Goal: Download file/media

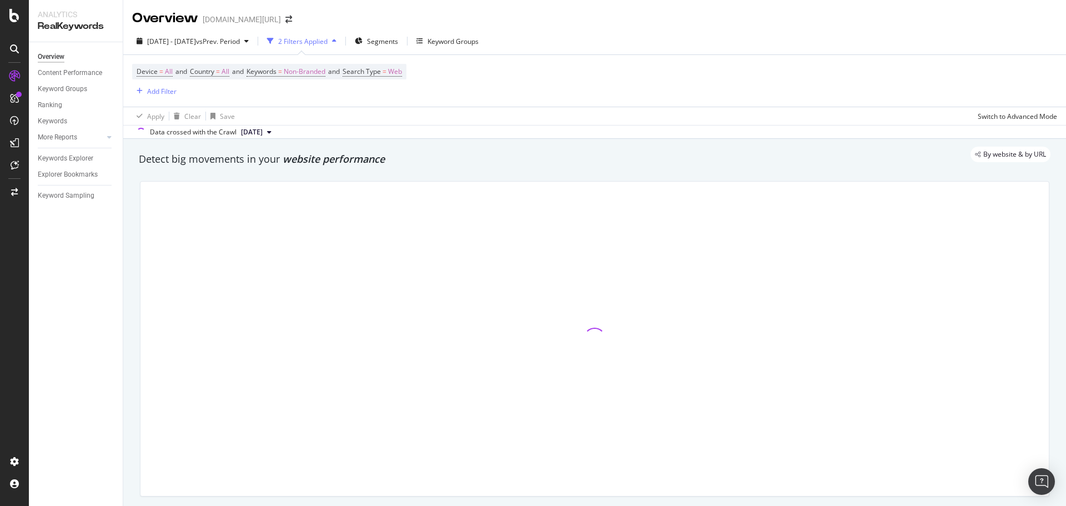
click at [270, 25] on div "Overview trendyol.com/ro" at bounding box center [217, 18] width 171 height 19
click at [285, 23] on icon "arrow-right-arrow-left" at bounding box center [288, 20] width 7 height 8
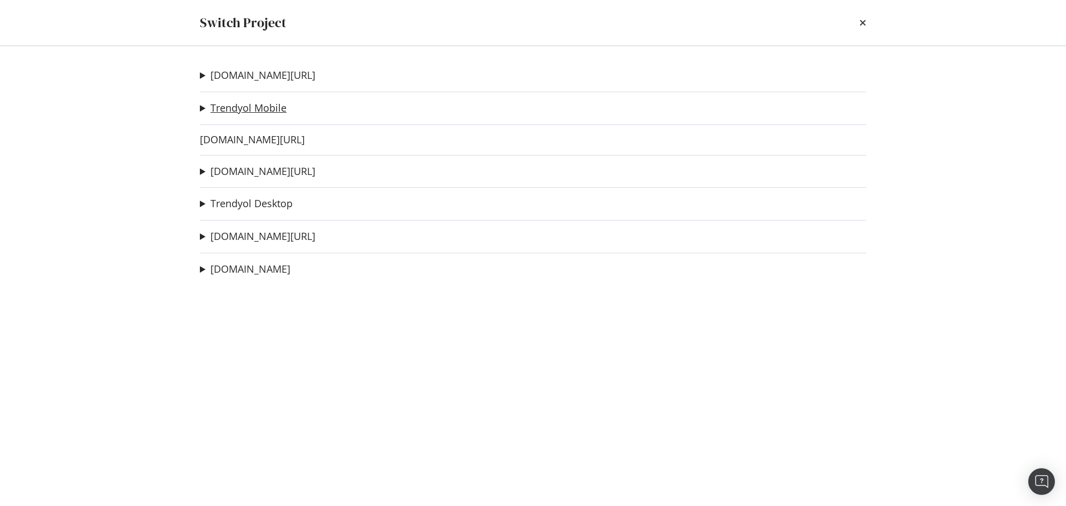
click at [268, 107] on link "Trendyol Mobile" at bounding box center [248, 108] width 76 height 12
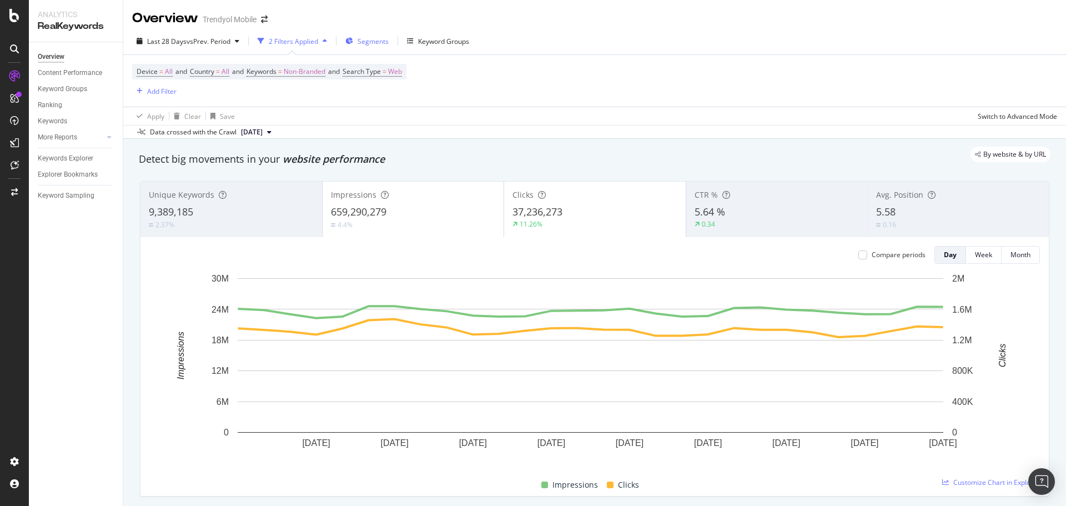
click at [382, 39] on span "Segments" at bounding box center [372, 41] width 31 height 9
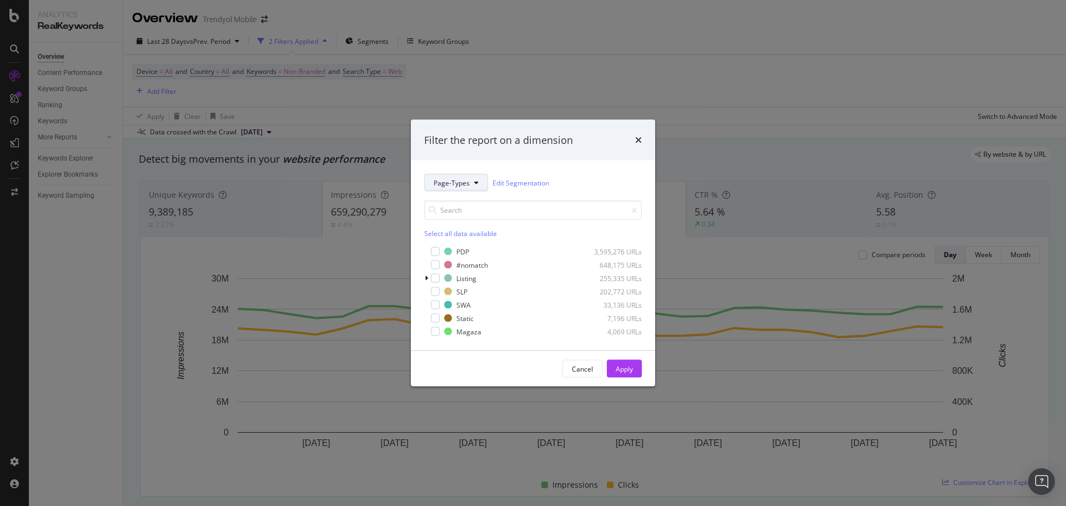
click at [448, 177] on button "Page-Types" at bounding box center [456, 183] width 64 height 18
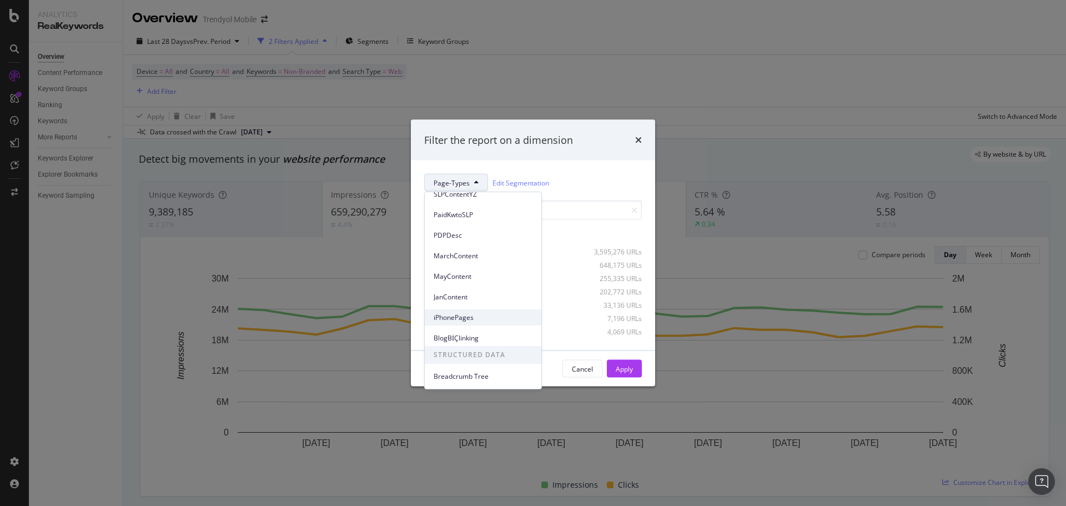
click at [474, 313] on span "iPhonePages" at bounding box center [483, 318] width 99 height 10
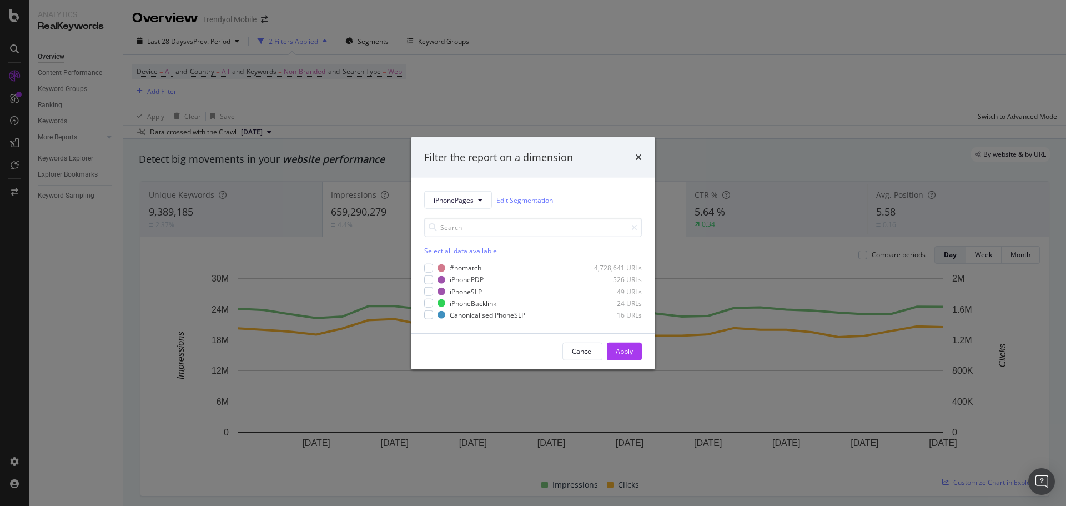
click at [623, 69] on div "Filter the report on a dimension iPhonePages Edit Segmentation Select all data …" at bounding box center [533, 253] width 1066 height 506
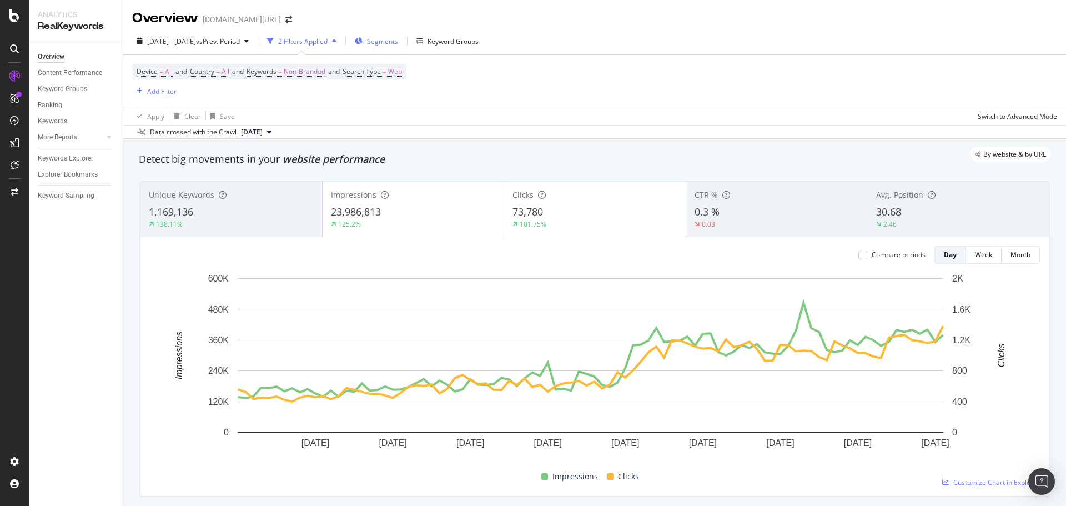
click at [398, 42] on span "Segments" at bounding box center [382, 41] width 31 height 9
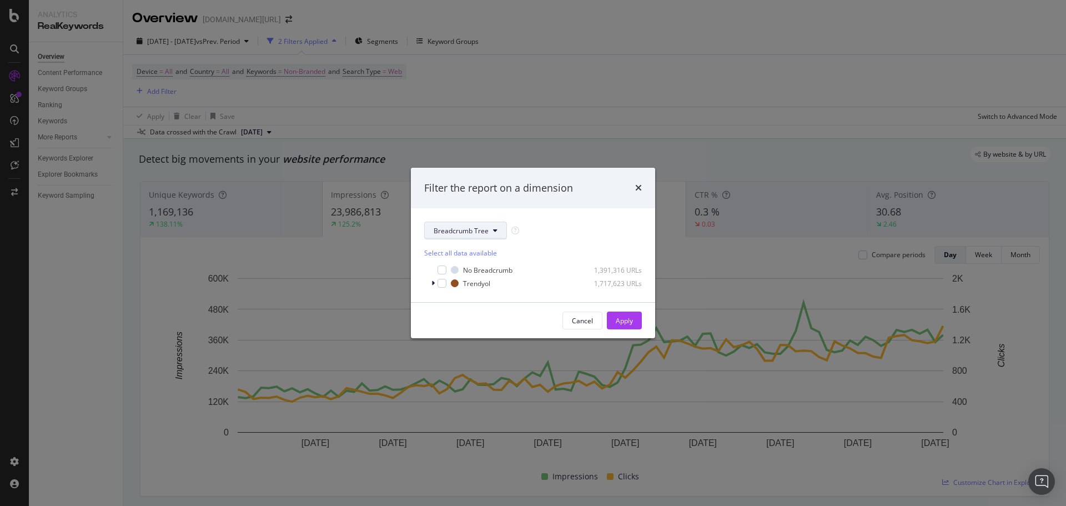
click at [439, 235] on button "Breadcrumb Tree" at bounding box center [465, 230] width 83 height 18
click at [553, 97] on div "Filter the report on a dimension Breadcrumb Tree Select all data available No B…" at bounding box center [533, 253] width 1066 height 506
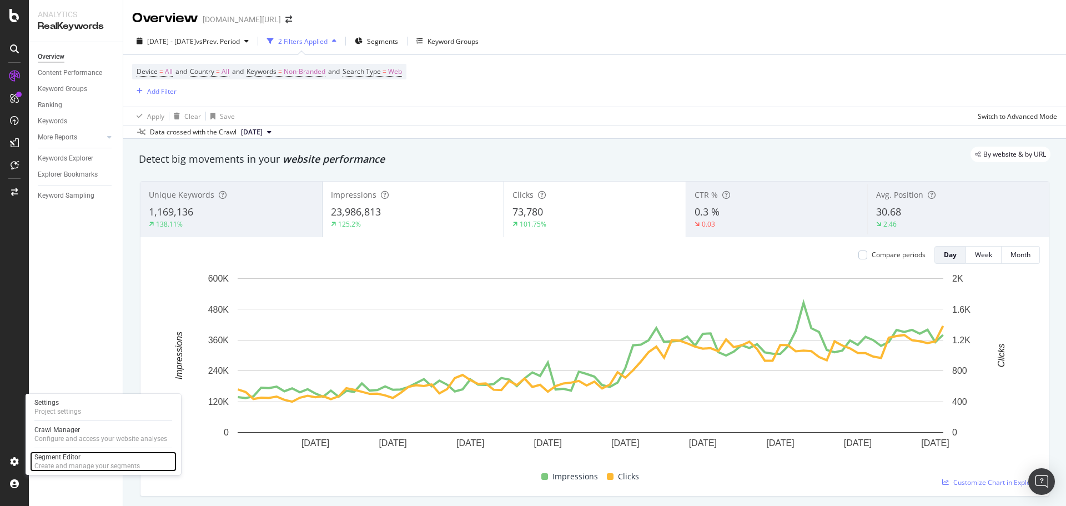
click at [59, 456] on div "Segment Editor" at bounding box center [86, 456] width 105 height 9
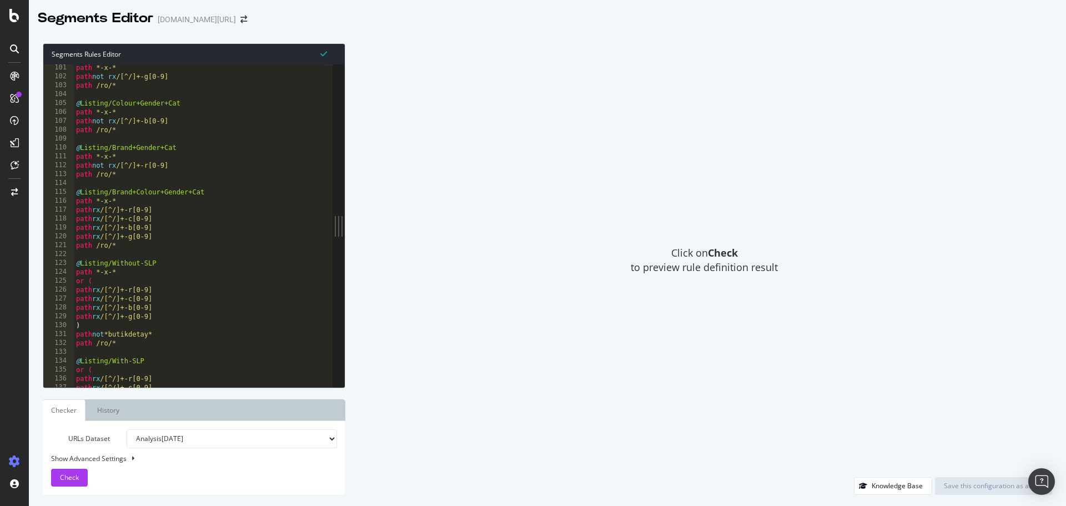
scroll to position [1054, 0]
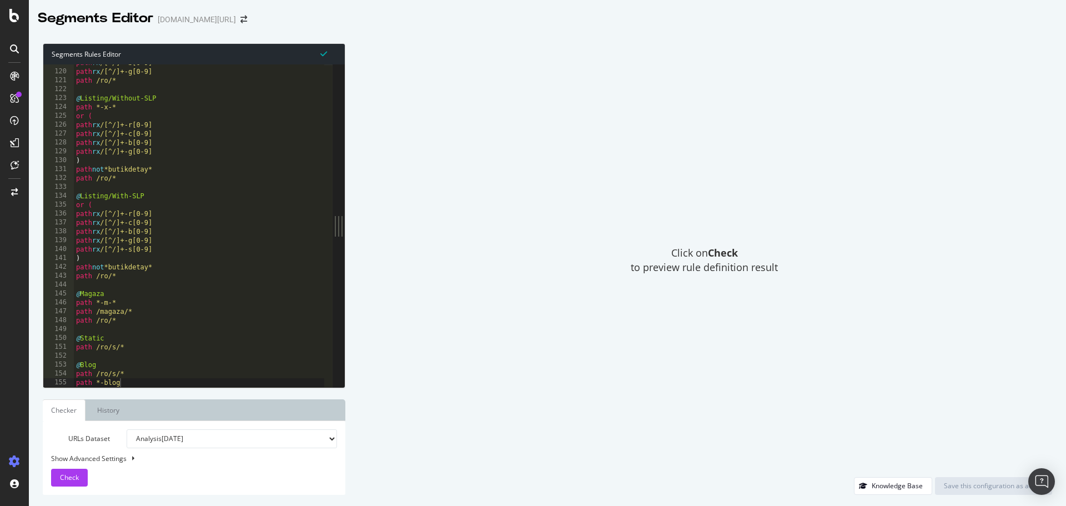
type textarea "path *-blog"
click at [145, 387] on div "path rx /[^/]+-b[0-9] path rx /[^/]+-g[0-9] path /ro/* @ Listing/Without-SLP pa…" at bounding box center [199, 228] width 251 height 340
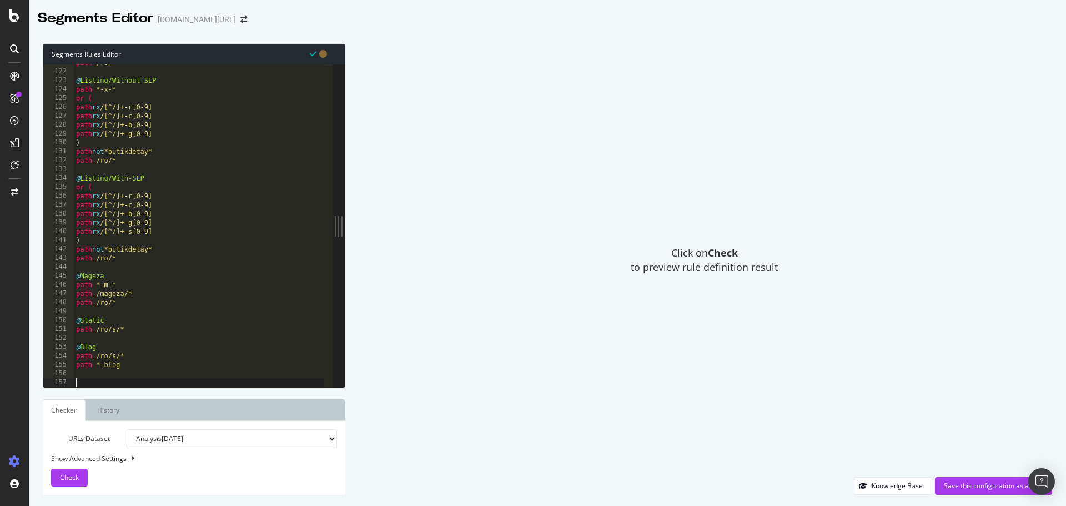
paste textarea "@SLPMetaTagAI081024"
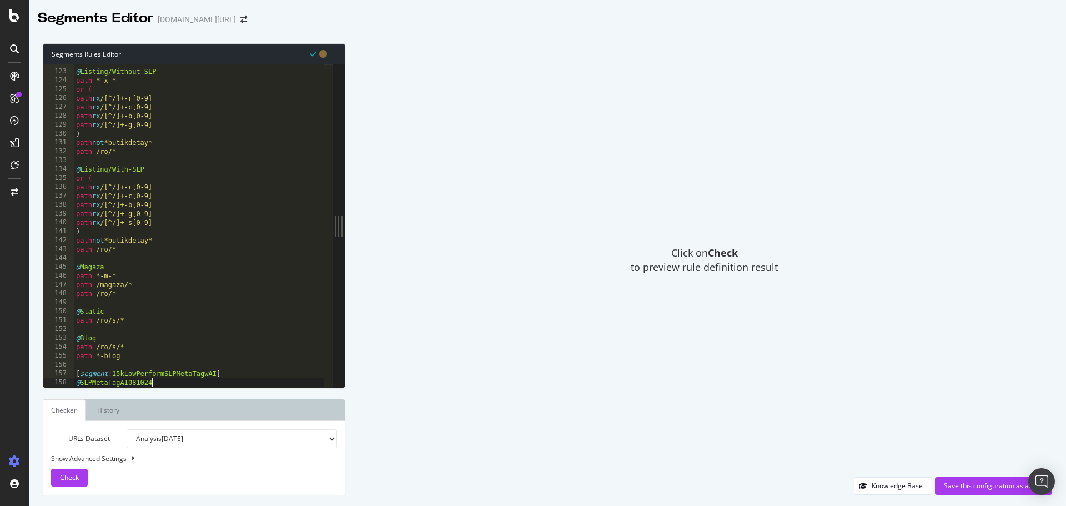
scroll to position [1081, 0]
drag, startPoint x: 113, startPoint y: 370, endPoint x: 295, endPoint y: 366, distance: 182.1
click at [216, 372] on div "@ Listing/Without-SLP path *-x-* or ( path rx /[^/]+-r[0-9] path rx /[^/]+-c[0-…" at bounding box center [199, 228] width 251 height 340
drag, startPoint x: 187, startPoint y: 381, endPoint x: 82, endPoint y: 384, distance: 105.0
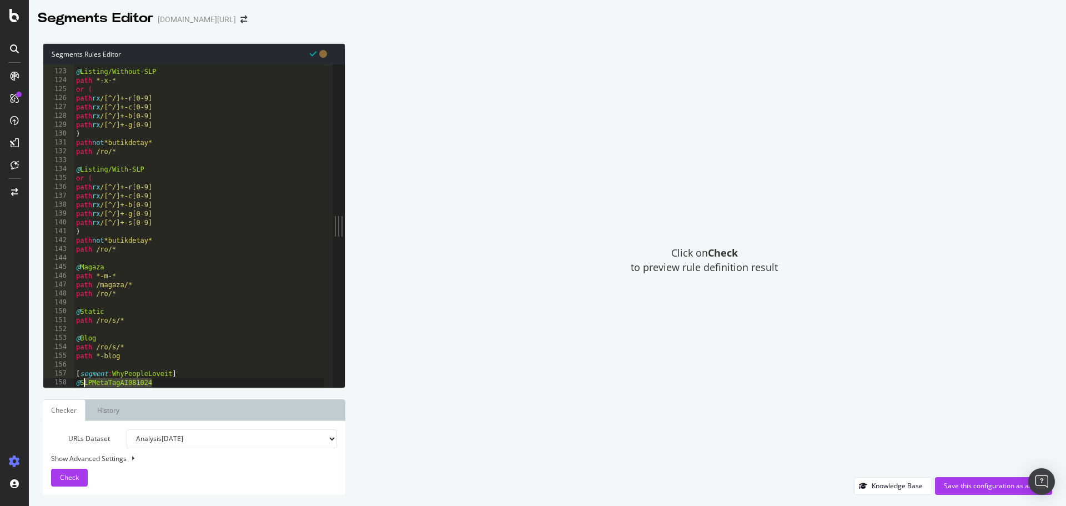
click at [82, 384] on div "@ Listing/Without-SLP path *-x-* or ( path rx /[^/]+-r[0-9] path rx /[^/]+-c[0-…" at bounding box center [199, 228] width 251 height 340
type textarea "@ROPDP-15Aug25"
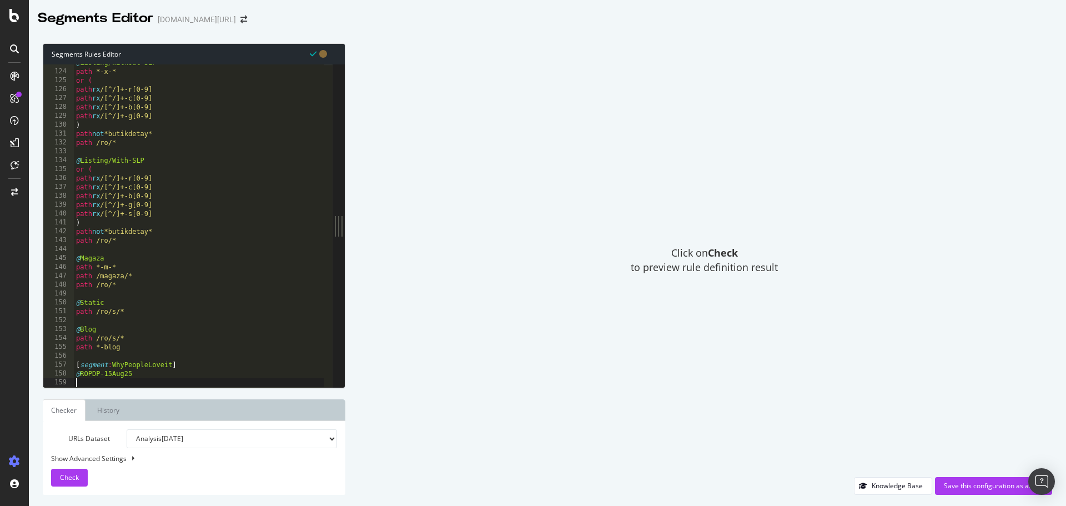
paste textarea "or ("
type textarea "or ("
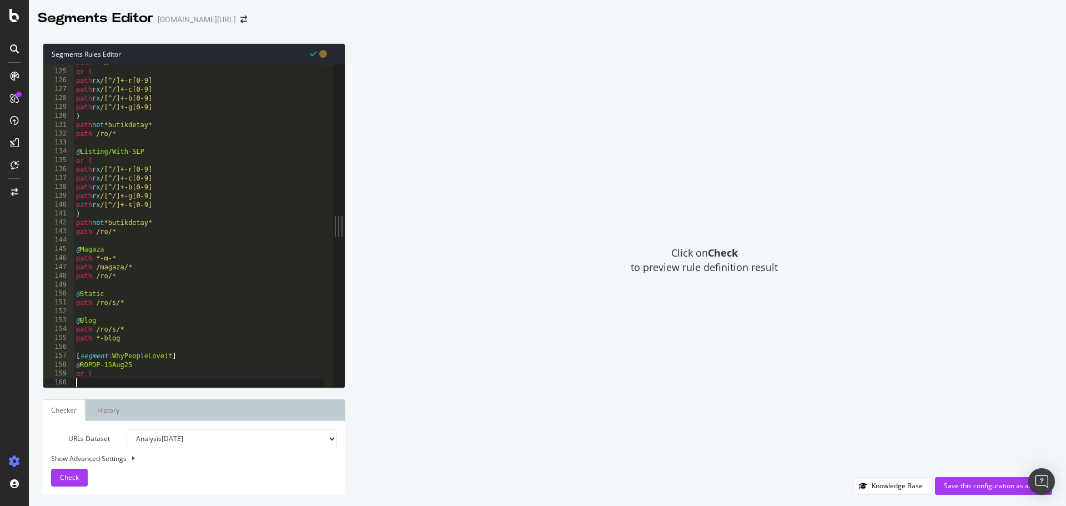
paste textarea "path /ro/mooi-xxl/rochie-maxi-de-dama-bej-neagra-cu-frunze-cu-maneca-lunga-cu-r…"
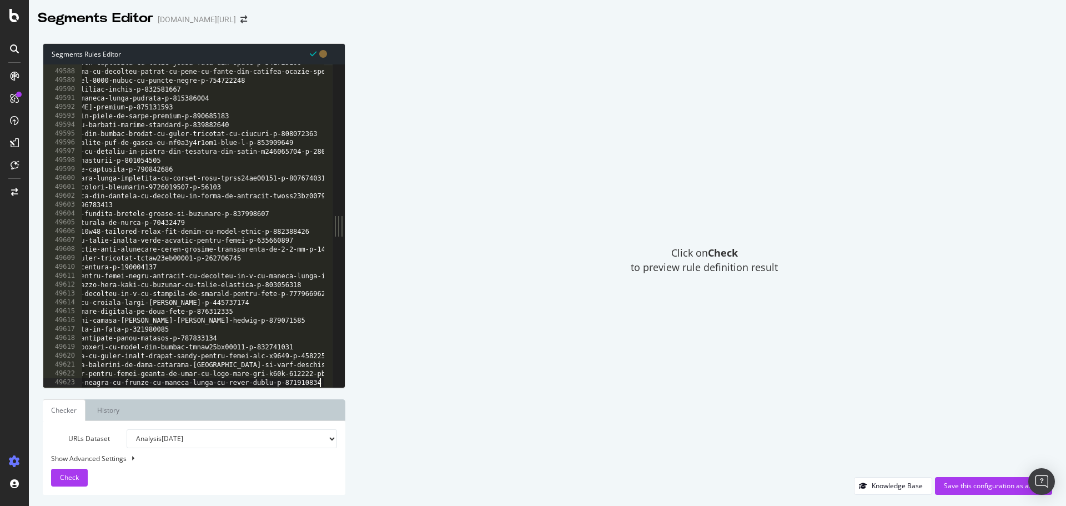
scroll to position [0, 168]
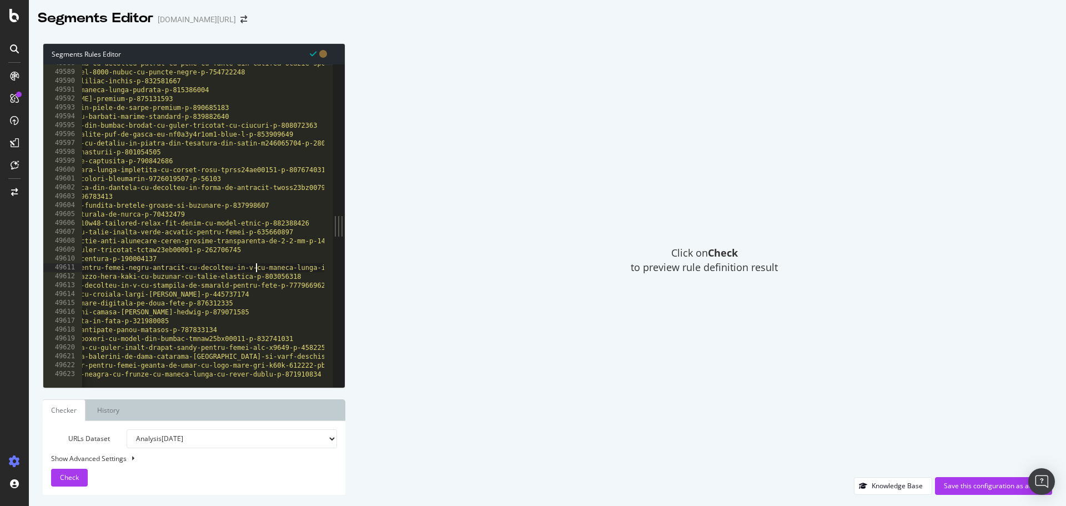
click at [255, 268] on div "path /ro/trendusfashion/rochie-midi-de-dama-cu-decolteu-patrat-cu-pene-cu-fante…" at bounding box center [296, 225] width 764 height 332
type textarea "path /ro/mooi-xxl/rochie-maxi-de-dama-bej-neagra-cu-frunze-cu-maneca-lunga-cu-r…"
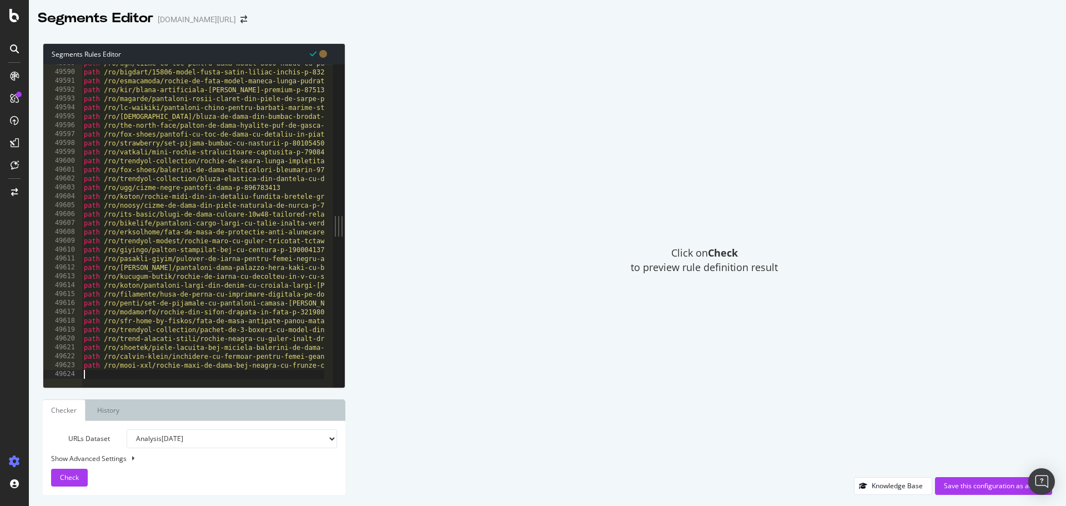
scroll to position [0, 0]
type textarea ")"
click at [73, 473] on span "Check" at bounding box center [69, 476] width 19 height 9
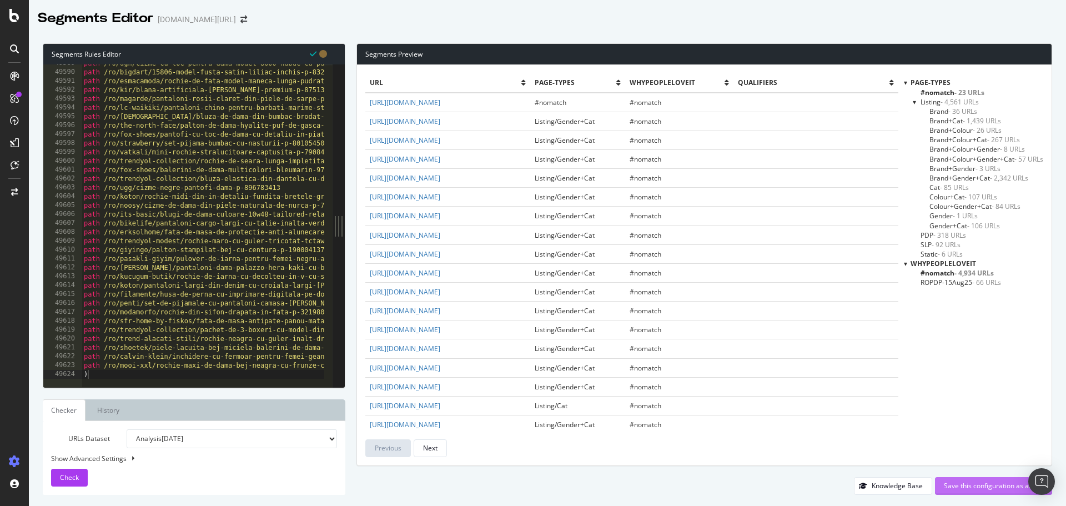
click at [969, 486] on div "Save this configuration as active" at bounding box center [993, 485] width 99 height 9
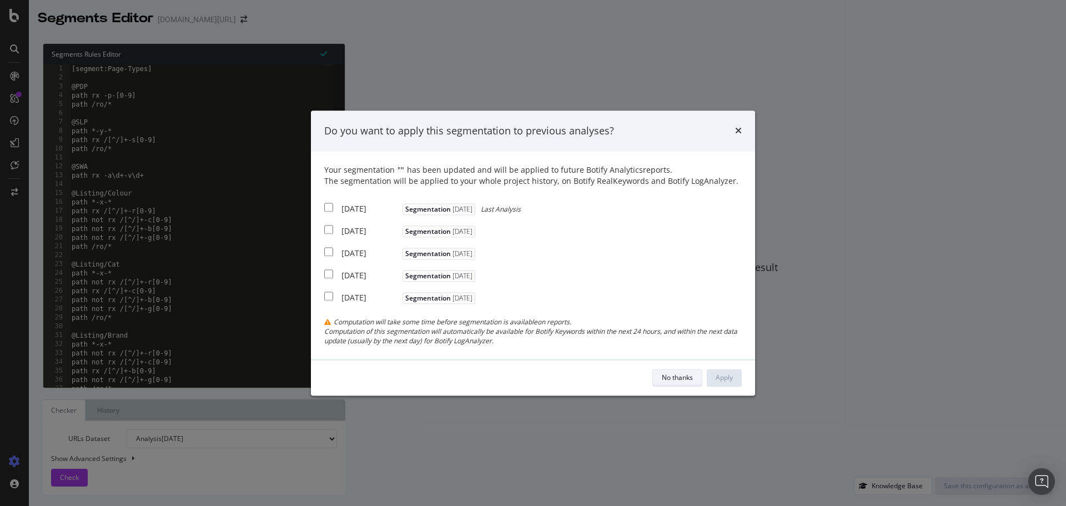
click at [677, 383] on div "No thanks" at bounding box center [677, 378] width 31 height 16
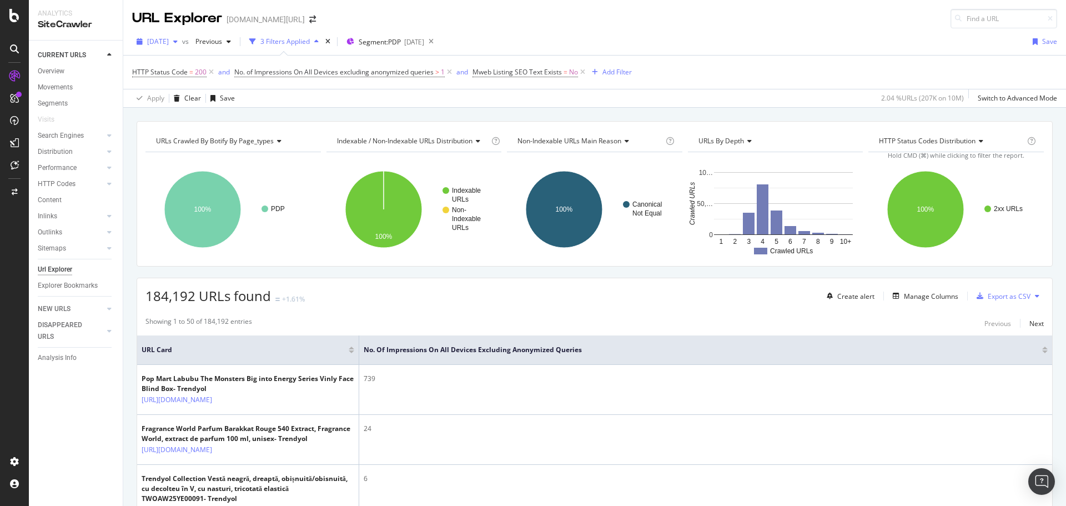
click at [169, 41] on span "2025 Aug. 9th" at bounding box center [158, 41] width 22 height 9
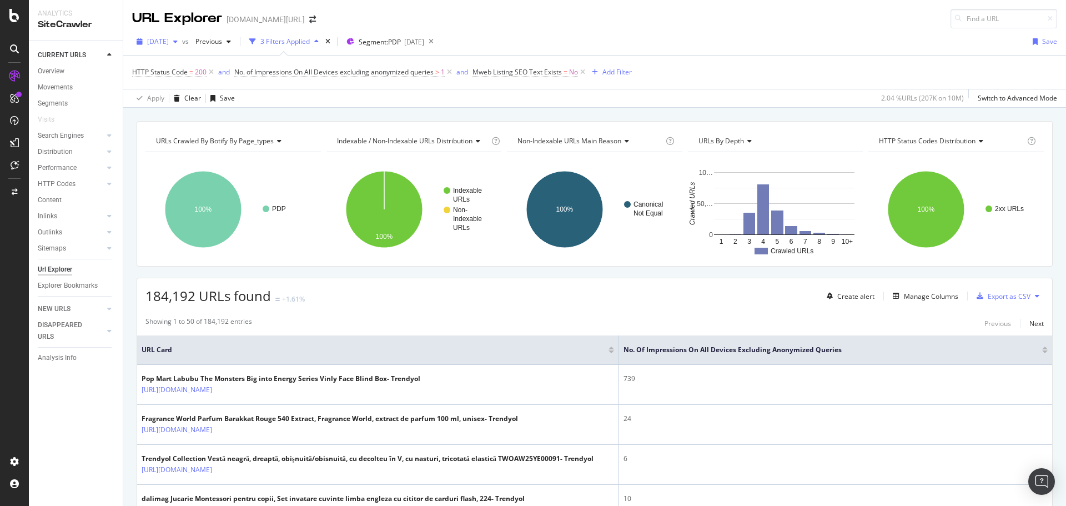
click at [182, 41] on div "button" at bounding box center [175, 41] width 13 height 7
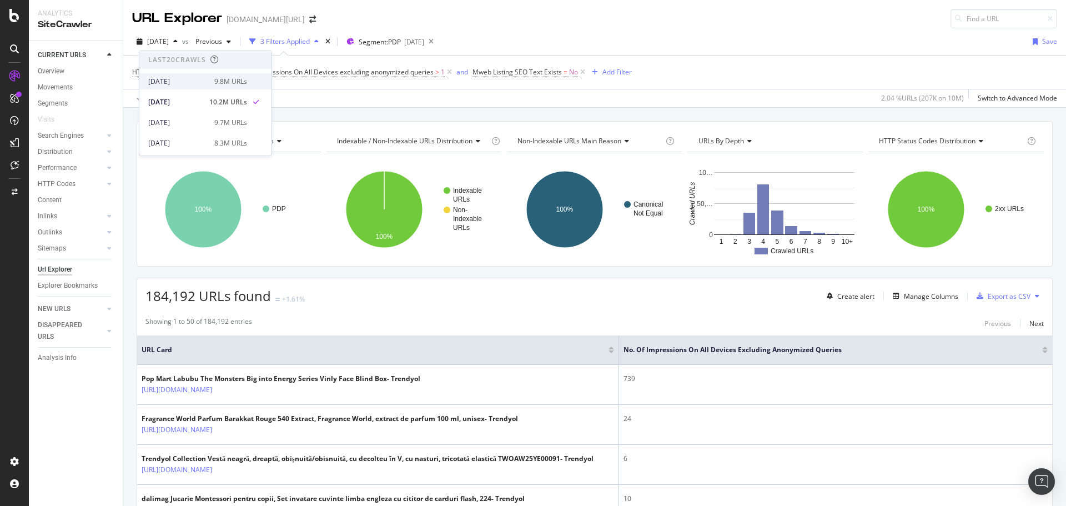
click at [187, 74] on div "2025 Aug. 17th 9.8M URLs" at bounding box center [205, 81] width 132 height 16
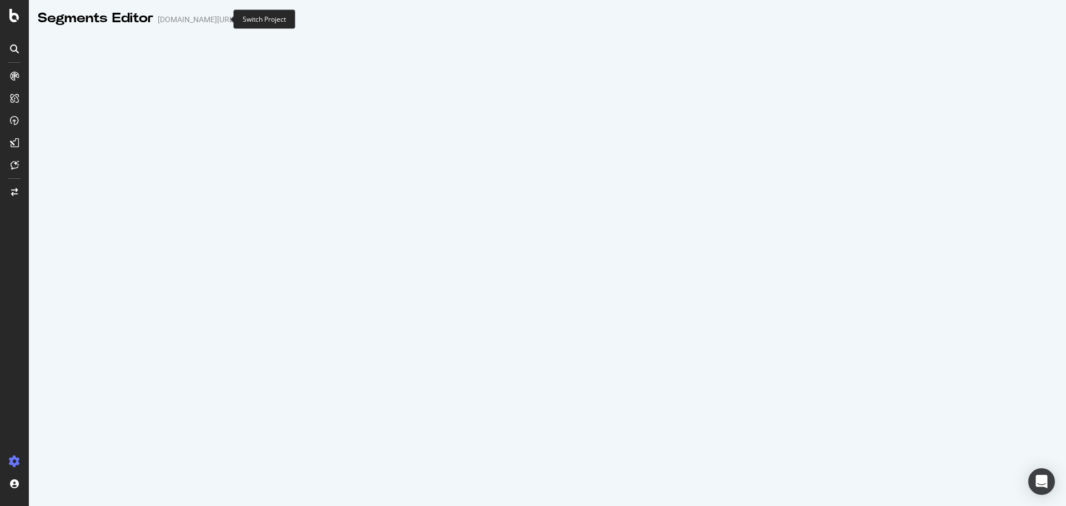
click at [236, 17] on span at bounding box center [244, 20] width 16 height 8
click at [240, 16] on icon "arrow-right-arrow-left" at bounding box center [243, 20] width 7 height 8
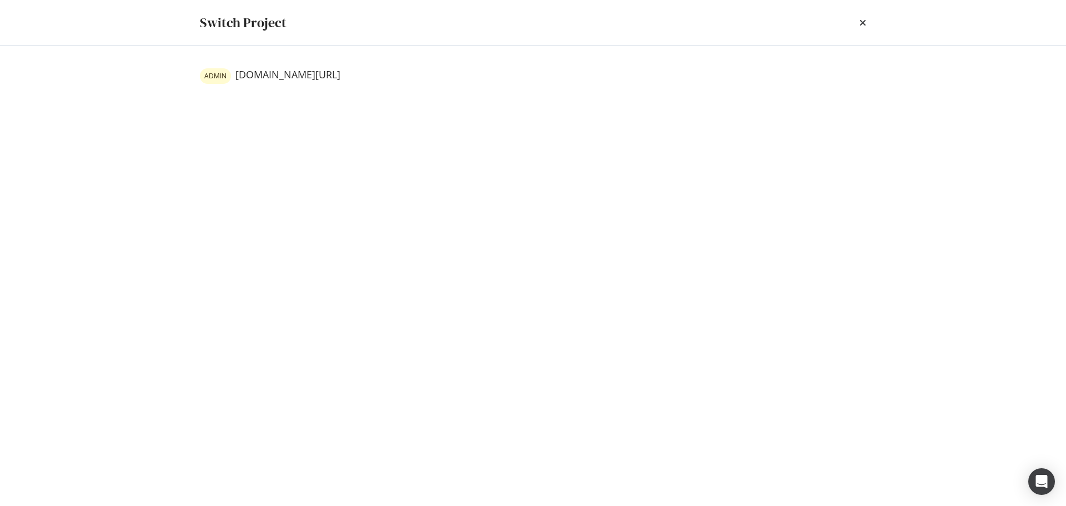
drag, startPoint x: 303, startPoint y: 163, endPoint x: 349, endPoint y: 125, distance: 59.5
click at [304, 163] on div "ADMIN trendyol.com/ro" at bounding box center [533, 276] width 710 height 460
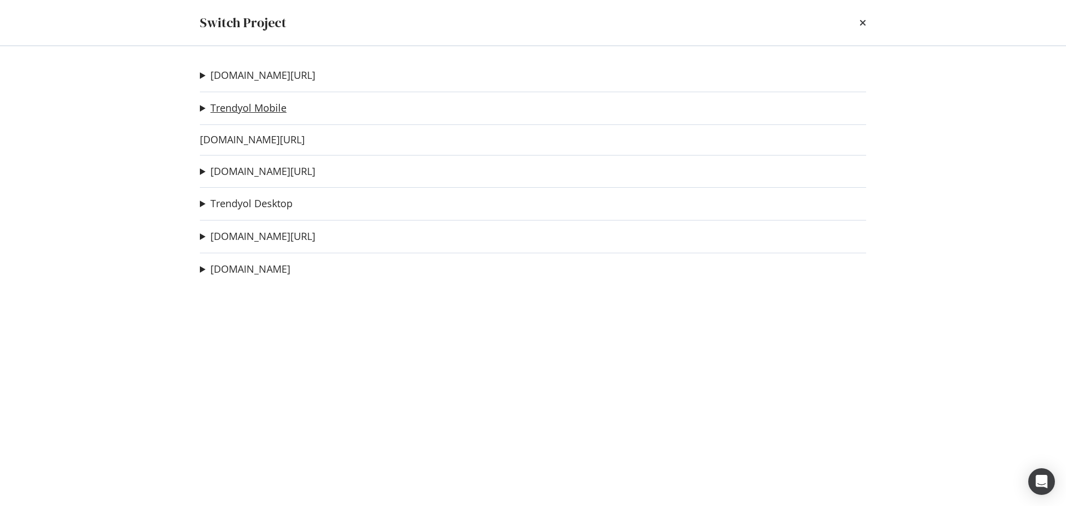
click at [239, 103] on link "Trendyol Mobile" at bounding box center [248, 108] width 76 height 12
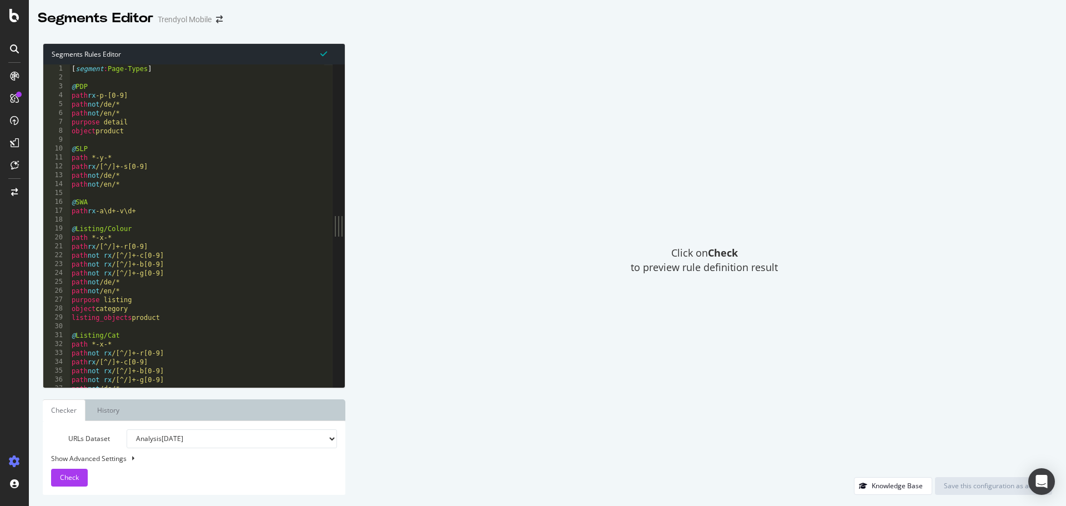
click at [228, 127] on div "[ segment : Page-Types ] @ PDP path rx -p-[0-9] path not /de/* path not /en/* p…" at bounding box center [323, 230] width 508 height 332
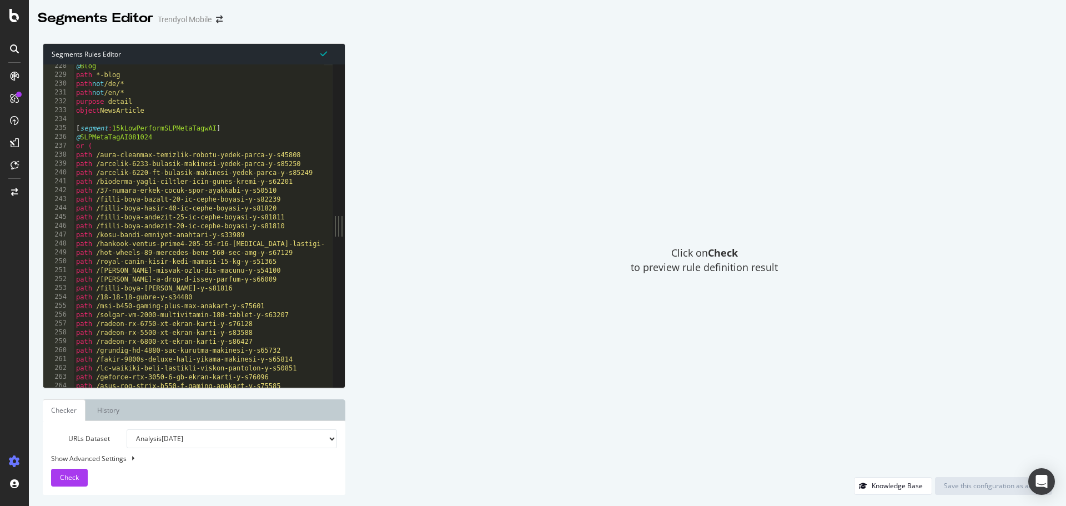
scroll to position [96, 0]
drag, startPoint x: 77, startPoint y: 127, endPoint x: 159, endPoint y: 134, distance: 83.1
click at [159, 134] on div "@ Blog path *-blog path not /de/* path not /en/* purpose detail object NewsArti…" at bounding box center [328, 228] width 508 height 332
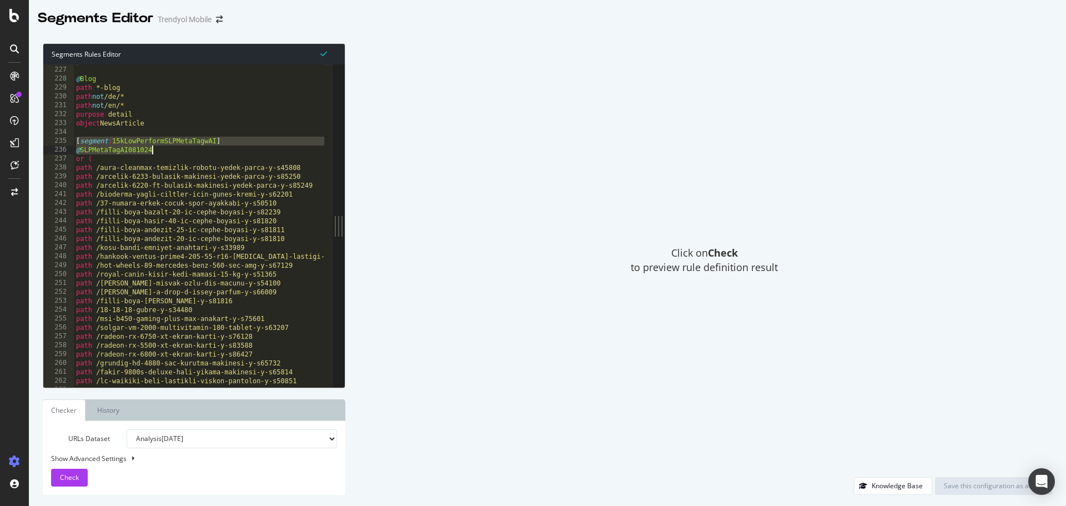
scroll to position [95, 0]
click at [114, 154] on div "path not /en/* @ Blog path *-blog path not /de/* path not /en/* purpose detail …" at bounding box center [328, 223] width 508 height 332
drag, startPoint x: 74, startPoint y: 158, endPoint x: 94, endPoint y: 159, distance: 20.5
click at [94, 159] on div "path not /en/* @ Blog path *-blog path not /de/* path not /en/* purpose detail …" at bounding box center [328, 223] width 508 height 332
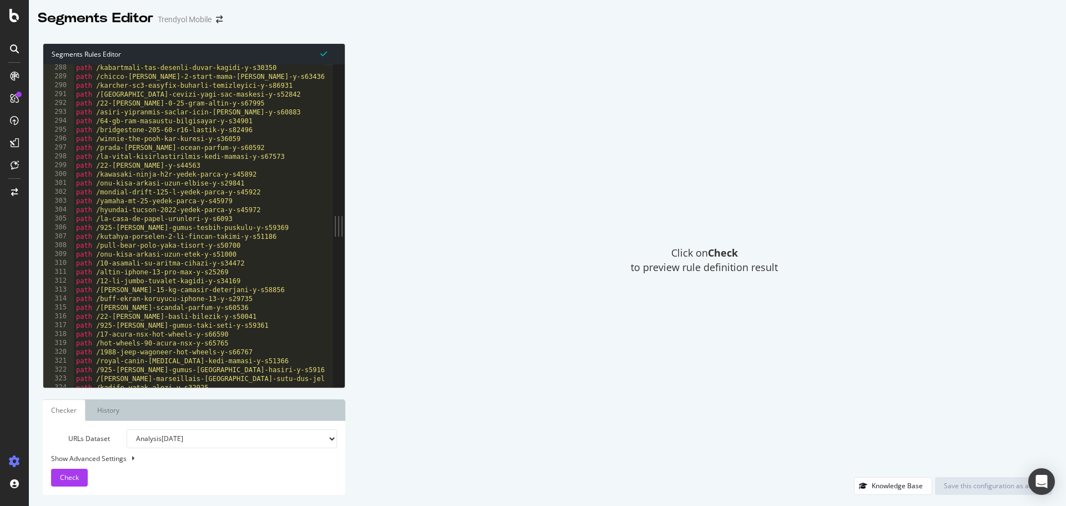
scroll to position [115, 0]
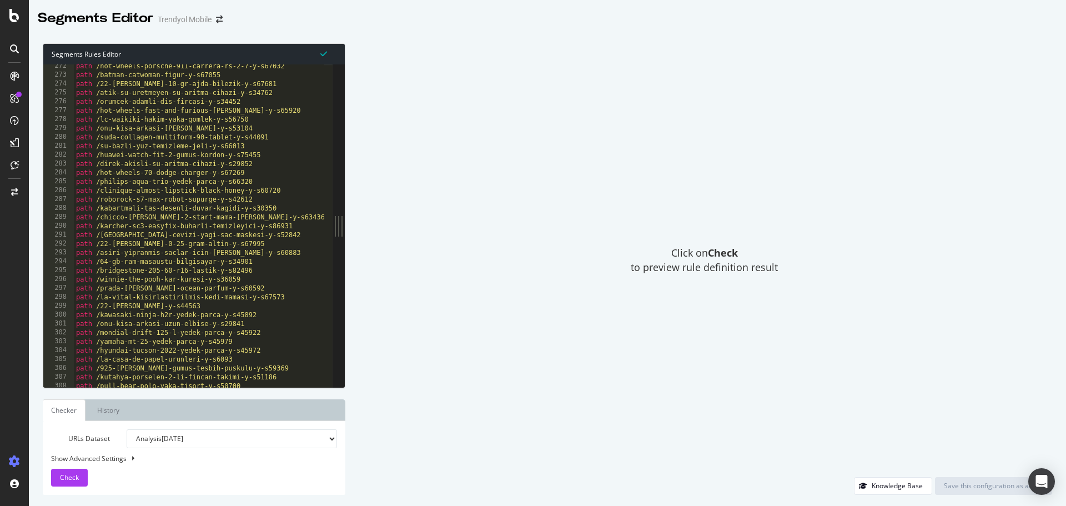
click at [266, 157] on div "path /hot-wheels-porsche-911-carrera-rs-2-7-y-s67032 path /batman-catwoman-figu…" at bounding box center [328, 228] width 508 height 332
type textarea "path /huawei-watch-fit-2-gumus-kordon-y-s75455"
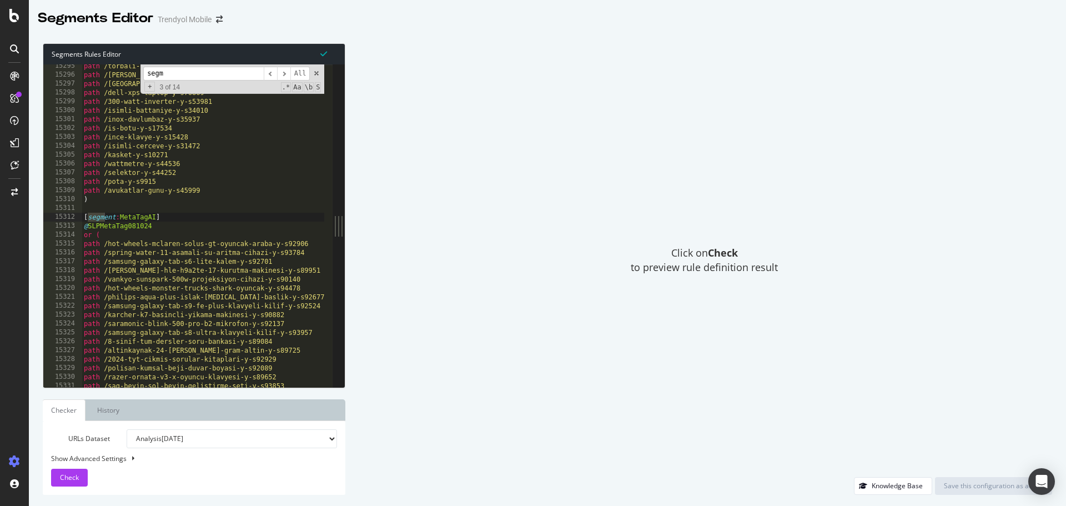
scroll to position [6469, 0]
type input "segment"
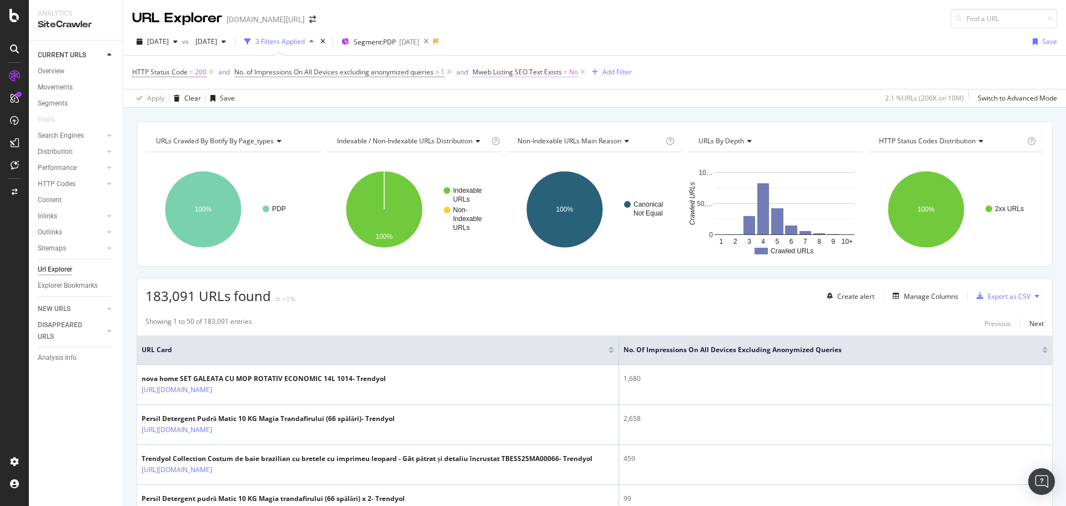
click at [533, 73] on span "Mweb Listing SEO Text Exists" at bounding box center [516, 71] width 89 height 9
click at [648, 26] on div "URL Explorer [DOMAIN_NAME][URL]" at bounding box center [594, 14] width 943 height 28
click at [527, 68] on span "Mweb Listing SEO Text Exists" at bounding box center [516, 71] width 89 height 9
click at [636, 29] on div "2025 Aug. 17th vs 2025 Aug. 1st 3 Filters Applied Segment: PDP 2025-08-07 Save …" at bounding box center [594, 67] width 943 height 79
click at [529, 68] on span "Mweb Listing SEO Text Exists" at bounding box center [516, 71] width 89 height 9
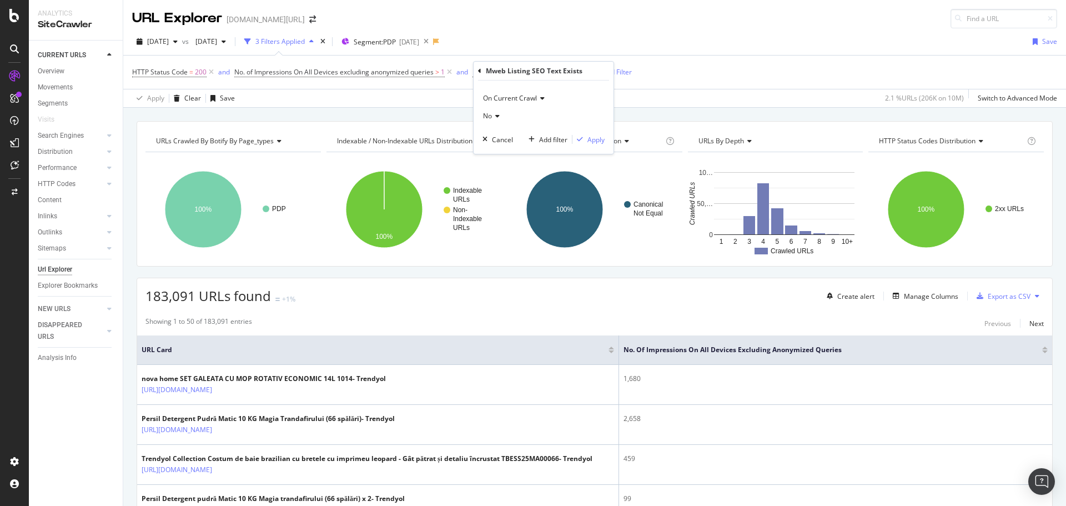
click at [599, 36] on div "[DATE] vs [DATE] 3 Filters Applied Segment: PDP [DATE] Save" at bounding box center [594, 44] width 943 height 22
click at [329, 69] on span "No. of Impressions On All Devices excluding anonymized queries" at bounding box center [333, 71] width 199 height 9
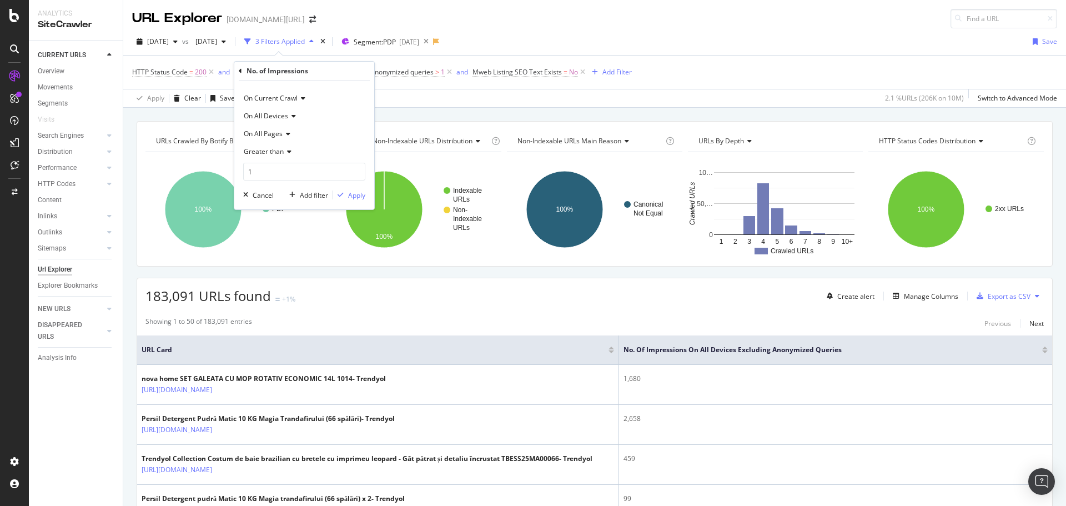
click at [594, 37] on div "[DATE] vs [DATE] 3 Filters Applied Segment: PDP [DATE] Save" at bounding box center [594, 44] width 943 height 22
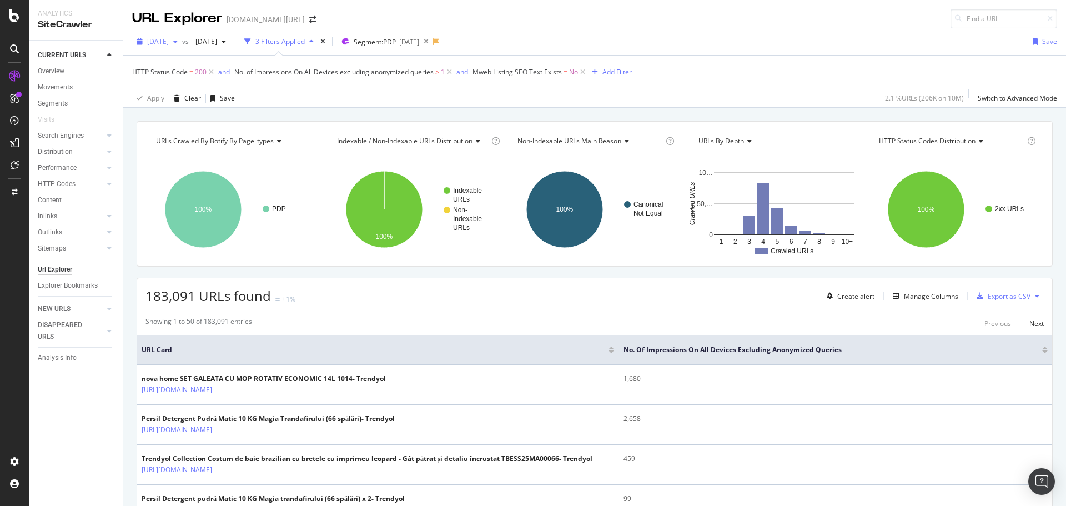
click at [159, 43] on span "[DATE]" at bounding box center [158, 41] width 22 height 9
click at [599, 37] on div "2025 Aug. 17th vs 2025 Aug. 1st 3 Filters Applied Segment: PDP 2025-08-07 Save" at bounding box center [594, 44] width 943 height 22
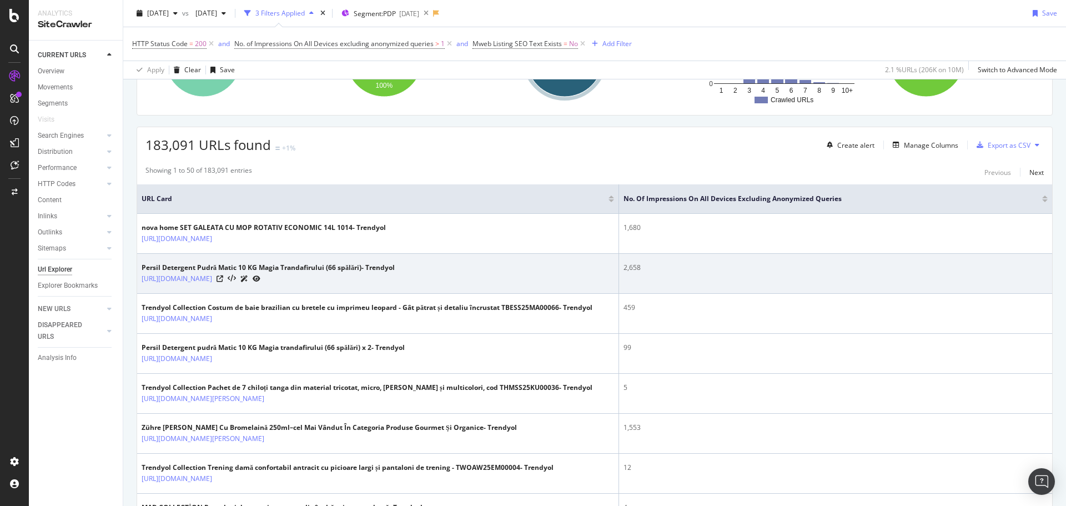
scroll to position [482, 0]
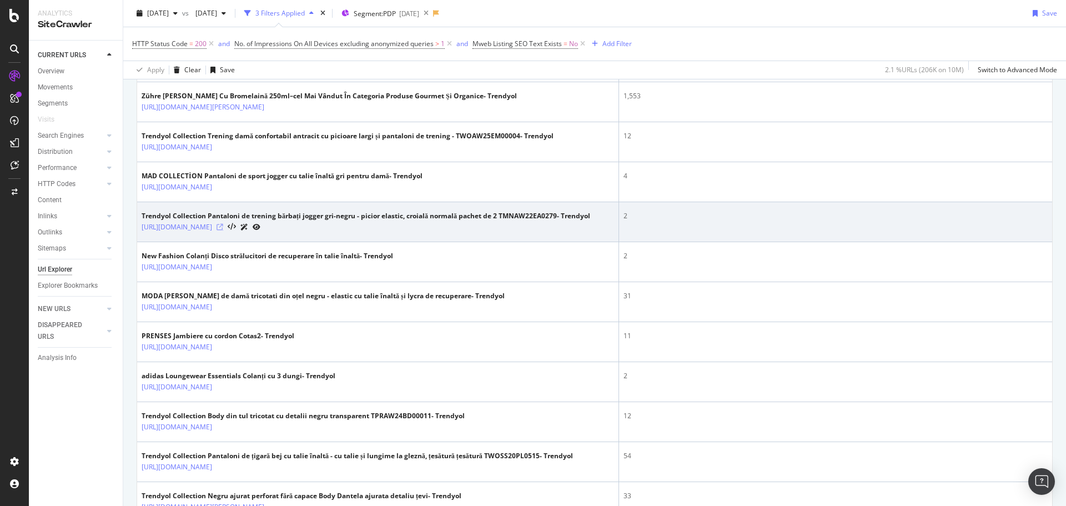
click at [223, 230] on icon at bounding box center [219, 227] width 7 height 7
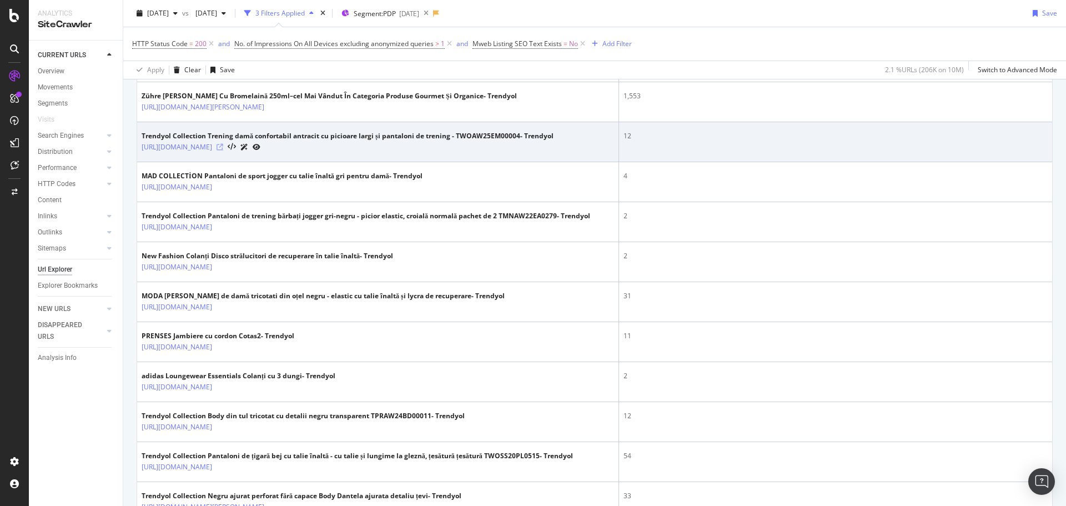
click at [223, 150] on icon at bounding box center [219, 147] width 7 height 7
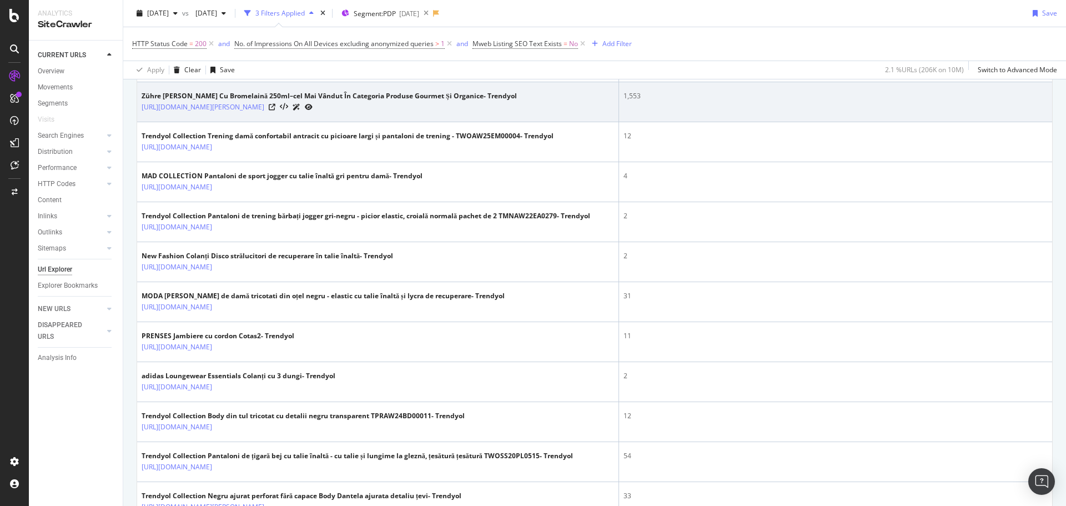
scroll to position [0, 0]
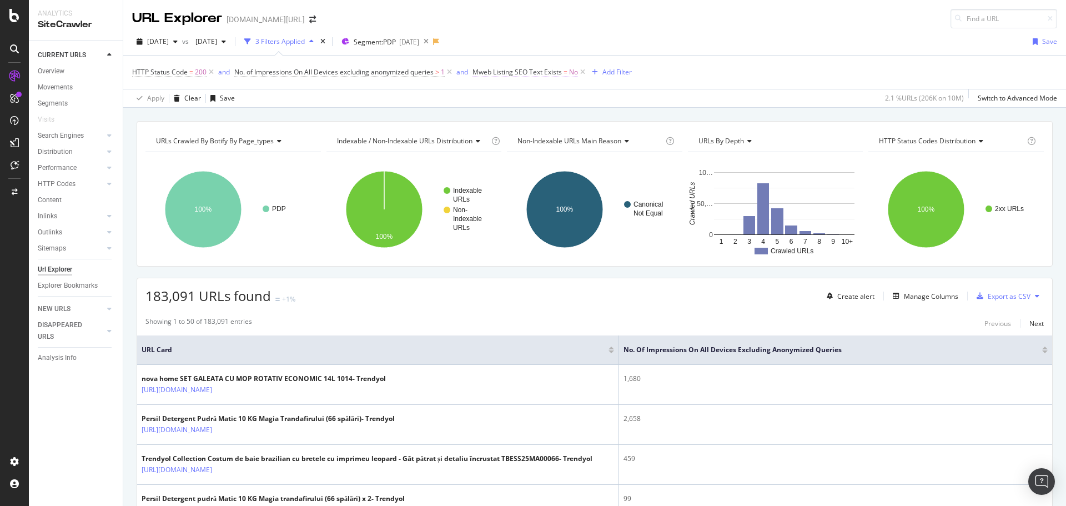
click at [541, 70] on span "Mweb Listing SEO Text Exists" at bounding box center [516, 71] width 89 height 9
click at [446, 72] on icon at bounding box center [449, 72] width 9 height 11
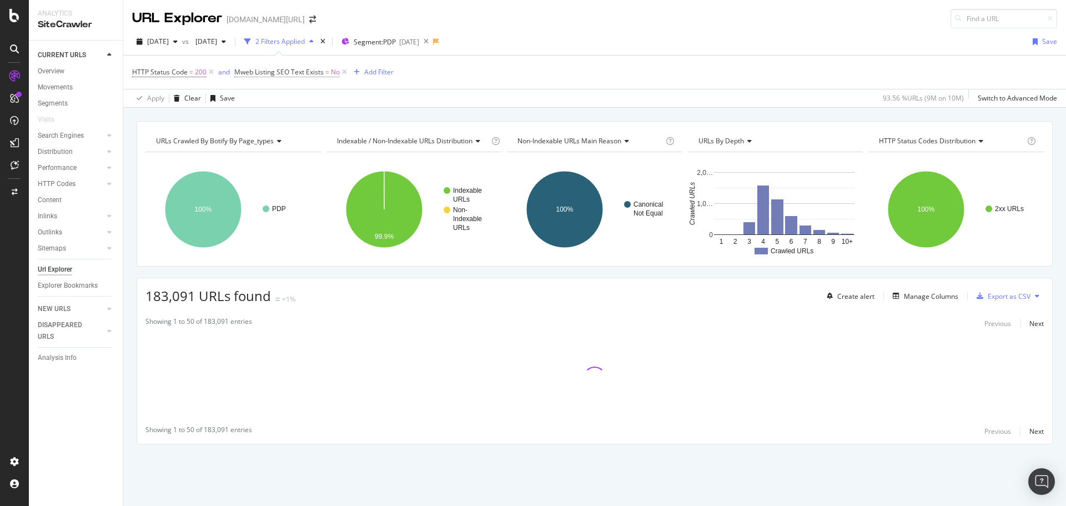
click at [287, 74] on span "Mweb Listing SEO Text Exists" at bounding box center [278, 71] width 89 height 9
click at [239, 71] on icon at bounding box center [240, 71] width 3 height 7
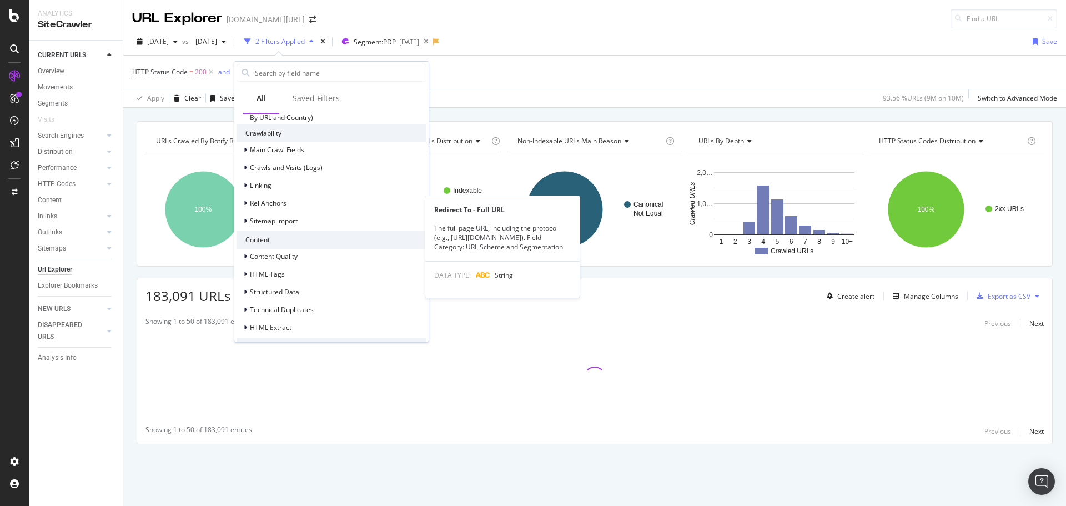
scroll to position [346, 0]
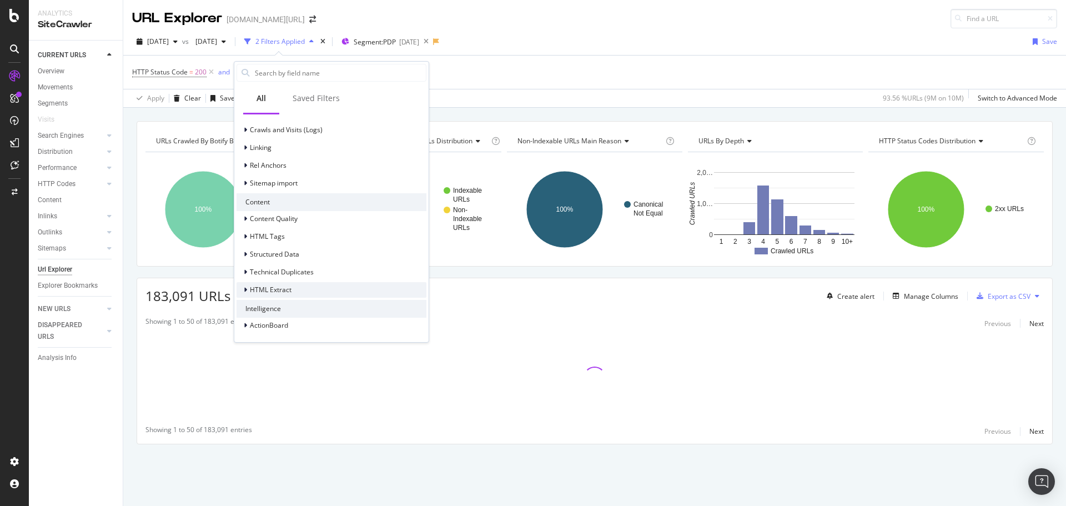
click at [284, 291] on span "HTML Extract" at bounding box center [271, 289] width 42 height 9
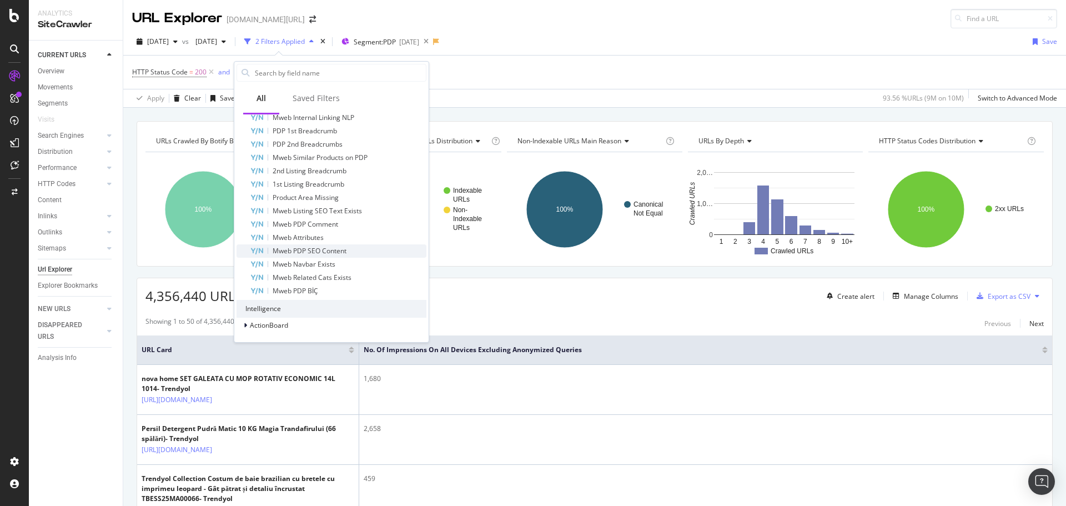
click at [323, 251] on span "Mweb PDP SEO Content" at bounding box center [310, 250] width 74 height 9
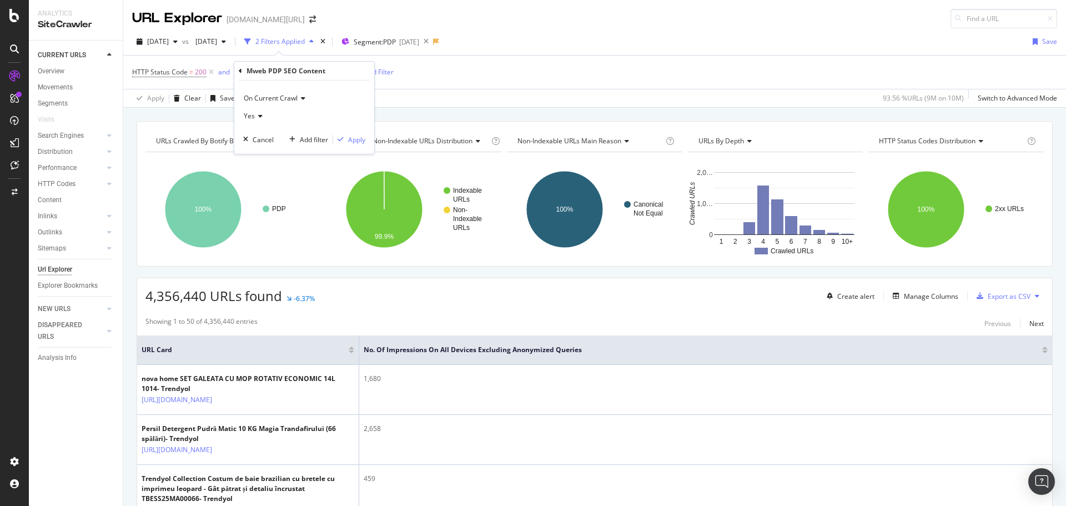
click at [247, 114] on span "Yes" at bounding box center [249, 115] width 11 height 9
click at [262, 152] on div "No" at bounding box center [305, 153] width 119 height 14
click at [350, 140] on div "Apply" at bounding box center [356, 139] width 17 height 9
click at [361, 69] on div "Add Filter" at bounding box center [363, 71] width 29 height 9
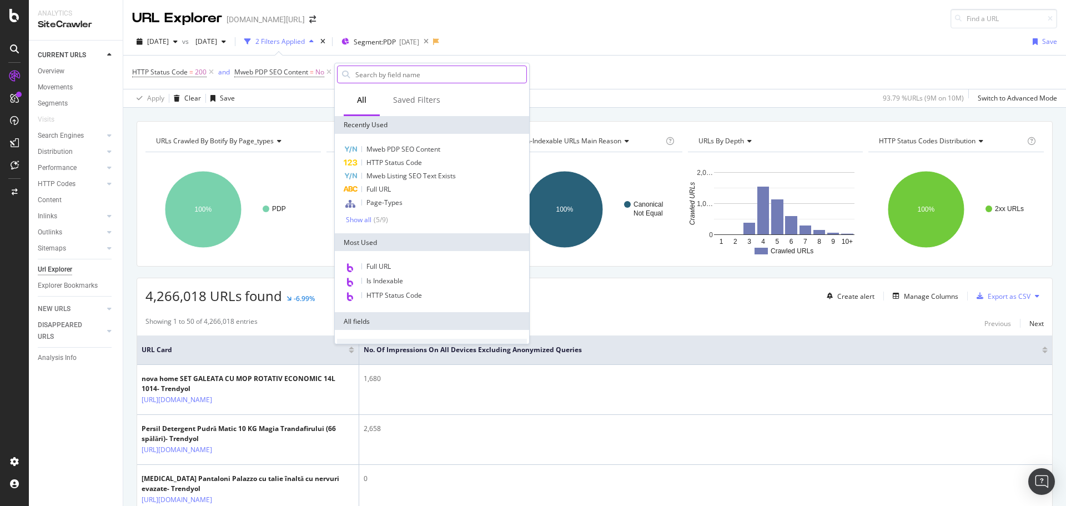
click at [429, 75] on input "text" at bounding box center [440, 74] width 172 height 17
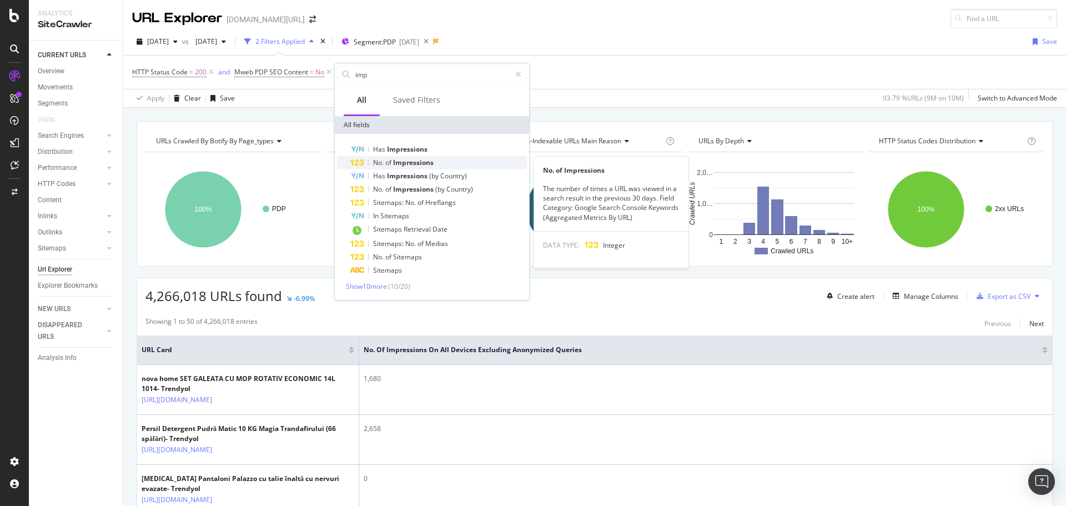
type input "imp"
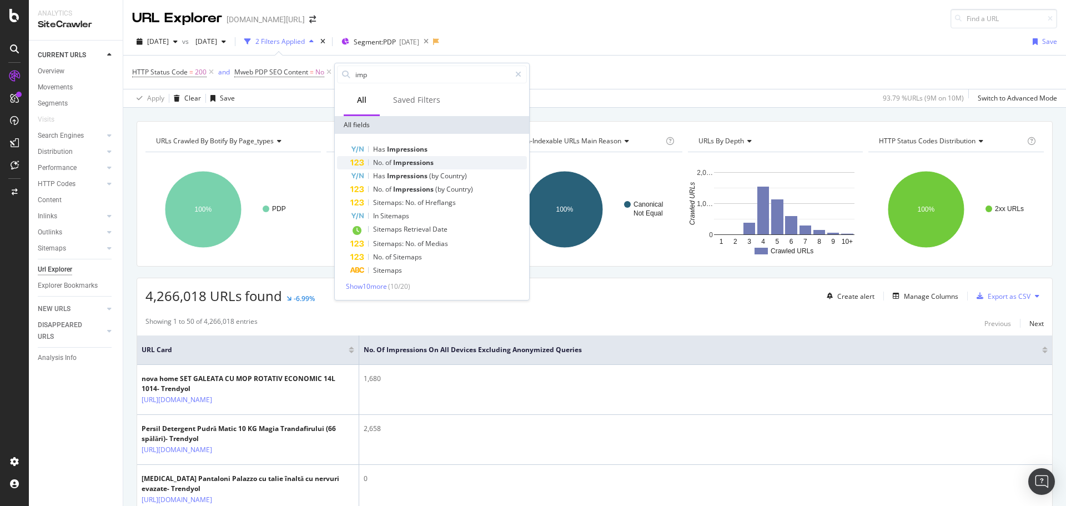
click at [419, 163] on span "Impressions" at bounding box center [413, 162] width 41 height 9
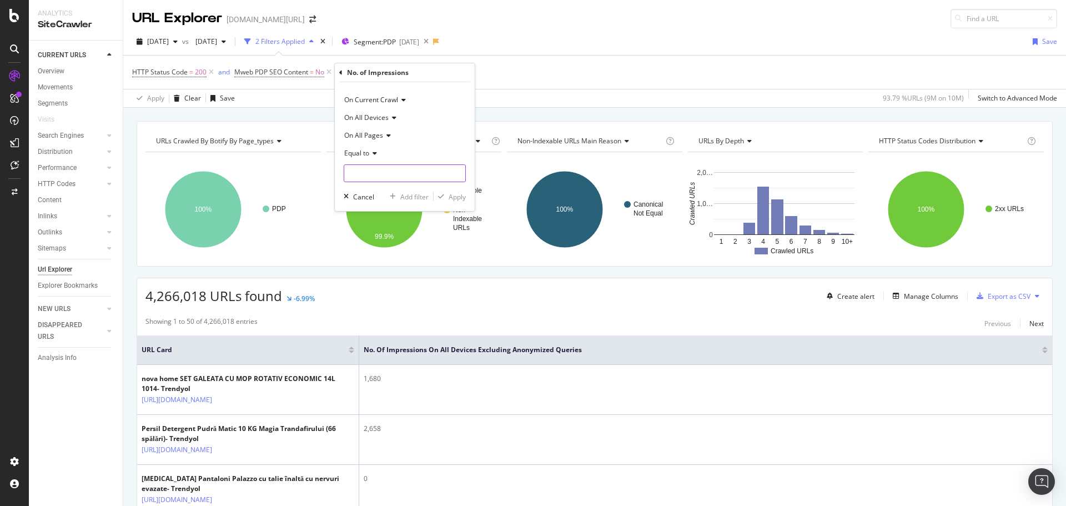
click at [384, 167] on input "number" at bounding box center [405, 173] width 122 height 18
click at [372, 152] on icon at bounding box center [373, 153] width 8 height 7
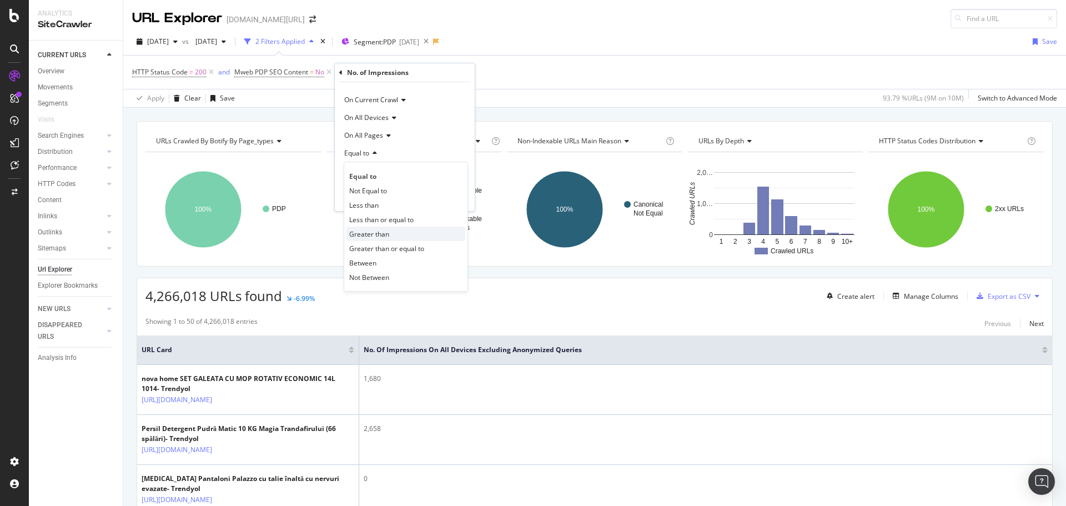
click at [376, 234] on span "Greater than" at bounding box center [369, 233] width 40 height 9
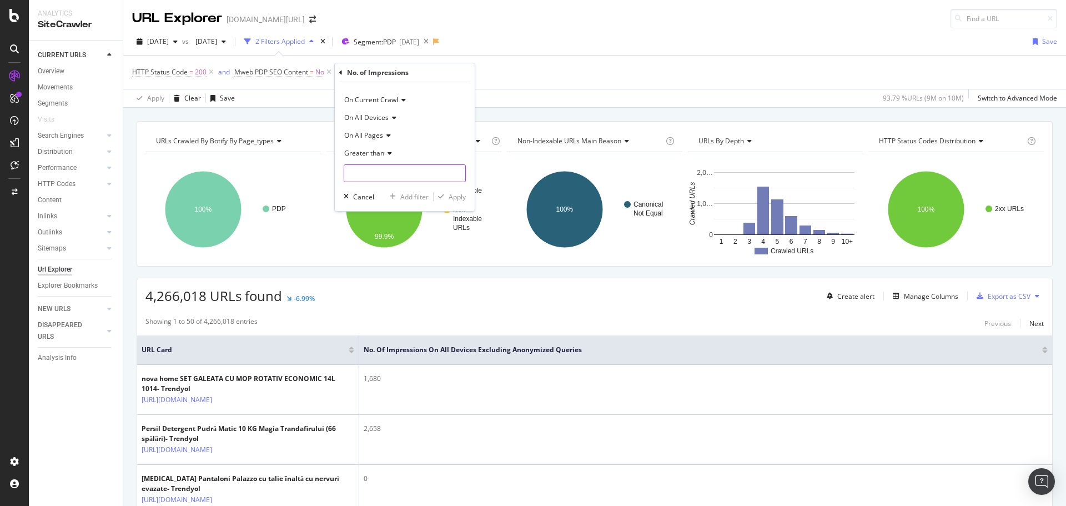
click at [369, 173] on input "number" at bounding box center [405, 173] width 122 height 18
type input "1"
click at [455, 196] on div "Apply" at bounding box center [456, 196] width 17 height 9
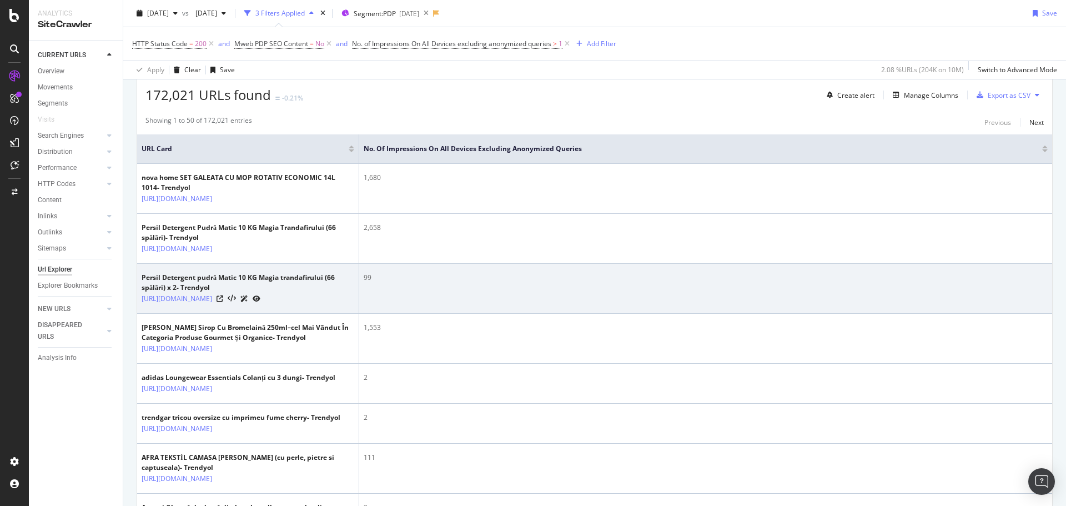
scroll to position [235, 0]
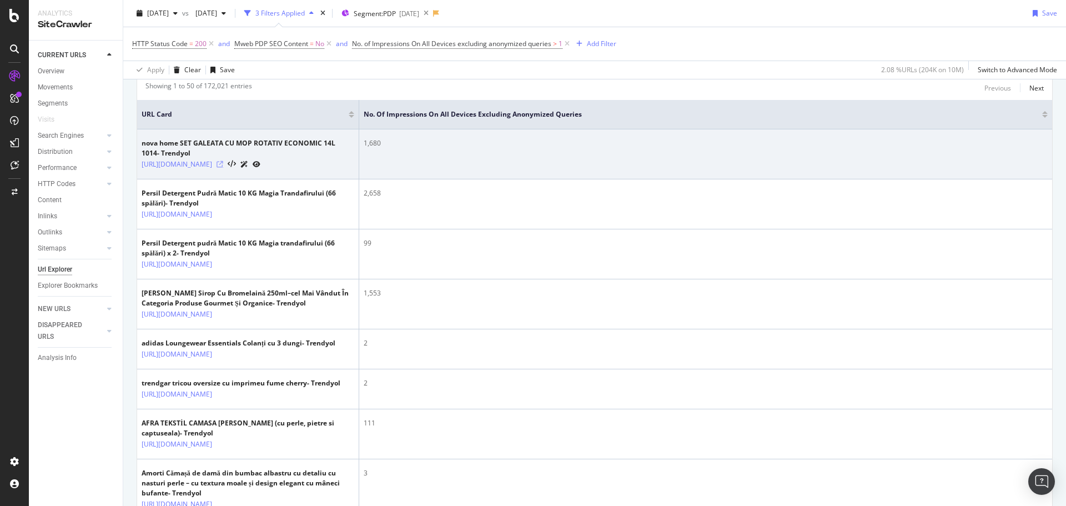
click at [223, 167] on icon at bounding box center [219, 164] width 7 height 7
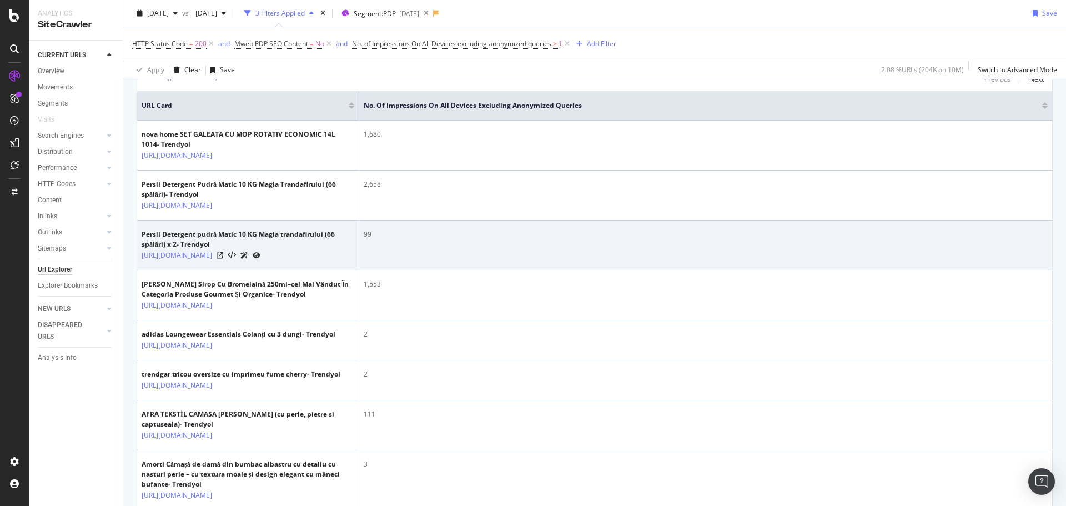
scroll to position [256, 0]
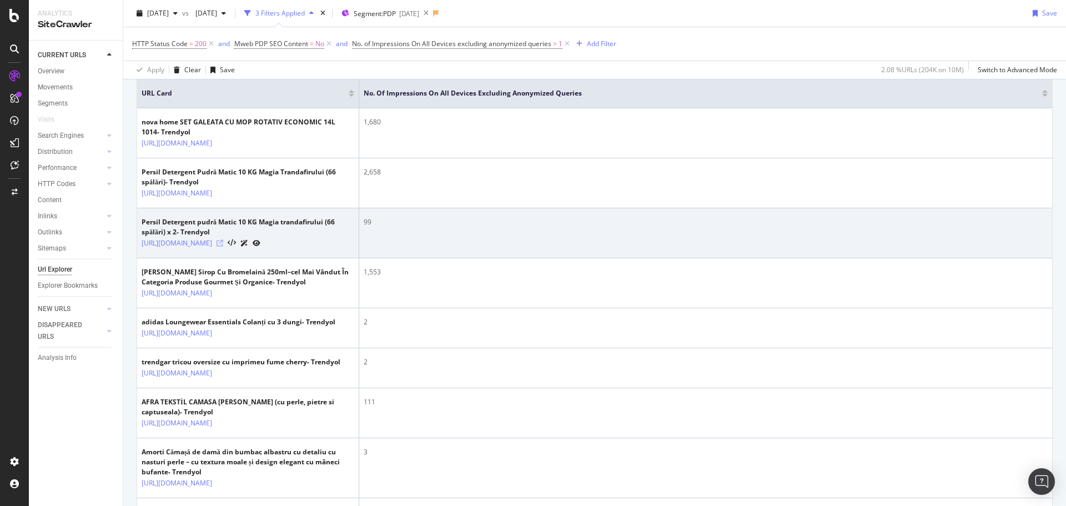
click at [223, 246] on icon at bounding box center [219, 243] width 7 height 7
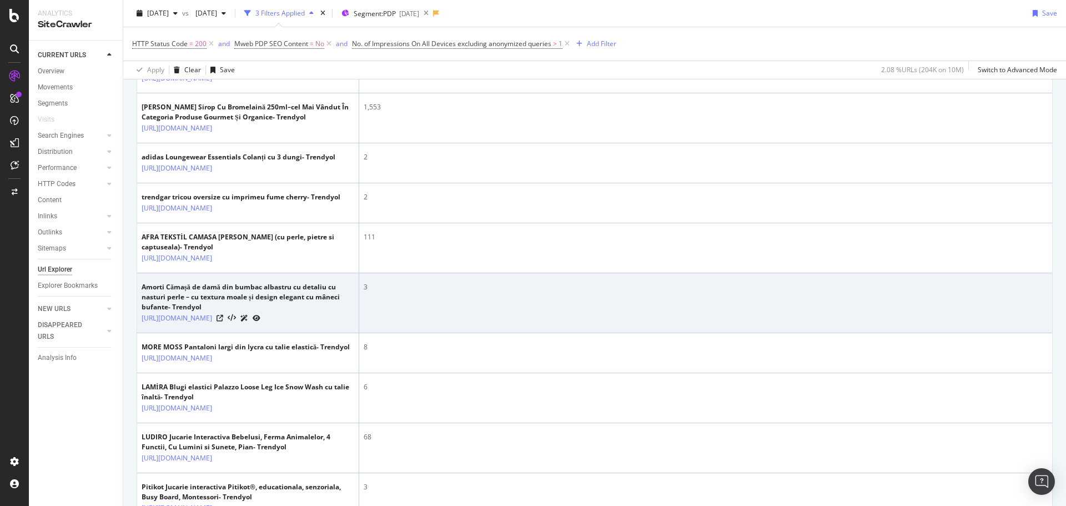
scroll to position [500, 0]
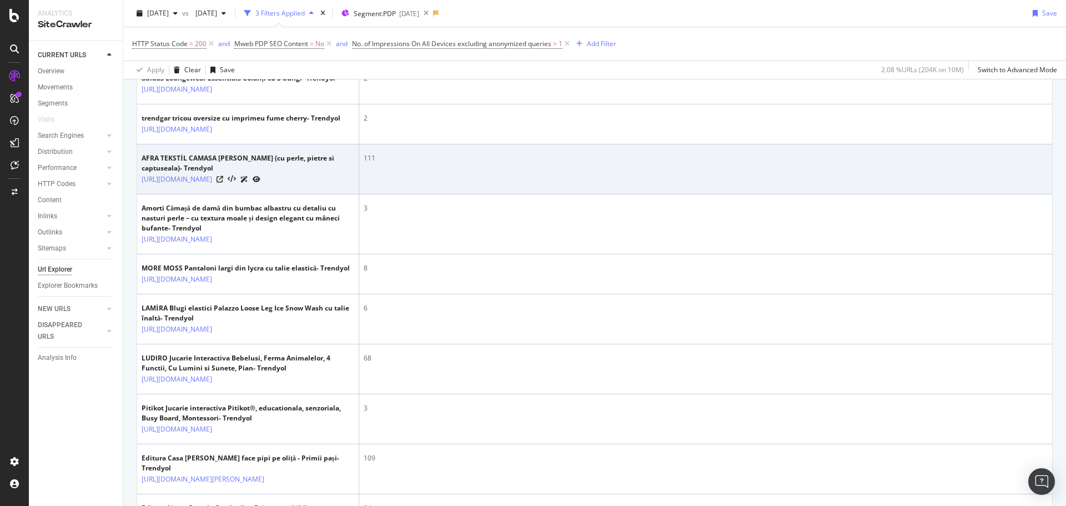
click at [260, 185] on div at bounding box center [238, 179] width 44 height 12
click at [223, 183] on icon at bounding box center [219, 179] width 7 height 7
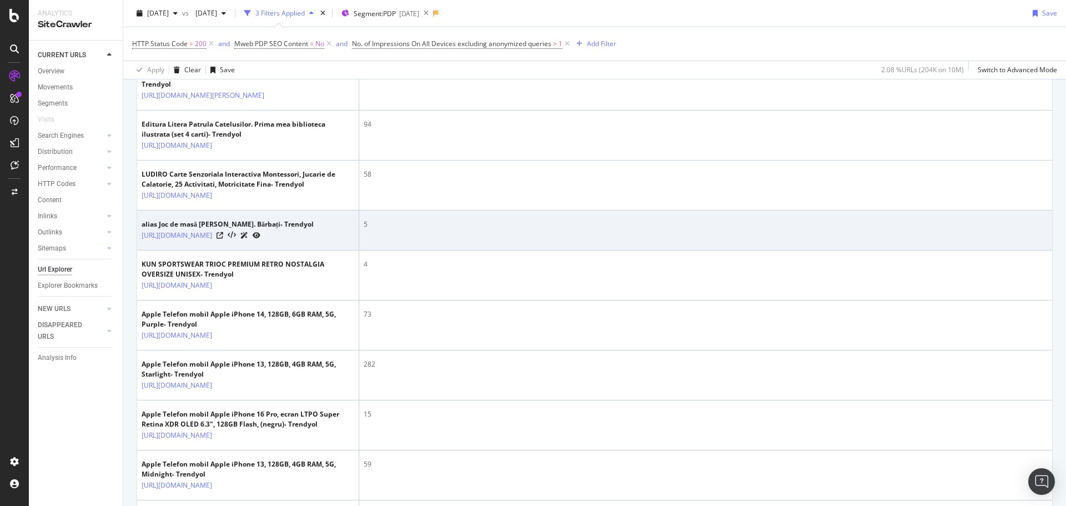
scroll to position [1054, 0]
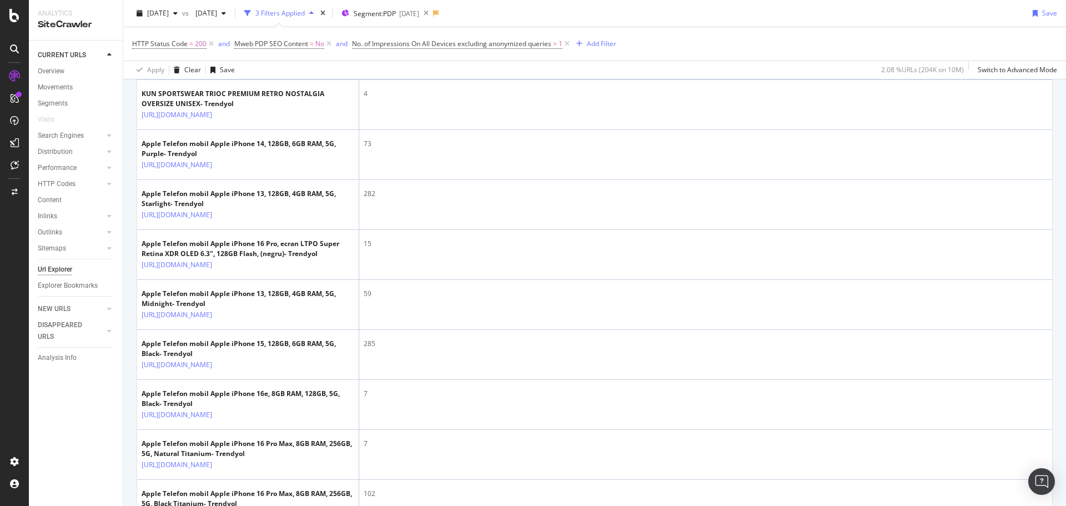
click at [223, 28] on icon at bounding box center [219, 25] width 7 height 7
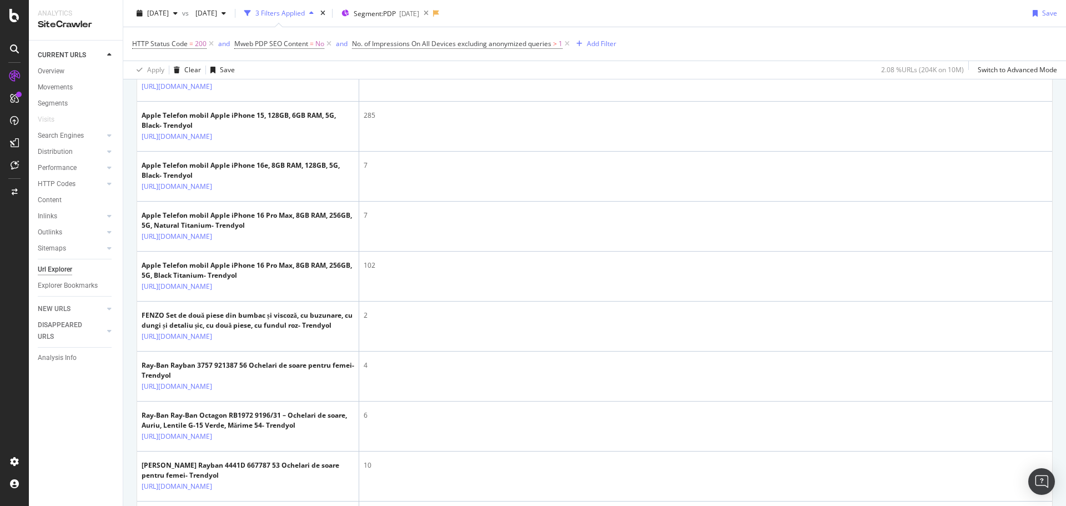
scroll to position [1442, 0]
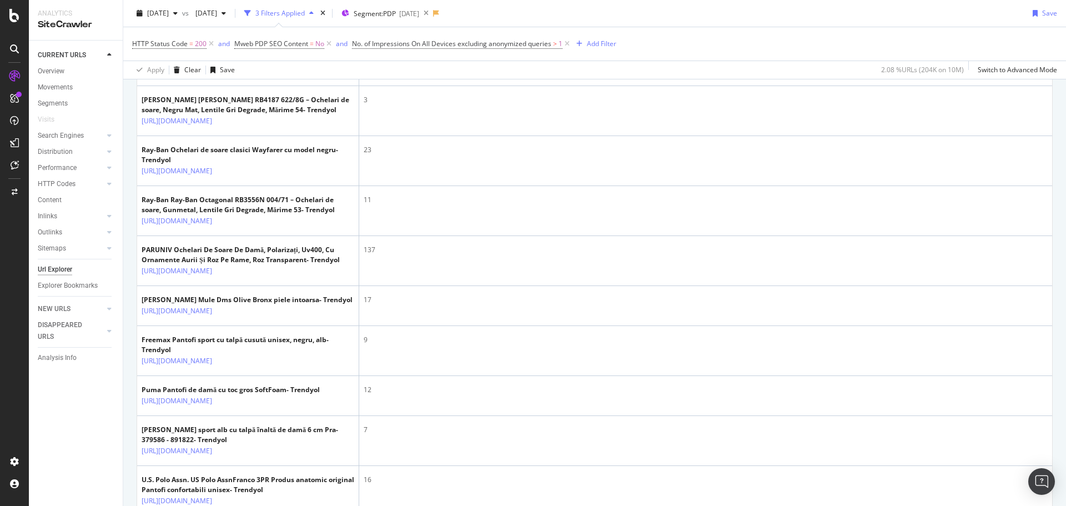
scroll to position [2178, 0]
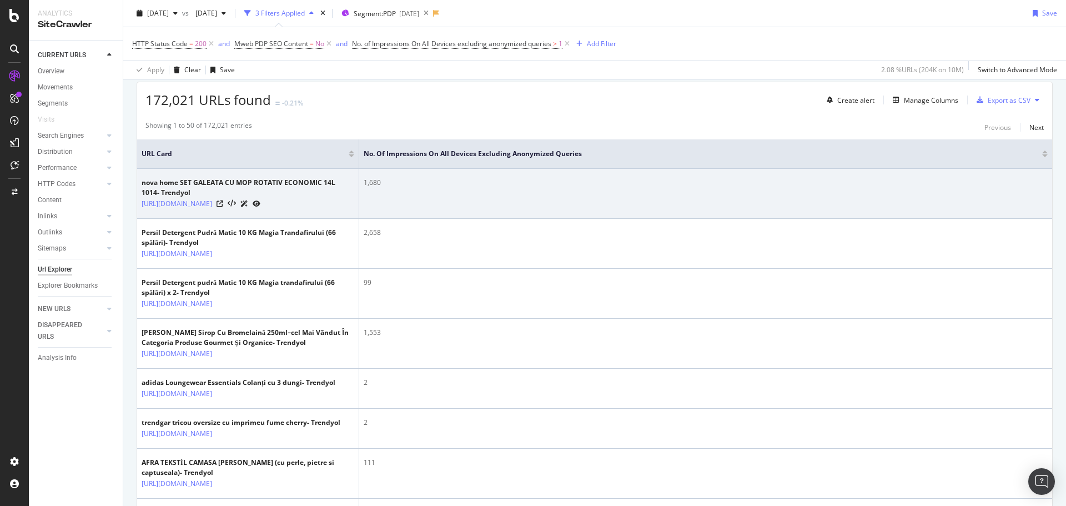
scroll to position [0, 0]
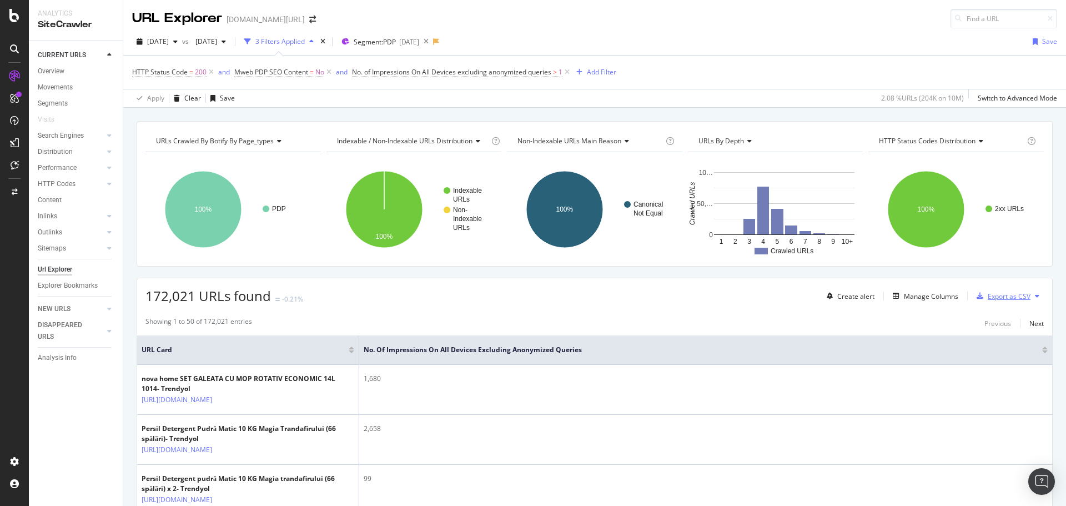
click at [991, 298] on div "Export as CSV" at bounding box center [1008, 295] width 43 height 9
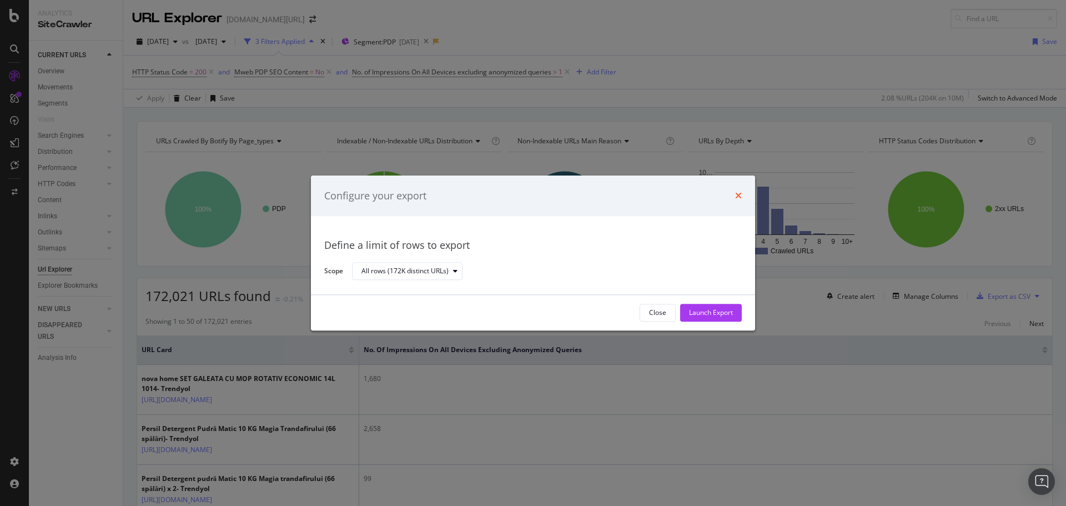
click at [738, 196] on icon "times" at bounding box center [738, 195] width 7 height 9
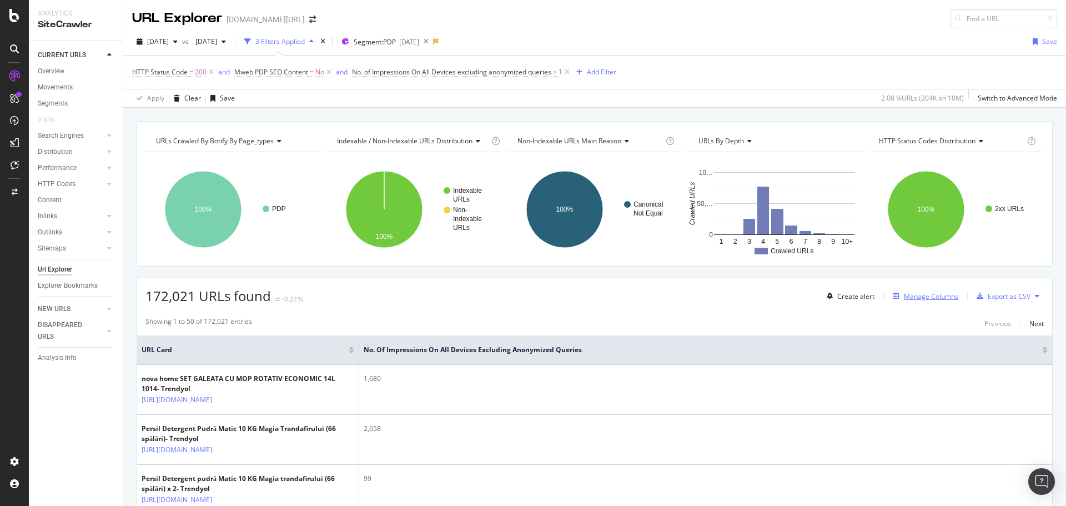
click at [893, 295] on icon "button" at bounding box center [896, 296] width 7 height 7
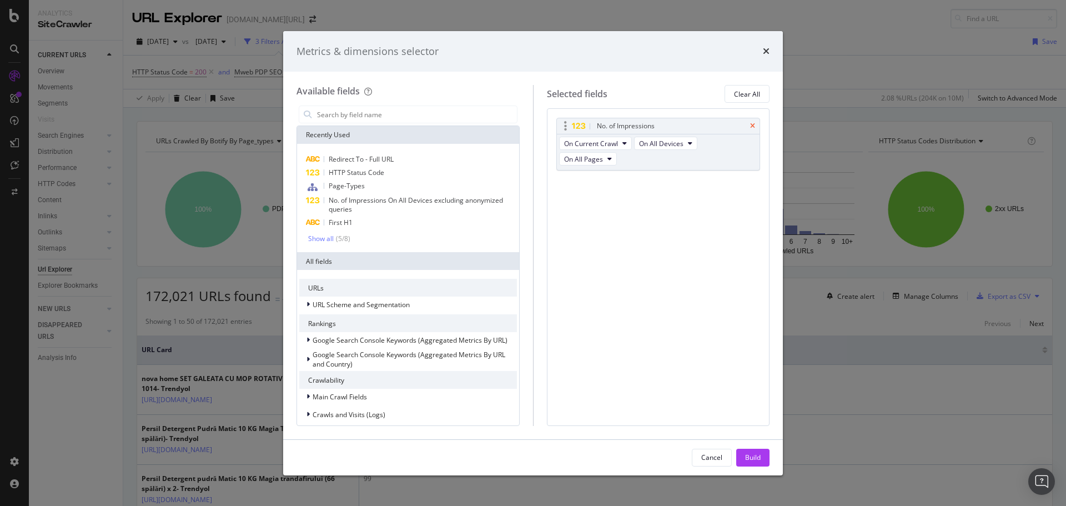
click at [752, 126] on icon "times" at bounding box center [752, 126] width 5 height 7
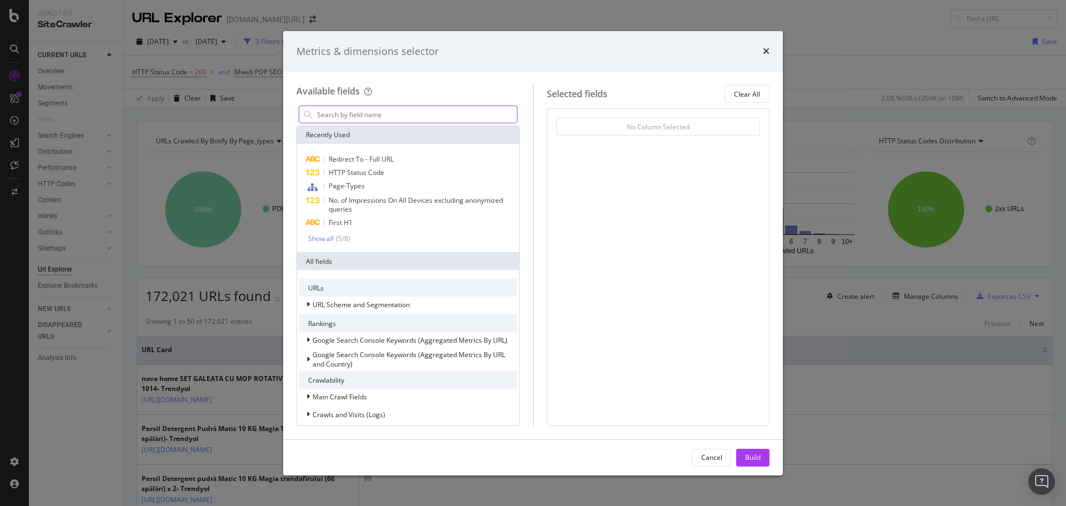
click at [510, 116] on input "modal" at bounding box center [416, 114] width 201 height 17
click at [375, 218] on div "First H1" at bounding box center [408, 222] width 218 height 13
drag, startPoint x: 743, startPoint y: 452, endPoint x: 743, endPoint y: 442, distance: 10.0
click at [743, 451] on button "Build" at bounding box center [752, 457] width 33 height 18
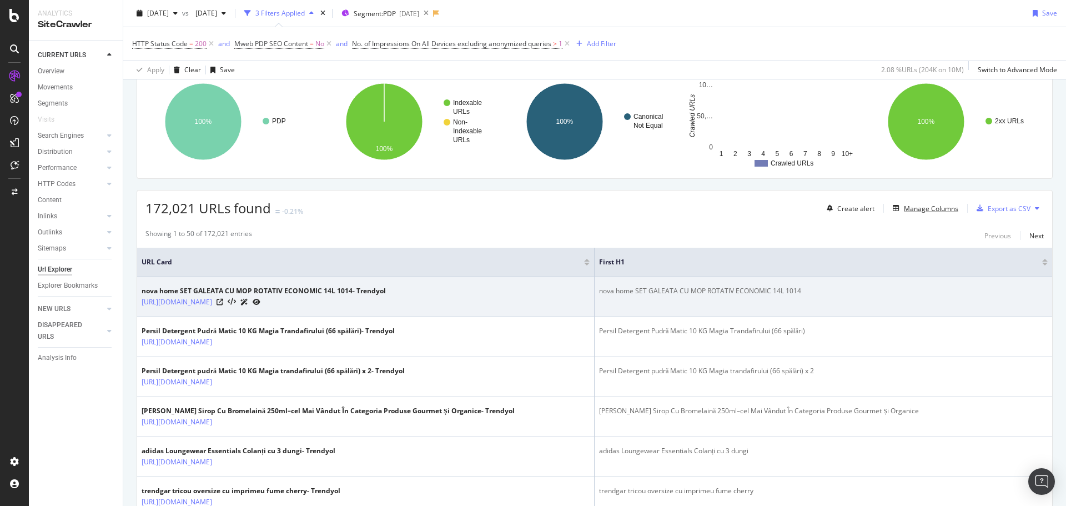
scroll to position [301, 0]
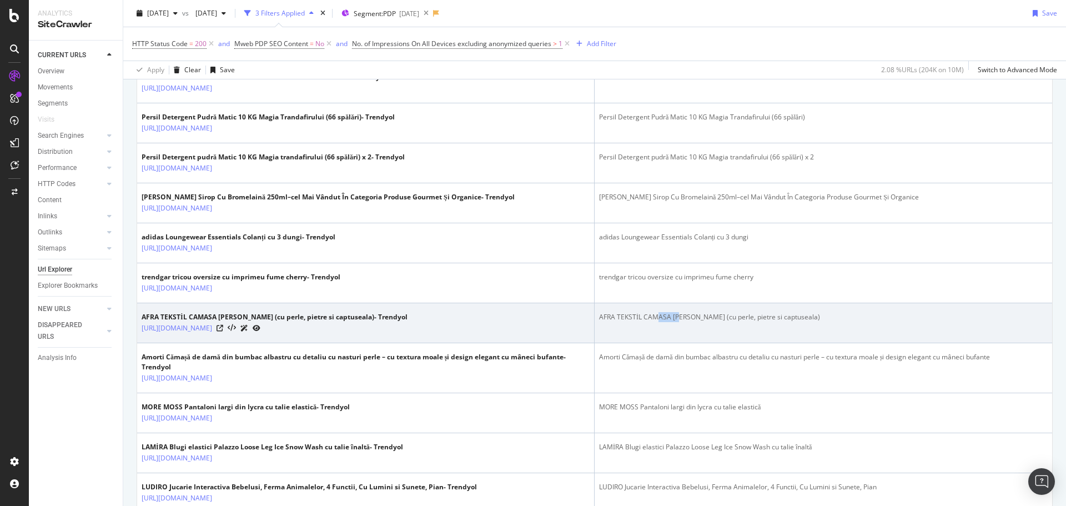
drag, startPoint x: 651, startPoint y: 329, endPoint x: 717, endPoint y: 326, distance: 65.6
click at [694, 322] on div "AFRA TEKSTİL CAMASA ALBA DANTELA (cu perle, pietre si captuseala)" at bounding box center [823, 317] width 448 height 10
click at [717, 322] on div "AFRA TEKSTİL CAMASA ALBA DANTELA (cu perle, pietre si captuseala)" at bounding box center [823, 317] width 448 height 10
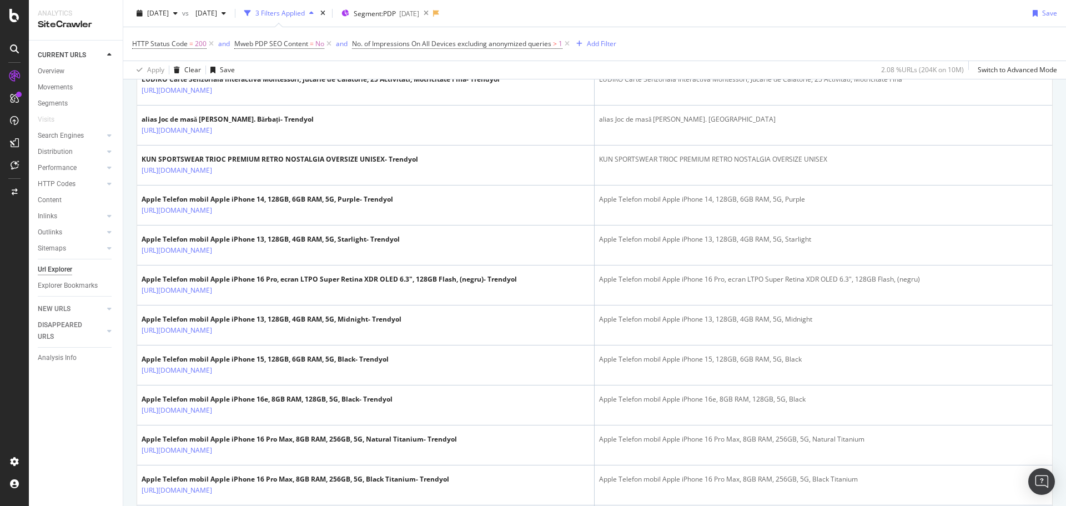
scroll to position [0, 0]
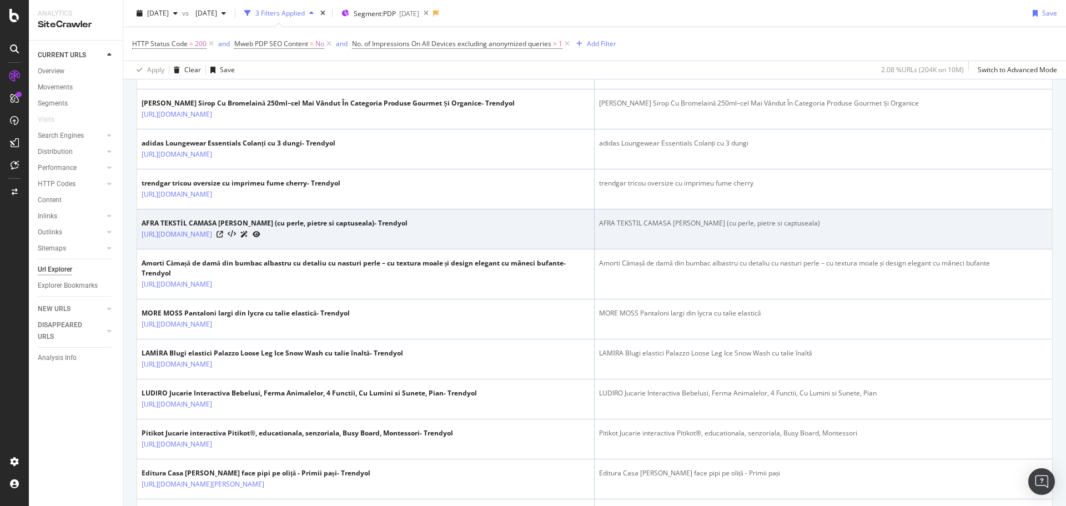
drag, startPoint x: 657, startPoint y: 246, endPoint x: 667, endPoint y: 245, distance: 9.5
click at [664, 245] on td "AFRA TEKSTİL CAMASA ALBA DANTELA (cu perle, pietre si captuseala)" at bounding box center [822, 229] width 457 height 40
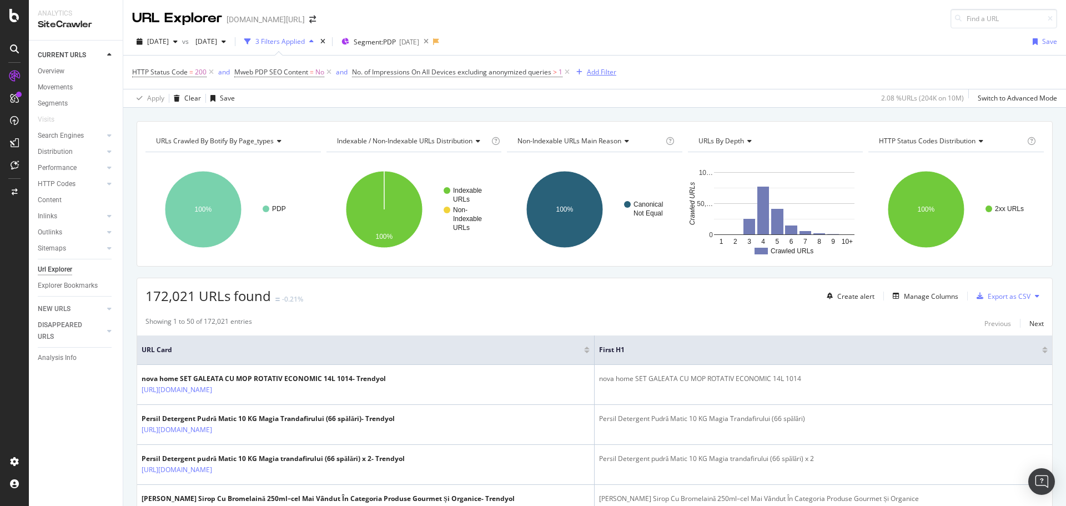
click at [614, 75] on div "Add Filter" at bounding box center [601, 71] width 29 height 9
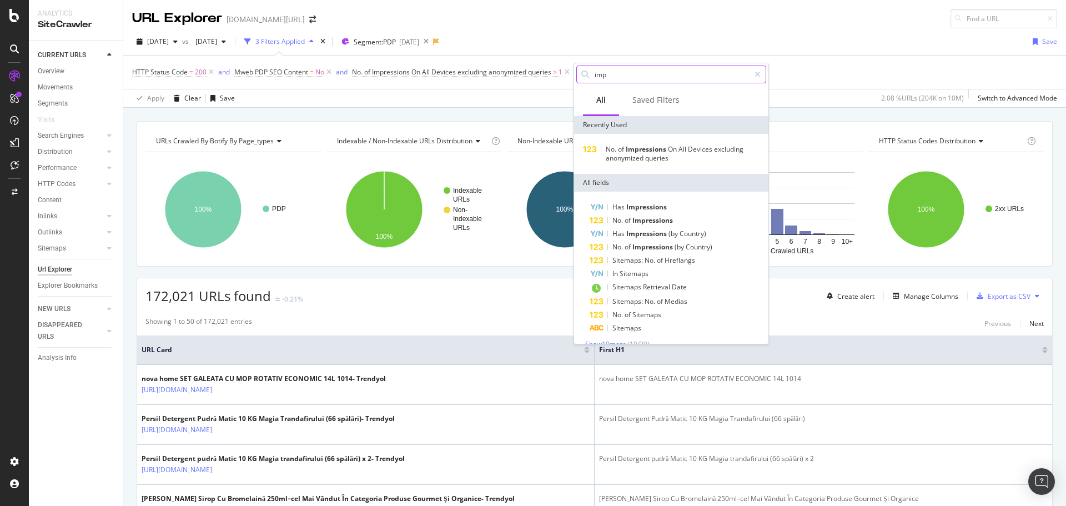
click at [631, 77] on input "imp" at bounding box center [671, 74] width 156 height 17
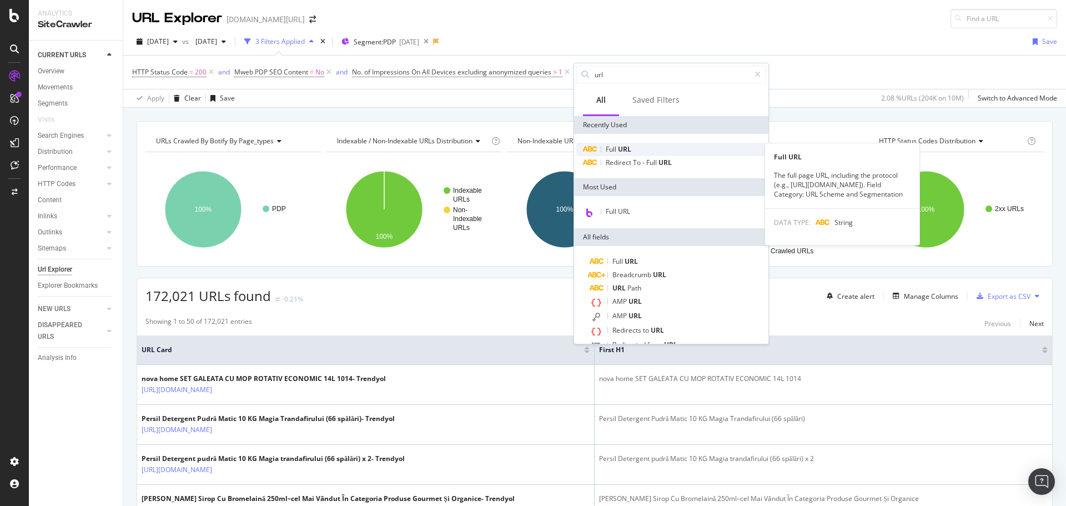
type input "url"
click at [624, 151] on span "URL" at bounding box center [624, 148] width 13 height 9
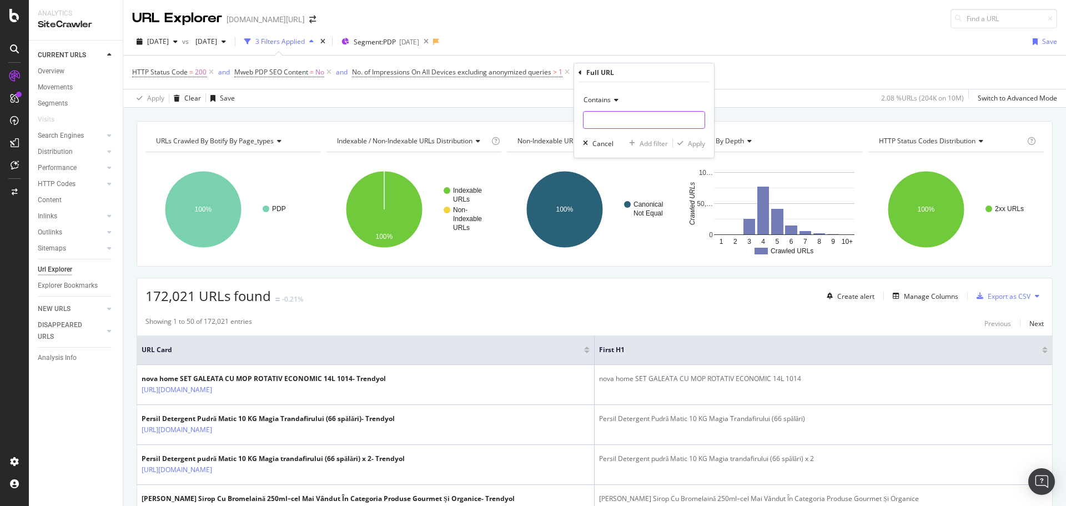
click at [618, 124] on input "text" at bounding box center [643, 120] width 121 height 18
paste input "b148528|b249|b1234|b783|b601|b101939|b333|b331|b125|b724|b101699|b103009|b54|b1…"
type input "b148528|b249|b1234|b783|b601|b101939|b333|b331|b125|b724|b101699|b103009|b54|b1…"
click at [609, 92] on div "Contains" at bounding box center [644, 100] width 122 height 18
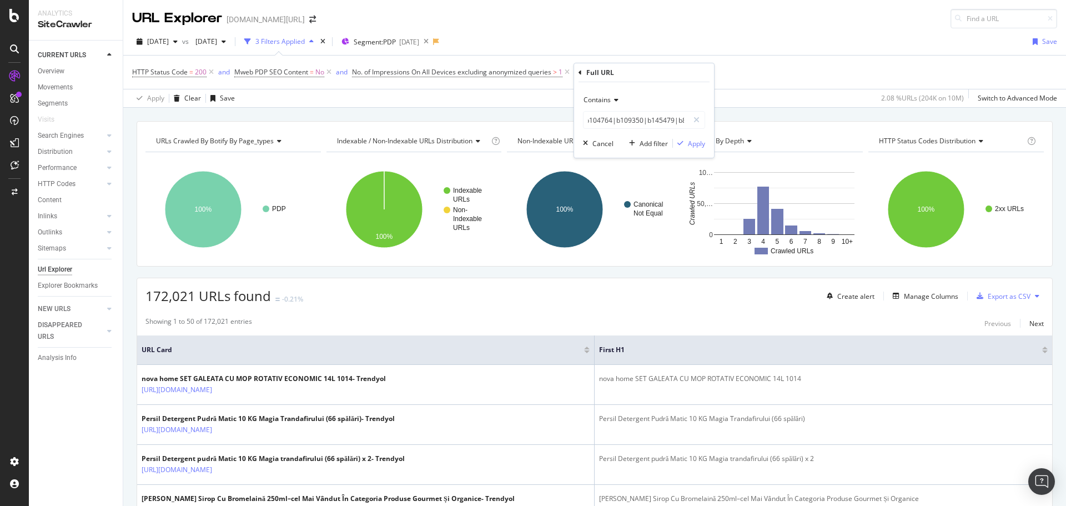
scroll to position [0, 0]
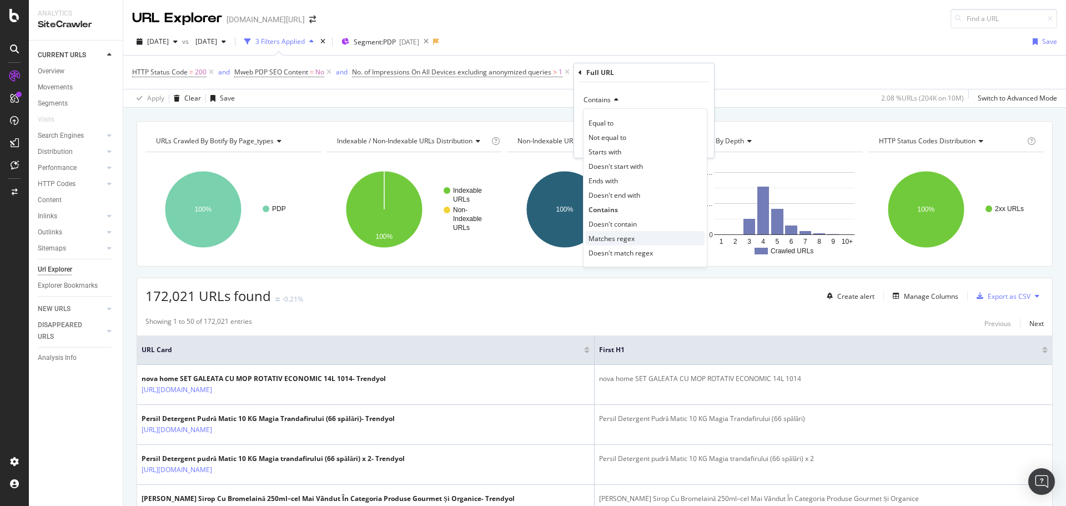
click at [629, 237] on span "Matches regex" at bounding box center [611, 238] width 46 height 9
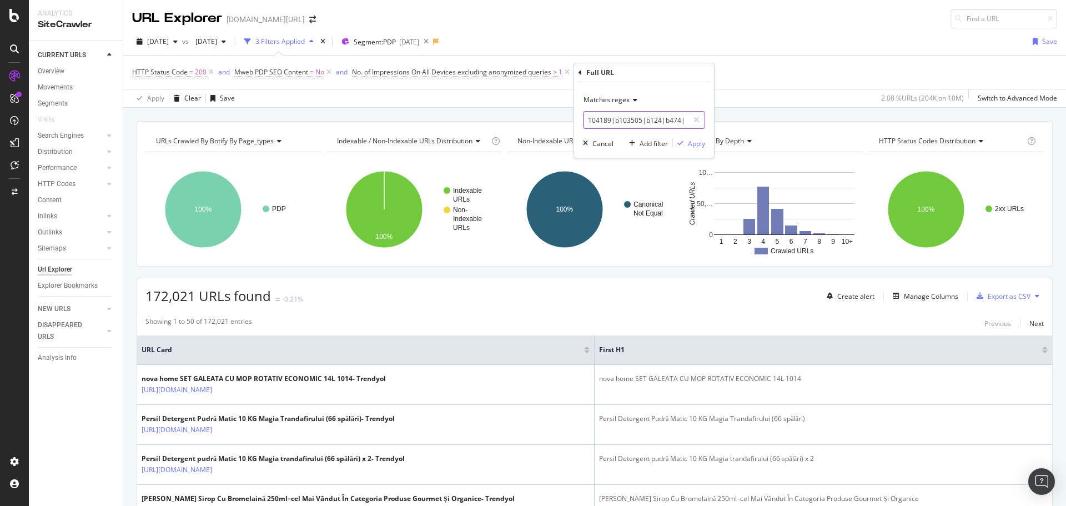
scroll to position [0, 531]
drag, startPoint x: 641, startPoint y: 117, endPoint x: 779, endPoint y: 110, distance: 138.9
click at [779, 110] on body "Analytics SiteCrawler CURRENT URLS Overview Movements Segments Visits Search En…" at bounding box center [533, 253] width 1066 height 506
click at [697, 144] on div "Apply" at bounding box center [696, 143] width 17 height 9
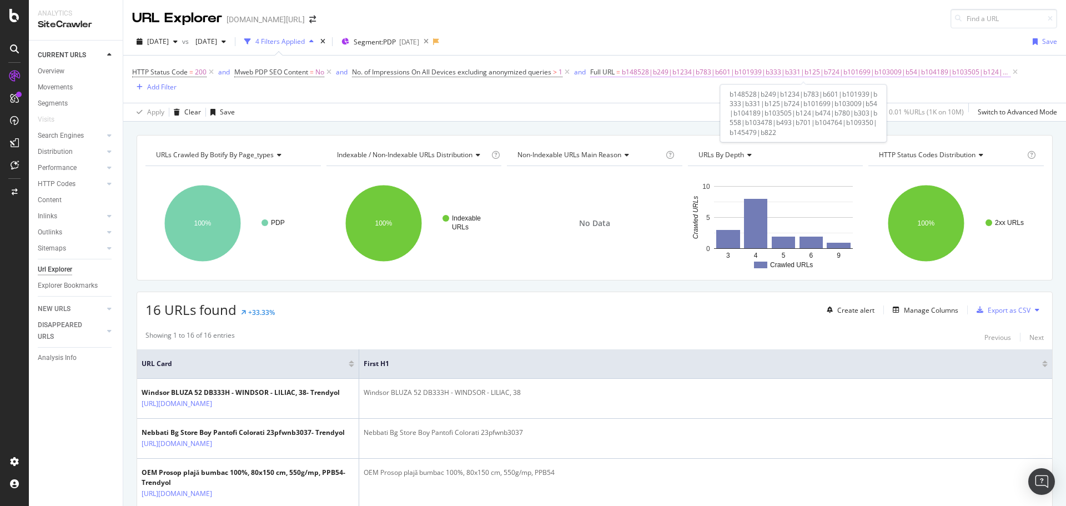
click at [642, 79] on span "b148528|b249|b1234|b783|b601|b101939|b333|b331|b125|b724|b101699|b103009|b54|b1…" at bounding box center [816, 72] width 389 height 16
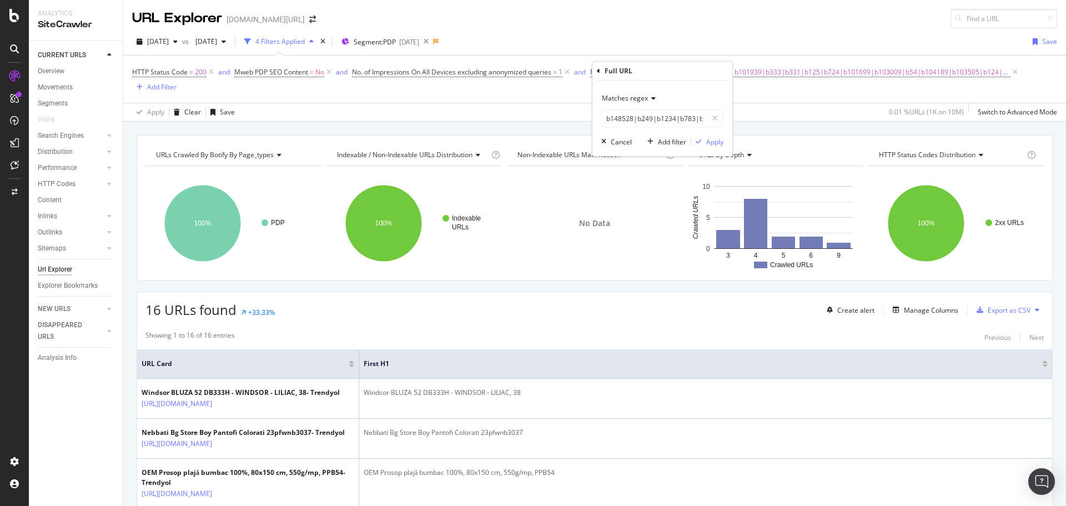
click at [623, 102] on span "Matches regex" at bounding box center [625, 97] width 46 height 9
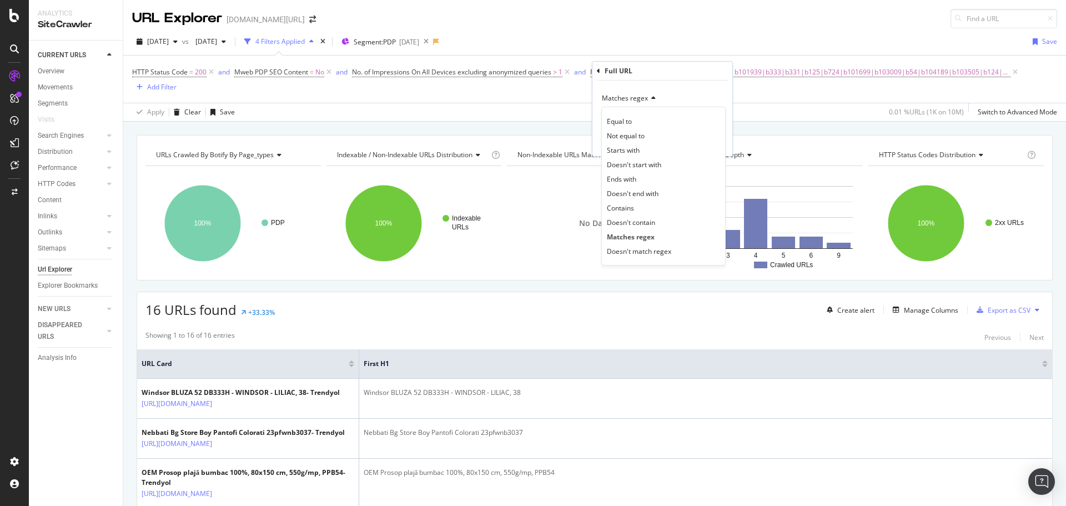
click at [775, 90] on div "HTTP Status Code = 200 and Mweb PDP SEO Content = No and No. of Impressions On …" at bounding box center [594, 78] width 925 height 29
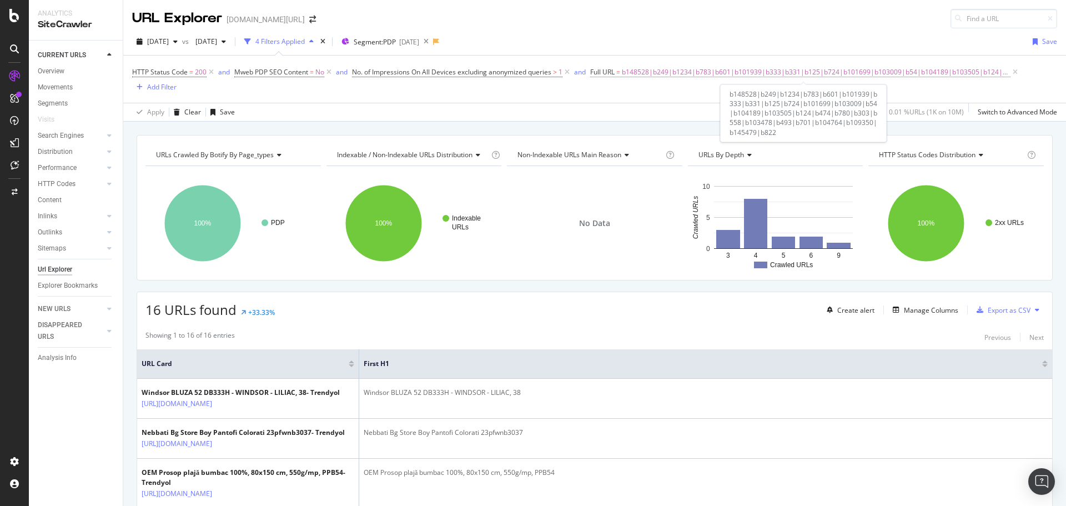
click at [626, 72] on span "b148528|b249|b1234|b783|b601|b101939|b333|b331|b125|b724|b101699|b103009|b54|b1…" at bounding box center [816, 72] width 389 height 16
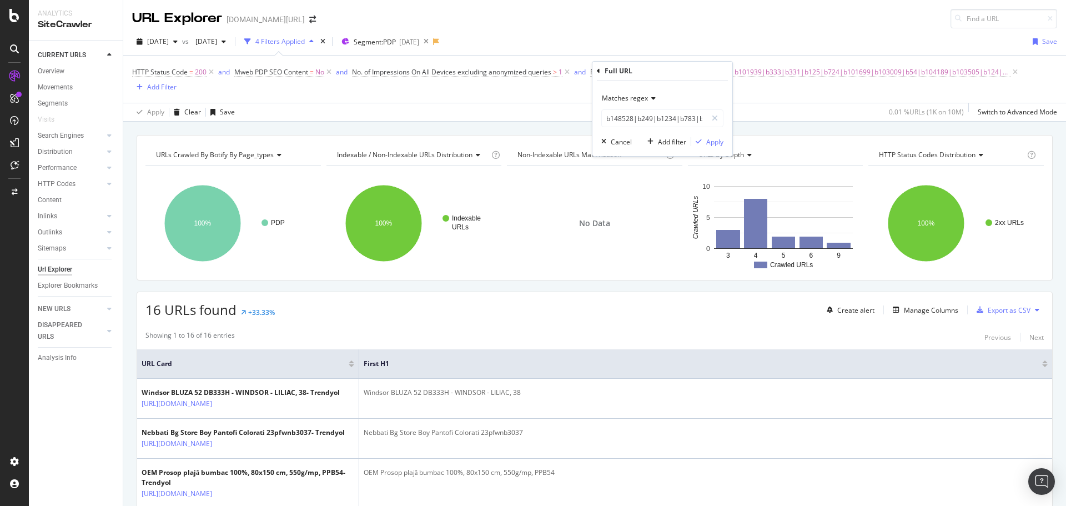
click at [623, 104] on div "Matches regex" at bounding box center [662, 98] width 122 height 18
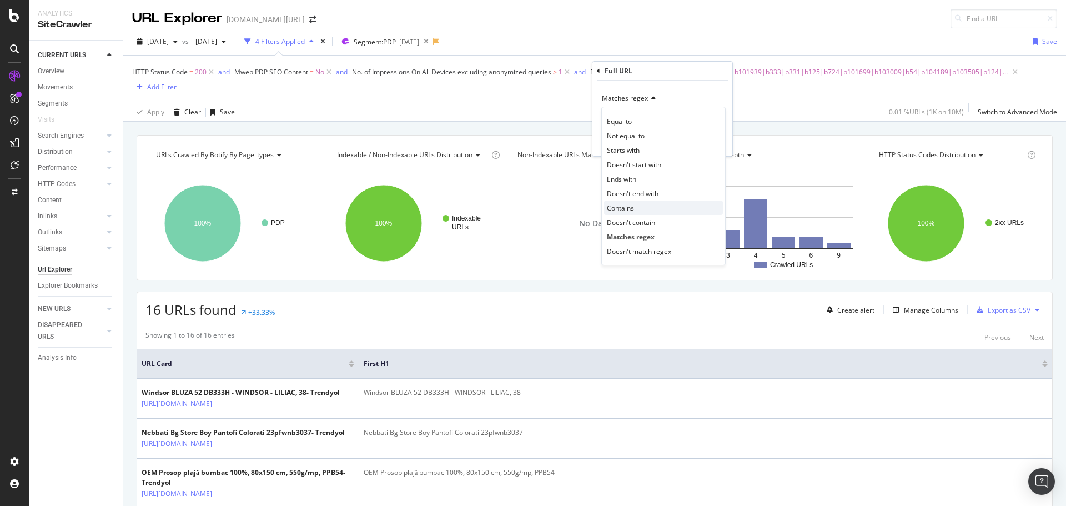
click at [625, 210] on span "Contains" at bounding box center [620, 207] width 27 height 9
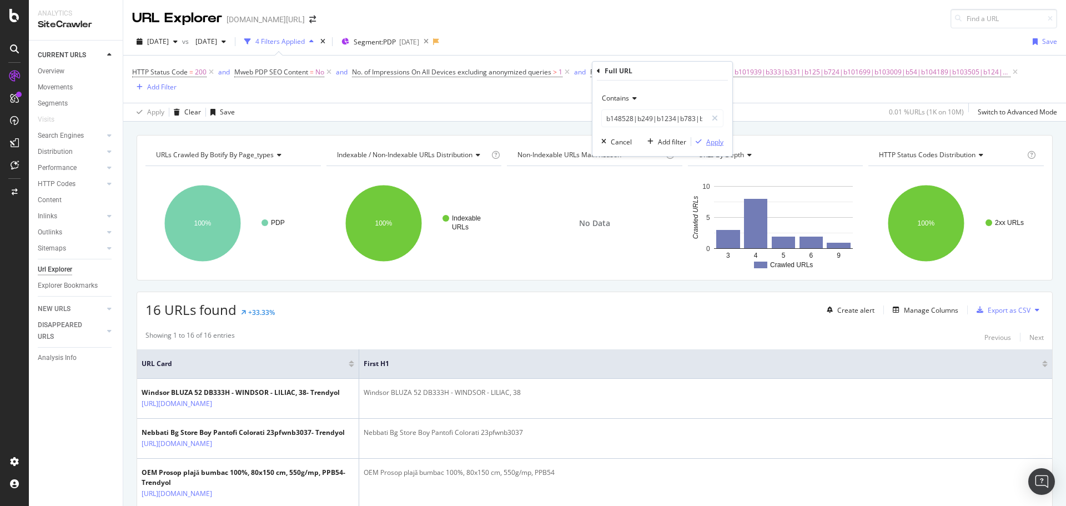
click at [715, 144] on div "Apply" at bounding box center [714, 141] width 17 height 9
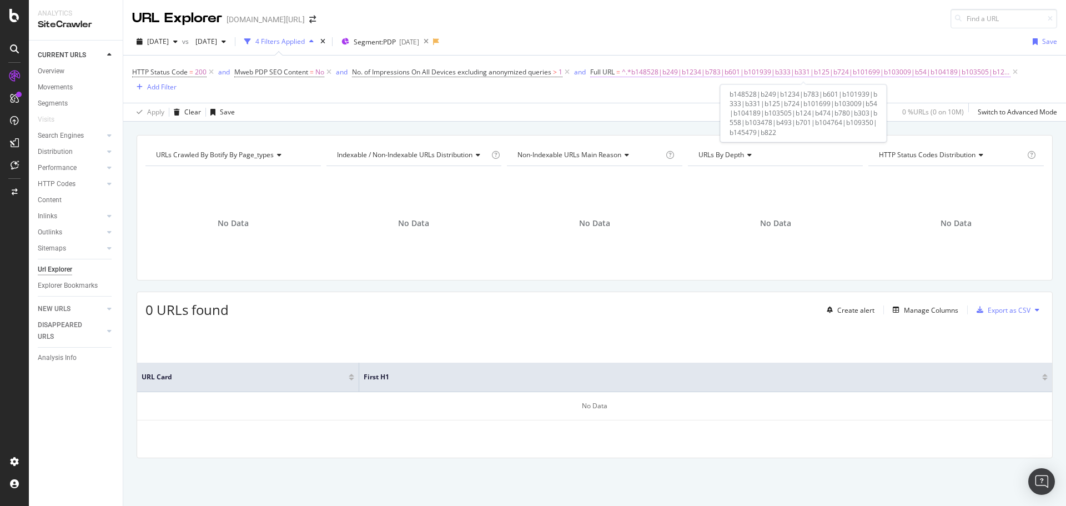
click at [611, 69] on span "Full URL" at bounding box center [602, 71] width 24 height 9
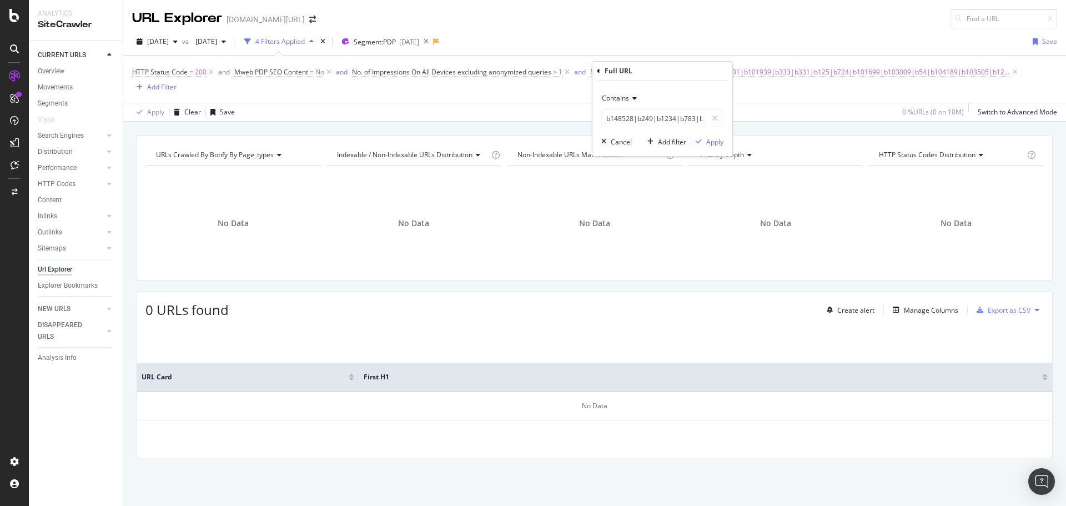
click at [627, 98] on span "Contains" at bounding box center [615, 97] width 27 height 9
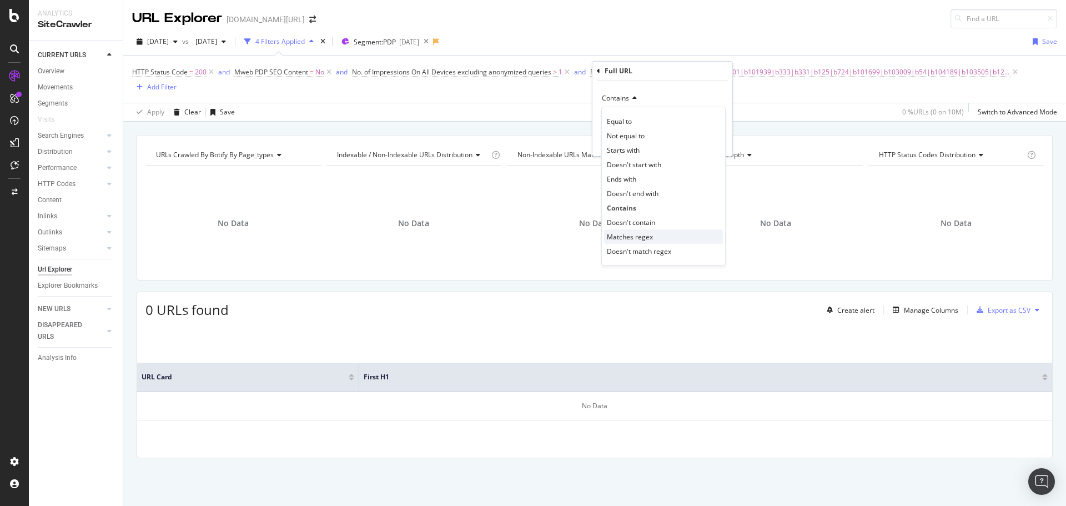
click at [643, 237] on span "Matches regex" at bounding box center [630, 236] width 46 height 9
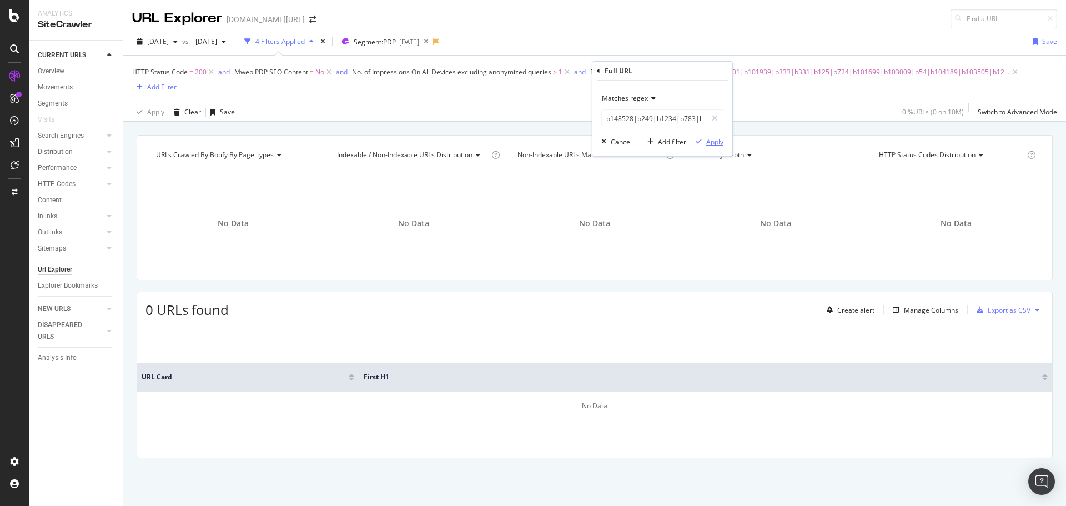
click at [709, 142] on div "Apply" at bounding box center [714, 141] width 17 height 9
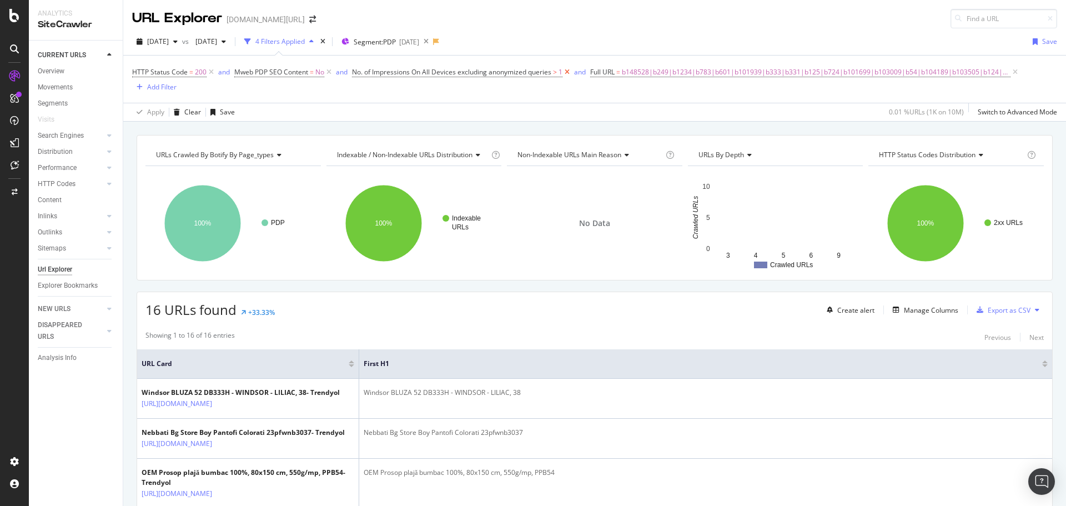
click at [566, 72] on icon at bounding box center [566, 72] width 9 height 11
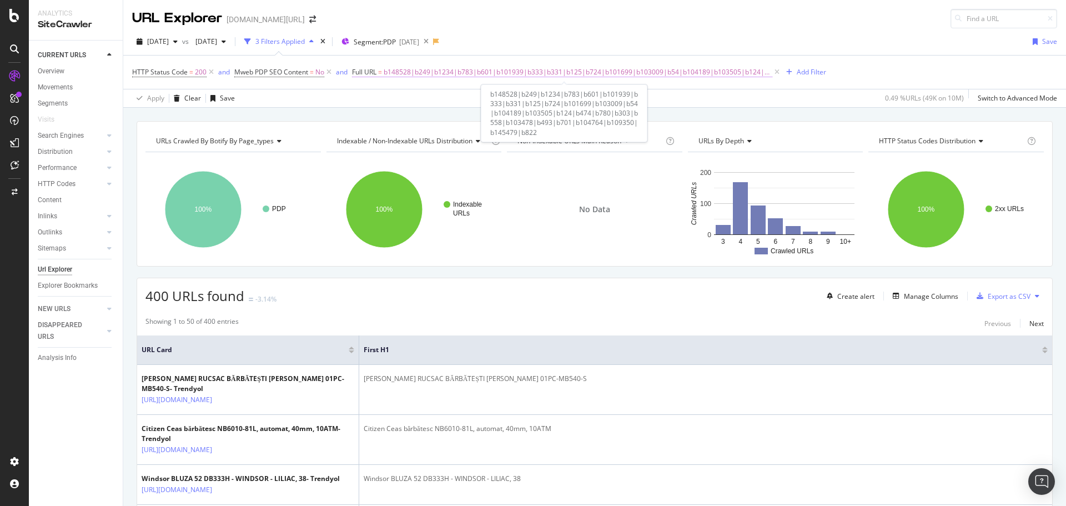
click at [571, 73] on span "b148528|b249|b1234|b783|b601|b101939|b333|b331|b125|b724|b101699|b103009|b54|b1…" at bounding box center [578, 72] width 389 height 16
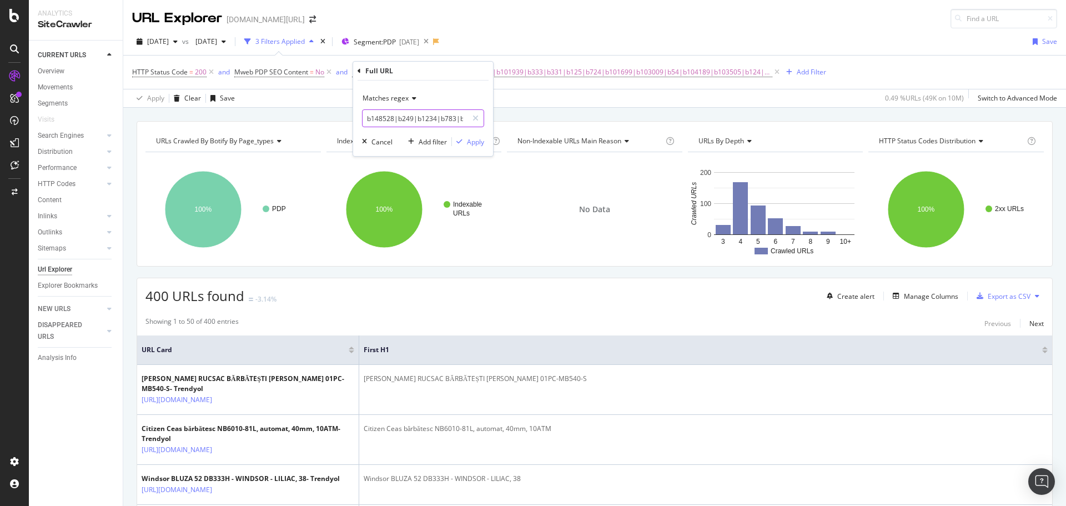
drag, startPoint x: 435, startPoint y: 120, endPoint x: 412, endPoint y: 119, distance: 22.2
click at [434, 120] on input "b148528|b249|b1234|b783|b601|b101939|b333|b331|b125|b724|b101699|b103009|b54|b1…" at bounding box center [414, 118] width 105 height 18
click at [396, 118] on input "b148528|b249|b1234|b783|b601|b101939|b333|b331|b125|b724|b101699|b103009|b54|b1…" at bounding box center [414, 118] width 105 height 18
drag, startPoint x: 369, startPoint y: 119, endPoint x: 538, endPoint y: 113, distance: 169.4
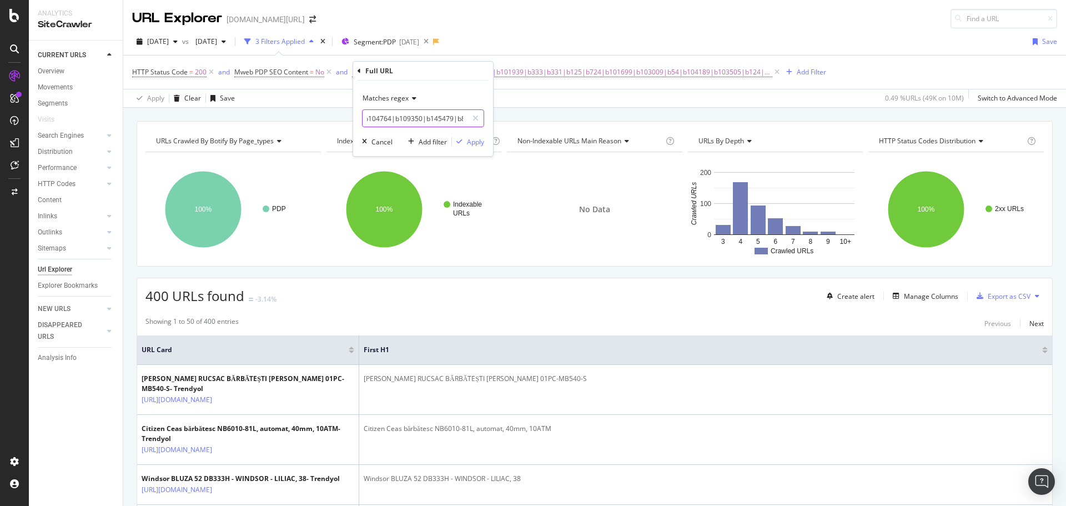
click at [538, 113] on body "Analytics SiteCrawler CURRENT URLS Overview Movements Segments Visits Search En…" at bounding box center [533, 253] width 1066 height 506
click at [543, 104] on div "Apply Clear Save 0.49 % URLs ( 49K on 10M ) Switch to Advanced Mode" at bounding box center [594, 98] width 943 height 18
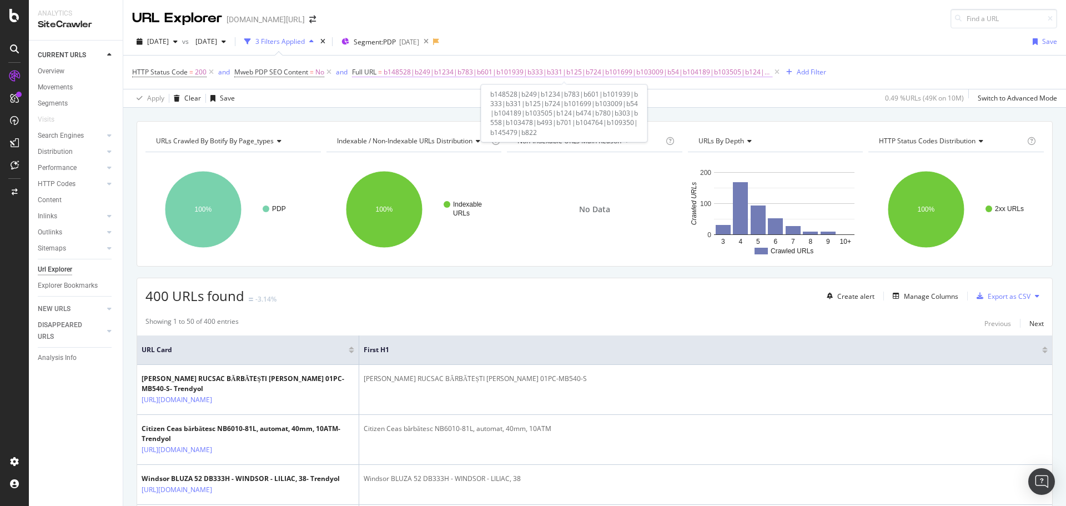
click at [458, 69] on span "b148528|b249|b1234|b783|b601|b101939|b333|b331|b125|b724|b101699|b103009|b54|b1…" at bounding box center [578, 72] width 389 height 16
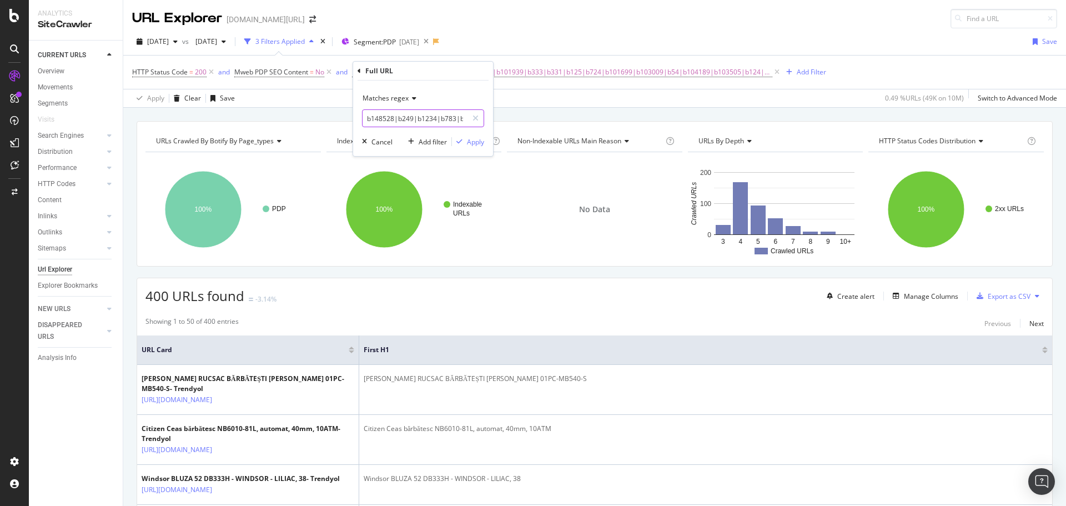
click at [417, 120] on input "b148528|b249|b1234|b783|b601|b101939|b333|b331|b125|b724|b101699|b103009|b54|b1…" at bounding box center [414, 118] width 105 height 18
paste input "tomtailor|crocs|balenciaga|barbie|larocheposay|xiaomi|guess|dolce-gabbana|penti…"
type input "tomtailor|crocs|balenciaga|barbie|larocheposay|xiaomi|guess|dolce-gabbana|penti…"
click at [473, 142] on div "Apply" at bounding box center [475, 141] width 17 height 9
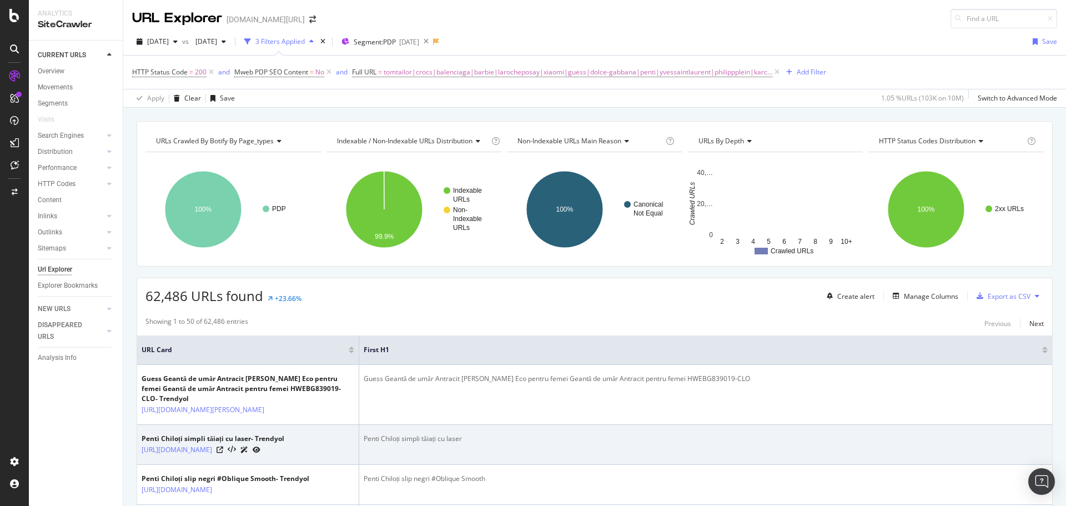
scroll to position [209, 0]
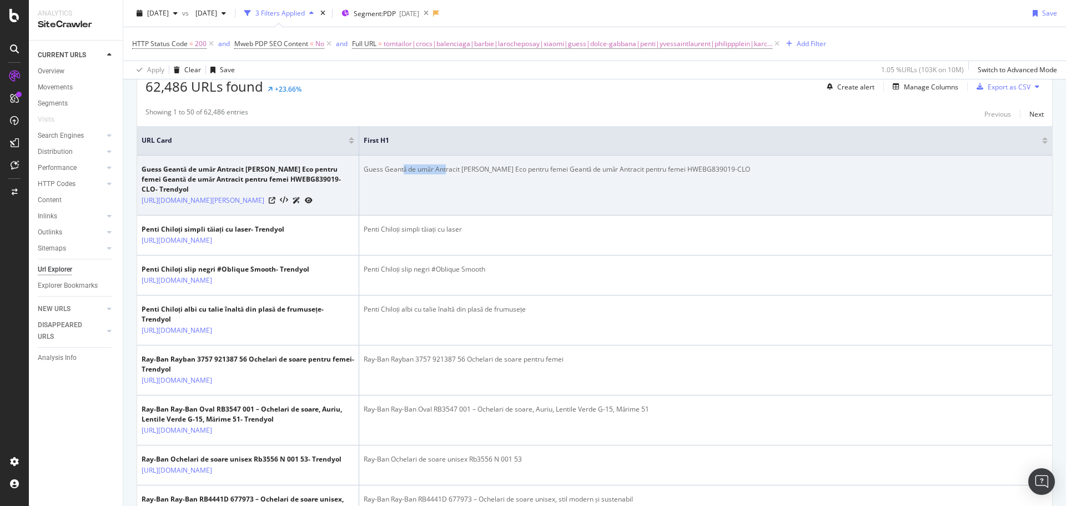
drag, startPoint x: 469, startPoint y: 166, endPoint x: 495, endPoint y: 164, distance: 26.2
click at [493, 163] on td "Guess Geantă de umăr Antracit Brenton Eco pentru femei Geantă de umăr Antracit …" at bounding box center [705, 185] width 693 height 60
click at [540, 199] on td "Guess Geantă de umăr Antracit Brenton Eco pentru femei Geantă de umăr Antracit …" at bounding box center [705, 185] width 693 height 60
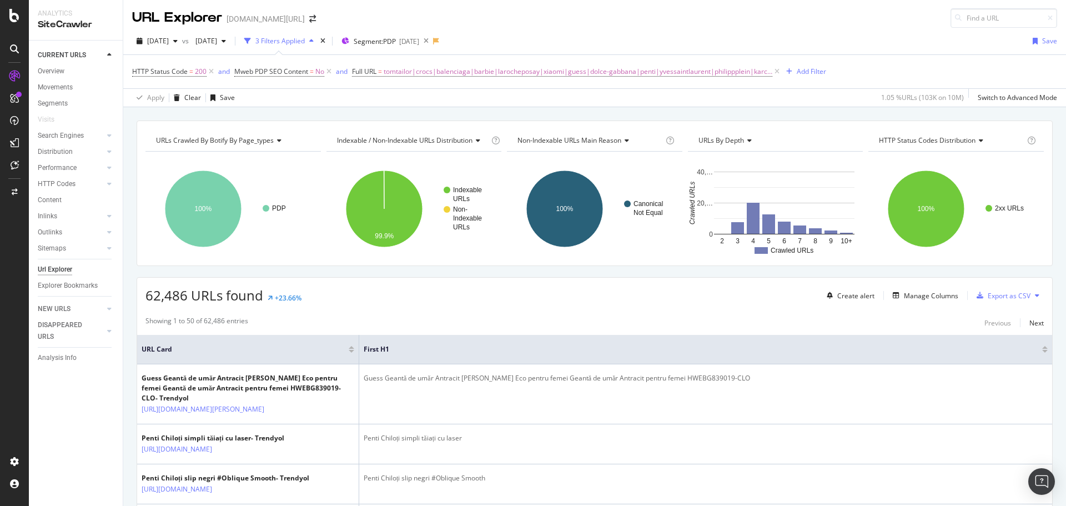
scroll to position [0, 0]
click at [429, 73] on span "tomtailor|crocs|balenciaga|barbie|larocheposay|xiaomi|guess|dolce-gabbana|penti…" at bounding box center [578, 72] width 389 height 16
click at [427, 119] on input "tomtailor|crocs|balenciaga|barbie|larocheposay|xiaomi|guess|dolce-gabbana|penti…" at bounding box center [414, 118] width 105 height 18
click at [406, 120] on input "tomtailor|crocs|balenciaga|barbie|larocheposay|xiaomi|guess|dolce-gabbana|penti…" at bounding box center [414, 118] width 105 height 18
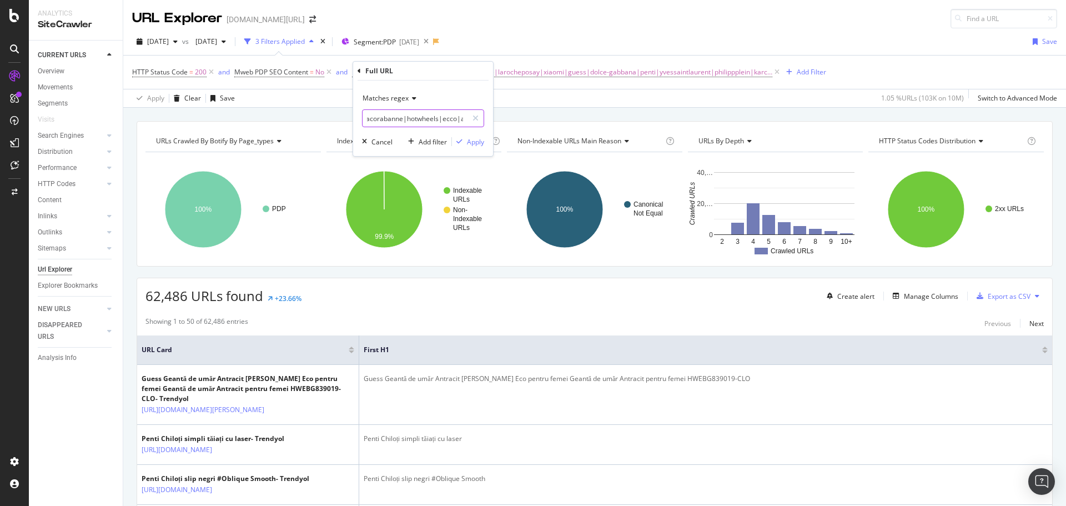
drag, startPoint x: 400, startPoint y: 118, endPoint x: 608, endPoint y: 101, distance: 208.9
click at [609, 112] on body "Analytics SiteCrawler CURRENT URLS Overview Movements Segments Visits Search En…" at bounding box center [533, 253] width 1066 height 506
drag, startPoint x: 593, startPoint y: 38, endPoint x: 567, endPoint y: 221, distance: 185.1
click at [593, 38] on div "2025 Aug. 17th vs 2025 Aug. 1st 3 Filters Applied Segment: PDP 2025-08-07 Save" at bounding box center [594, 44] width 943 height 22
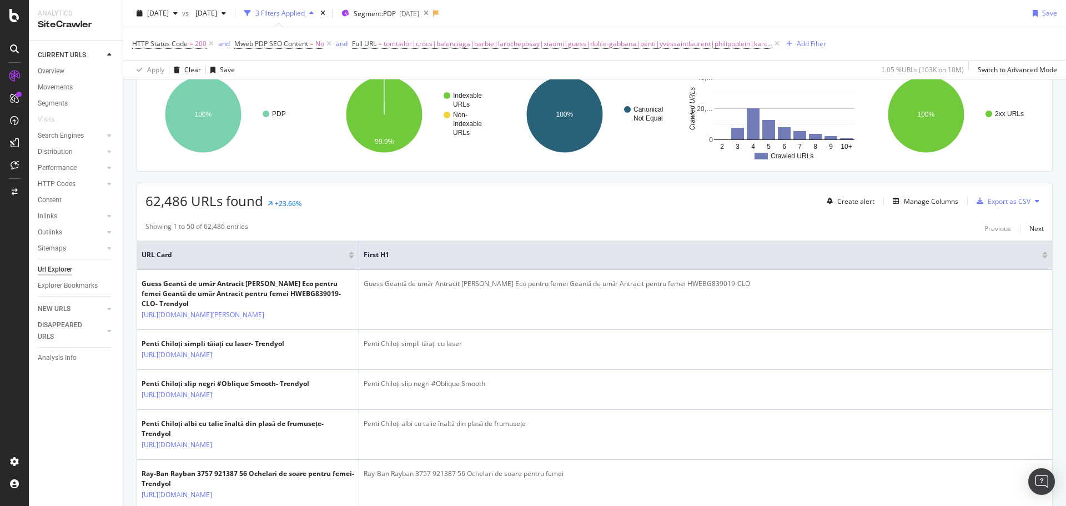
scroll to position [0, 0]
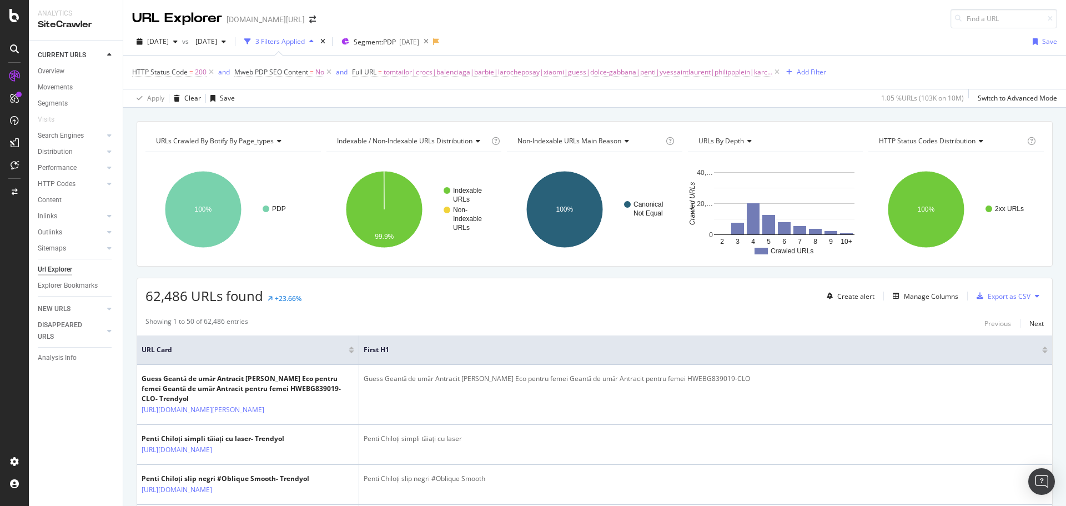
click at [791, 59] on div "HTTP Status Code = 200 and Mweb PDP SEO Content = No and Full URL = tomtailor|c…" at bounding box center [594, 72] width 925 height 33
click at [797, 68] on div "Add Filter" at bounding box center [811, 71] width 29 height 9
click at [719, 18] on div "URL Explorer trendyol.com/ro" at bounding box center [594, 14] width 943 height 28
click at [678, 47] on div "2025 Aug. 17th vs 2025 Aug. 1st 3 Filters Applied Segment: PDP 2025-08-07 Save" at bounding box center [594, 44] width 943 height 22
click at [923, 294] on div "Manage Columns" at bounding box center [931, 295] width 54 height 9
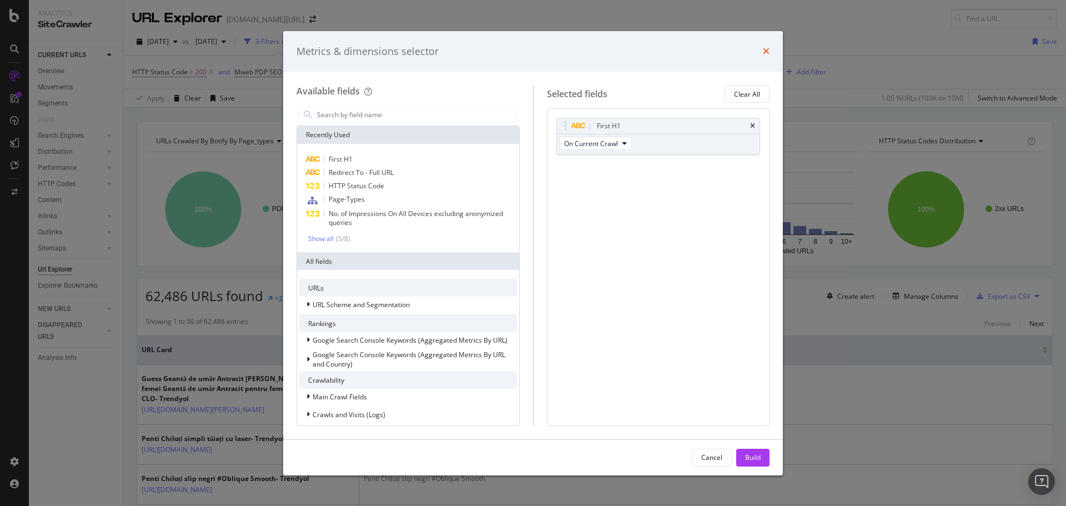
click at [766, 50] on icon "times" at bounding box center [766, 51] width 7 height 9
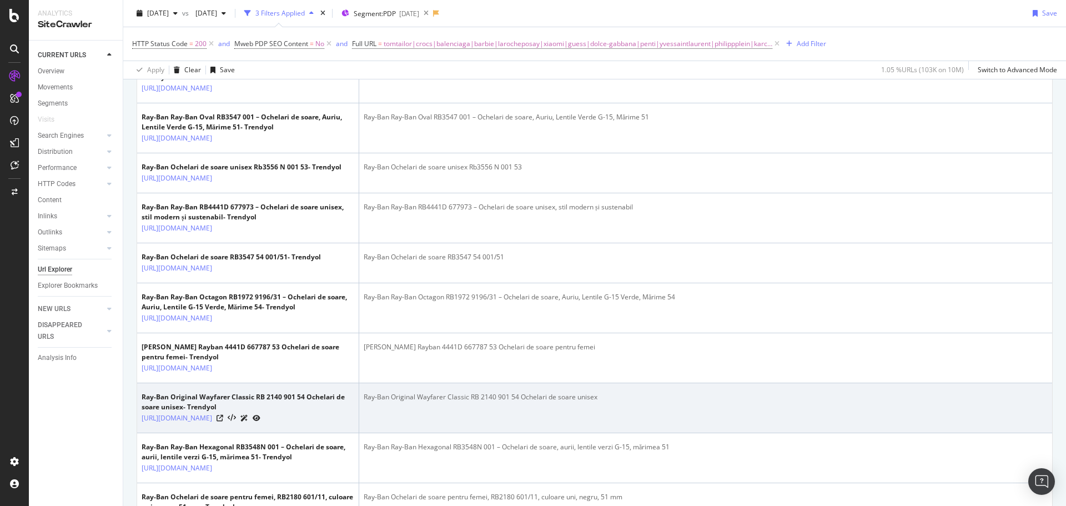
scroll to position [201, 0]
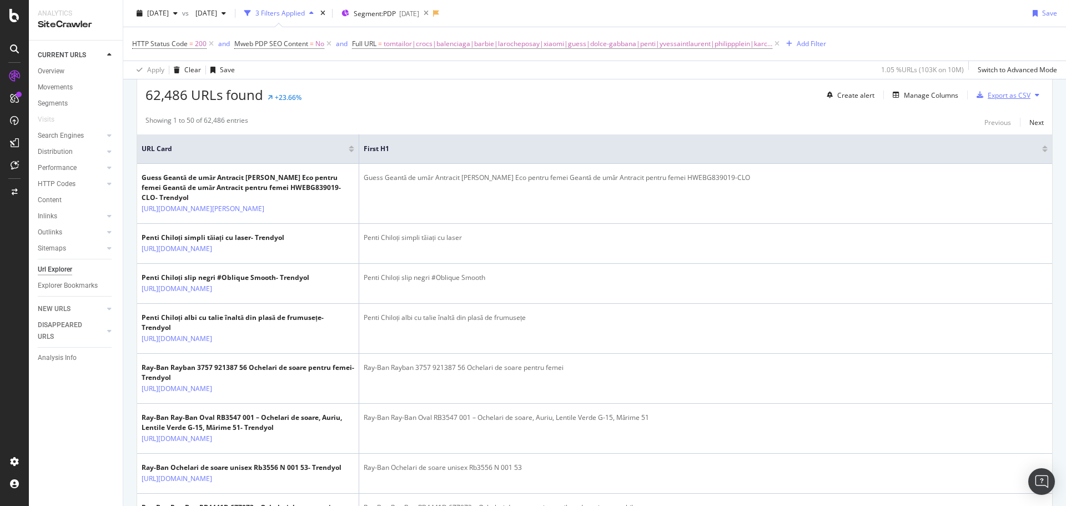
click at [997, 94] on div "Export as CSV" at bounding box center [1008, 94] width 43 height 9
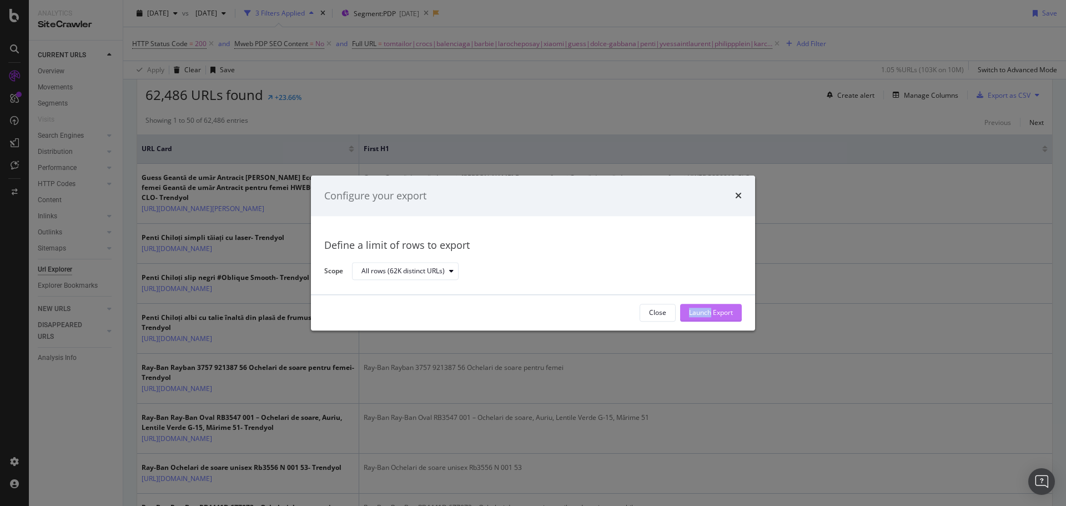
drag, startPoint x: 710, startPoint y: 301, endPoint x: 709, endPoint y: 309, distance: 7.8
click at [709, 309] on div "Close Launch Export" at bounding box center [533, 313] width 444 height 36
click at [707, 310] on div "Launch Export" at bounding box center [711, 312] width 44 height 9
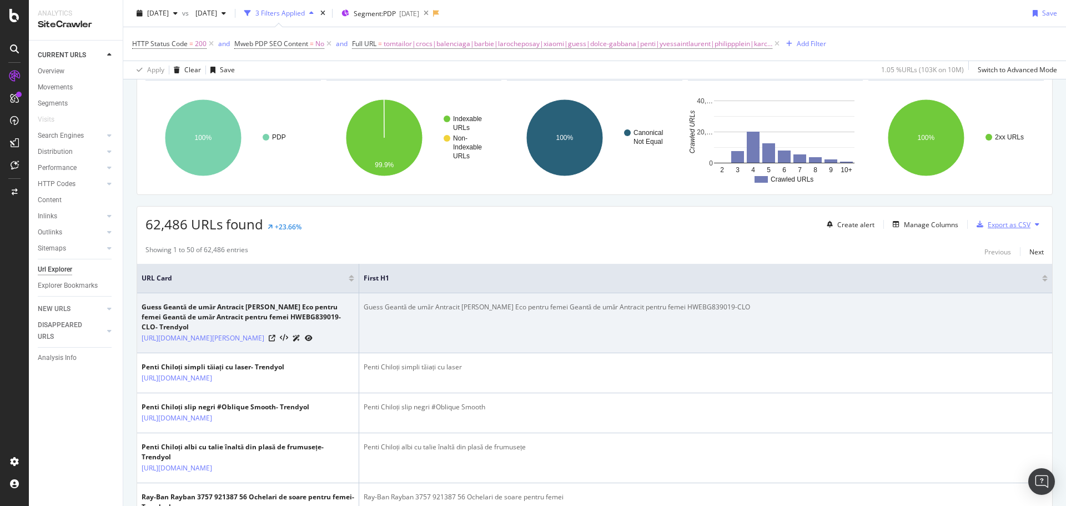
scroll to position [0, 0]
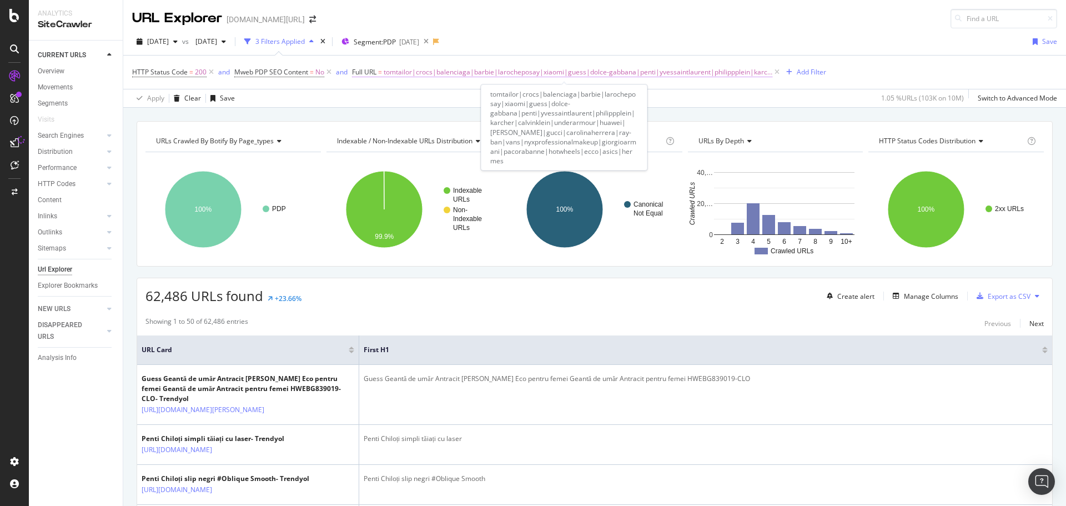
click at [672, 70] on span "tomtailor|crocs|balenciaga|barbie|larocheposay|xiaomi|guess|dolce-gabbana|penti…" at bounding box center [578, 72] width 389 height 16
click at [709, 70] on span "tomtailor|crocs|balenciaga|barbie|larocheposay|xiaomi|guess|dolce-gabbana|penti…" at bounding box center [578, 72] width 389 height 16
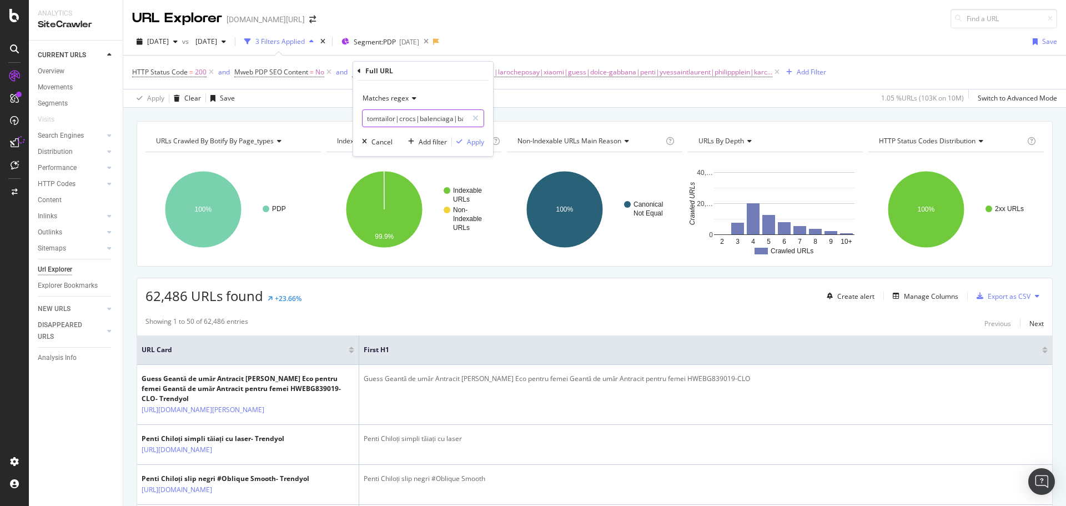
click at [418, 119] on input "tomtailor|crocs|balenciaga|barbie|larocheposay|xiaomi|guess|dolce-gabbana|penti…" at bounding box center [414, 118] width 105 height 18
click at [394, 119] on input "tomtailor|crocs|balenciaga|barbie|larocheposay|xiaomi|guess|dolce-gabbana|penti…" at bounding box center [414, 118] width 105 height 18
drag, startPoint x: 389, startPoint y: 119, endPoint x: 692, endPoint y: 110, distance: 302.6
click at [691, 110] on body "Analytics SiteCrawler CURRENT URLS Overview Movements Segments Visits Search En…" at bounding box center [533, 253] width 1066 height 506
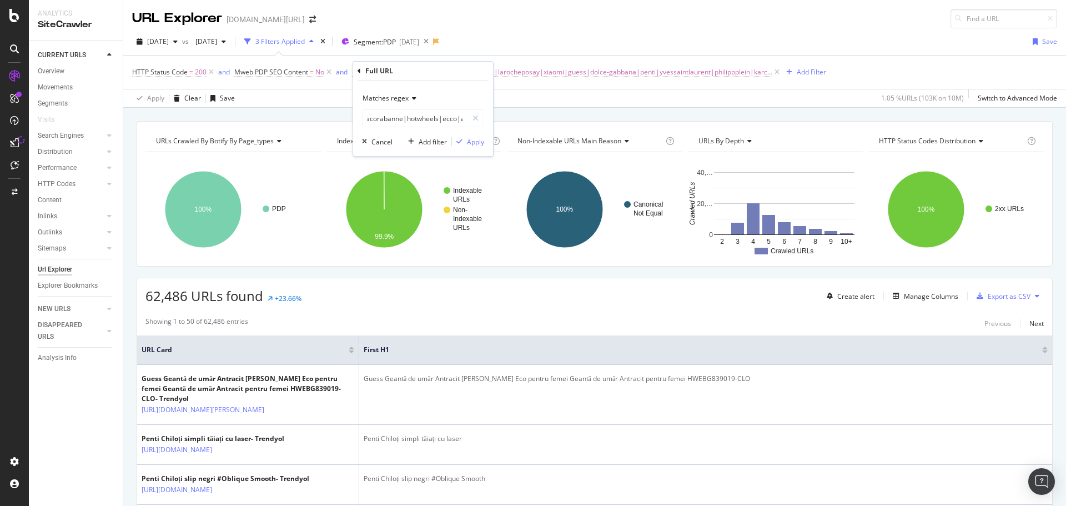
click at [665, 22] on div "URL Explorer trendyol.com/ro" at bounding box center [594, 14] width 943 height 28
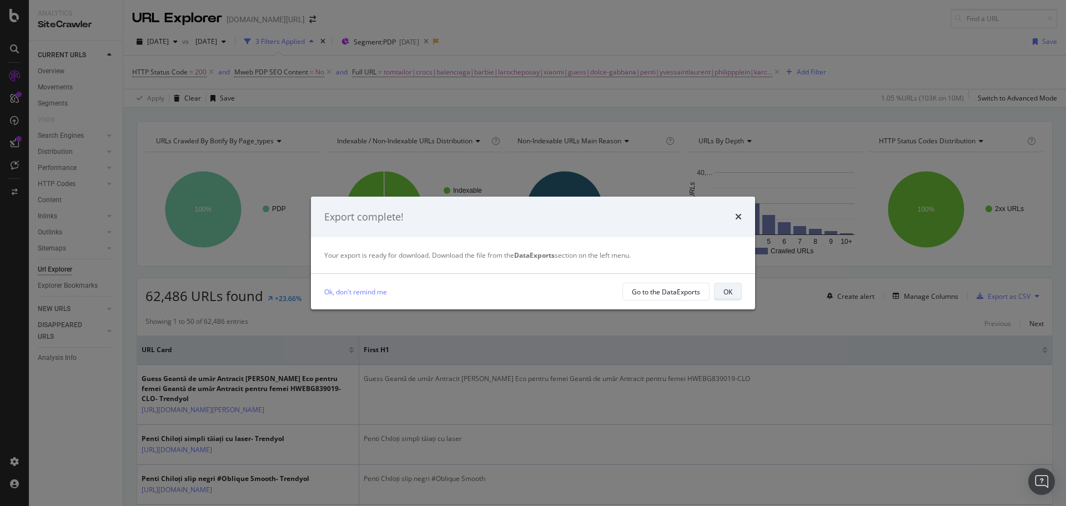
click at [723, 293] on div "OK" at bounding box center [727, 291] width 9 height 9
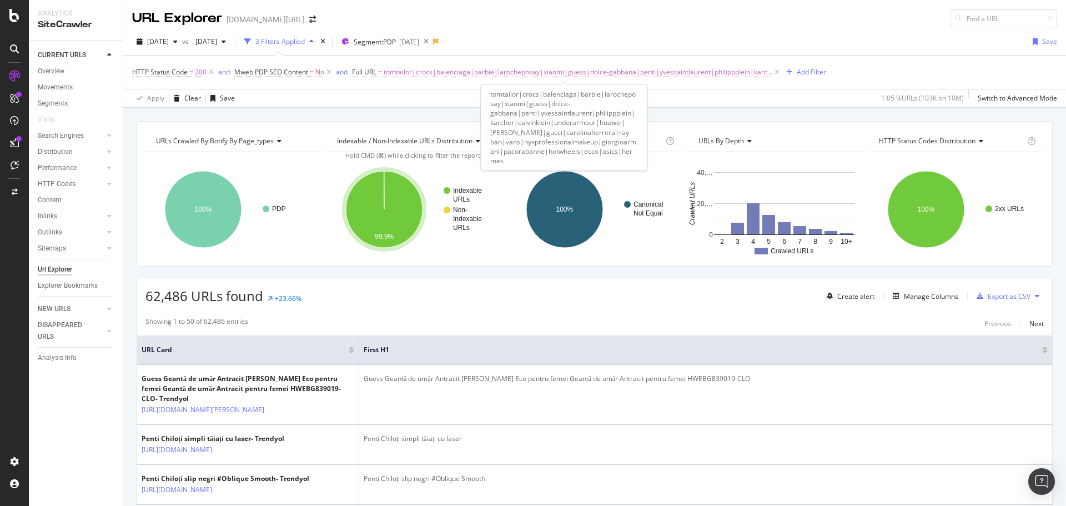
click at [727, 65] on span "tomtailor|crocs|balenciaga|barbie|larocheposay|xiaomi|guess|dolce-gabbana|penti…" at bounding box center [578, 72] width 389 height 16
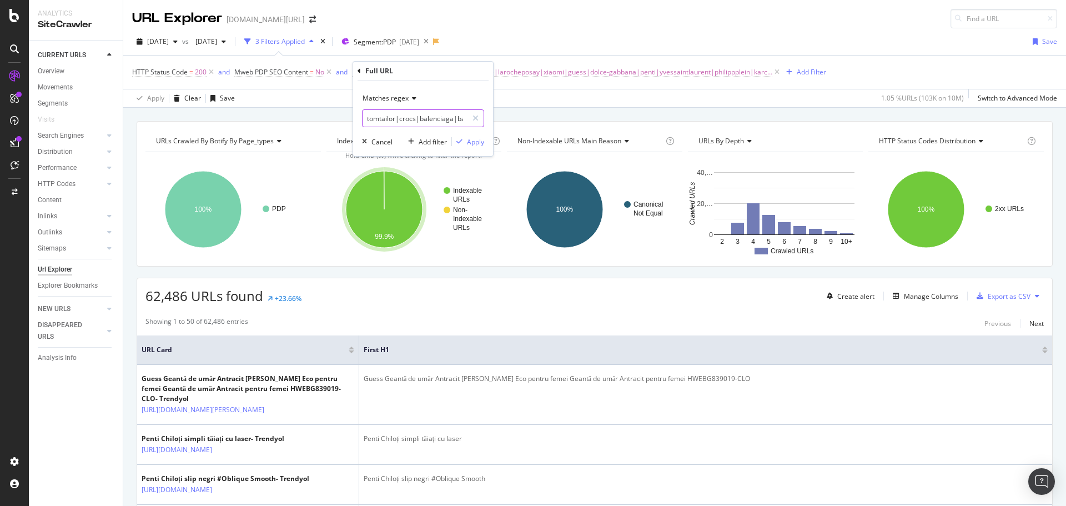
click at [447, 115] on input "tomtailor|crocs|balenciaga|barbie|larocheposay|xiaomi|guess|dolce-gabbana|penti…" at bounding box center [414, 118] width 105 height 18
click at [405, 118] on input "tomtailor|crocs|balenciaga|barbie|larocheposay|xiaomi|guess|dolce-gabbana|penti…" at bounding box center [414, 118] width 105 height 18
drag, startPoint x: 493, startPoint y: 123, endPoint x: 603, endPoint y: 125, distance: 109.4
click at [603, 125] on body "Analytics SiteCrawler CURRENT URLS Overview Movements Segments Visits Search En…" at bounding box center [533, 253] width 1066 height 506
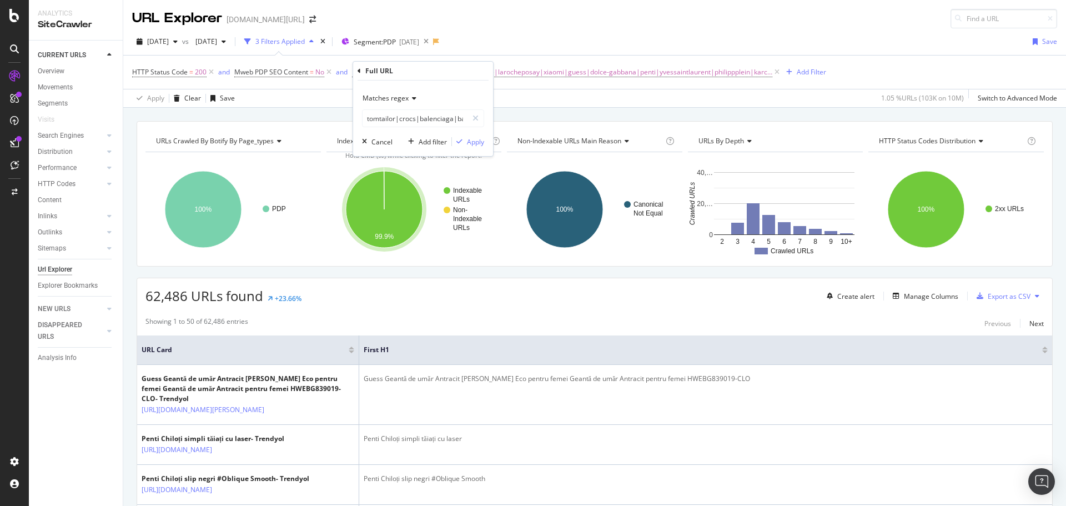
click at [536, 4] on div "URL Explorer trendyol.com/ro" at bounding box center [594, 14] width 943 height 28
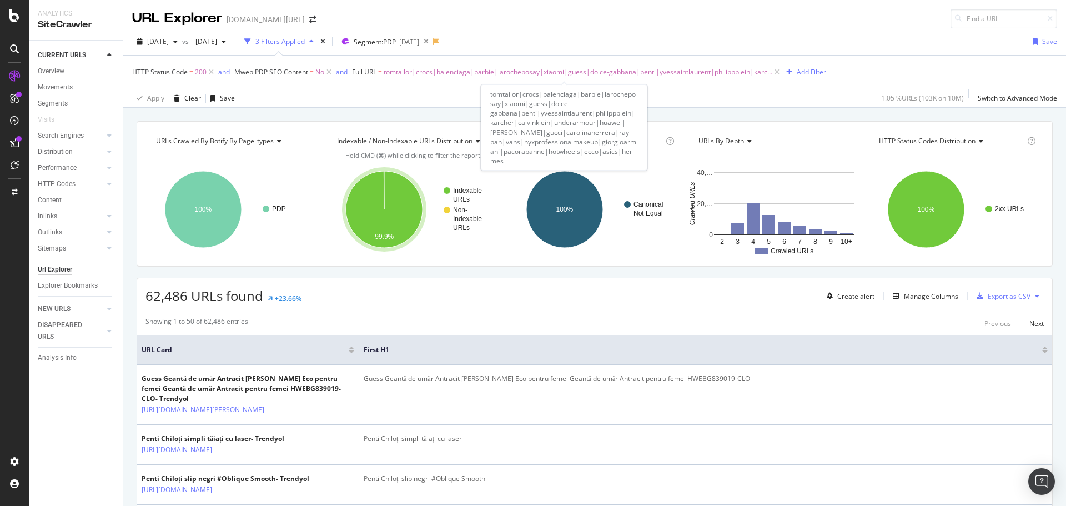
click at [456, 72] on span "tomtailor|crocs|balenciaga|barbie|larocheposay|xiaomi|guess|dolce-gabbana|penti…" at bounding box center [578, 72] width 389 height 16
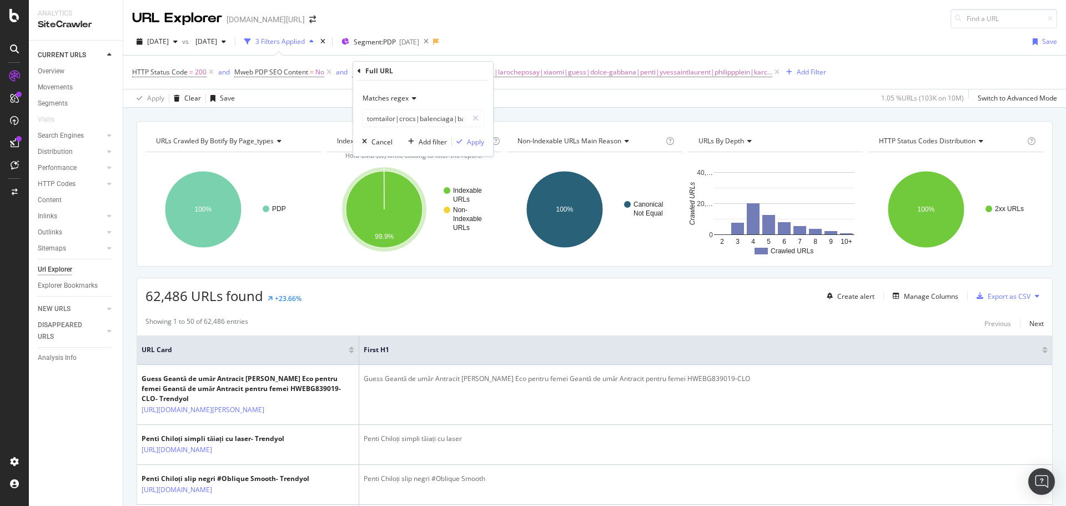
click at [576, 43] on div "2025 Aug. 17th vs 2025 Aug. 1st 3 Filters Applied Segment: PDP 2025-08-07 Save" at bounding box center [594, 44] width 943 height 22
click at [425, 68] on div "Page-Types = PDP" at bounding box center [432, 60] width 75 height 19
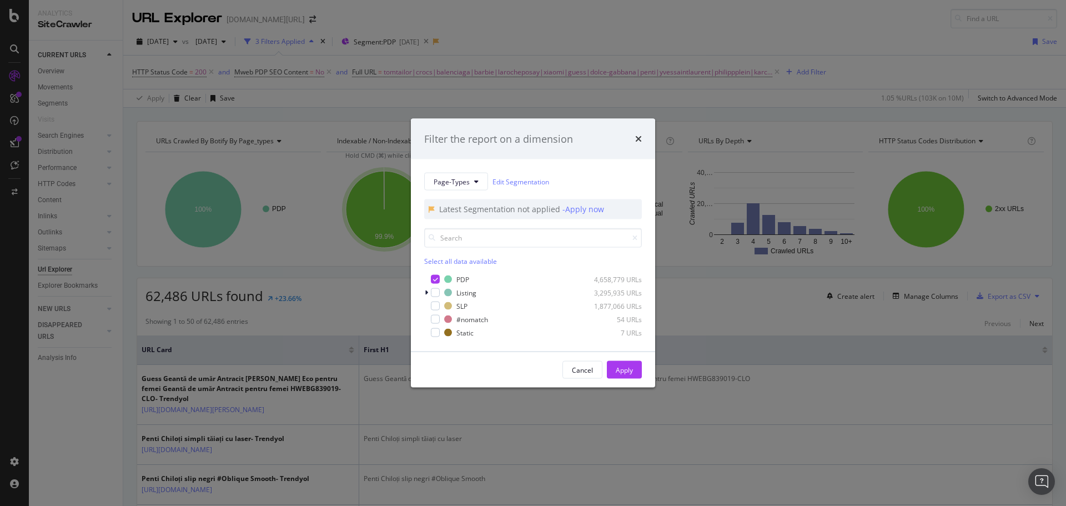
click at [618, 56] on div "Filter the report on a dimension Page-Types Edit Segmentation Latest Segmentati…" at bounding box center [533, 253] width 1066 height 506
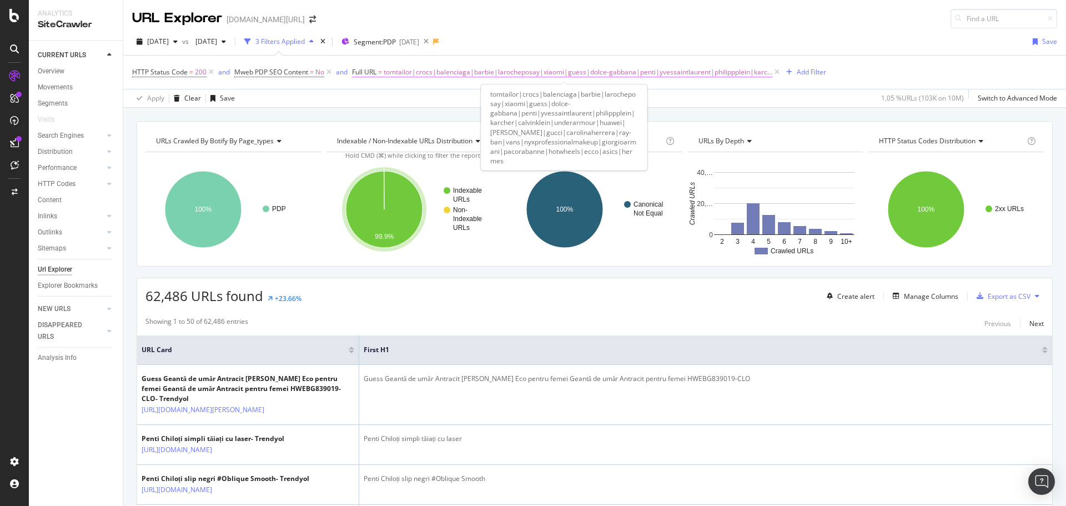
click at [530, 69] on span "tomtailor|crocs|balenciaga|barbie|larocheposay|xiaomi|guess|dolce-gabbana|penti…" at bounding box center [578, 72] width 389 height 16
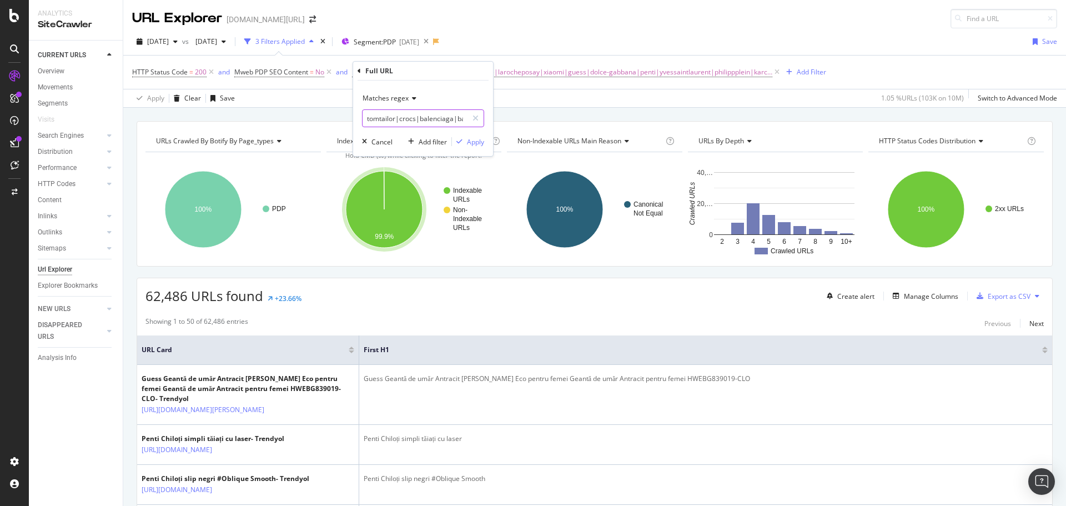
click at [422, 118] on input "tomtailor|crocs|balenciaga|barbie|larocheposay|xiaomi|guess|dolce-gabbana|penti…" at bounding box center [414, 118] width 105 height 18
paste input "/tomtailor/|/crocs/|/balenciaga/|/barbie/|/larocheposay/|/xiaomi/|/guess/|/dolc…"
type input "/tomtailor/|/crocs/|/balenciaga/|/barbie/|/larocheposay/|/xiaomi/|/guess/|/dolc…"
click at [474, 142] on div "Apply" at bounding box center [475, 141] width 17 height 9
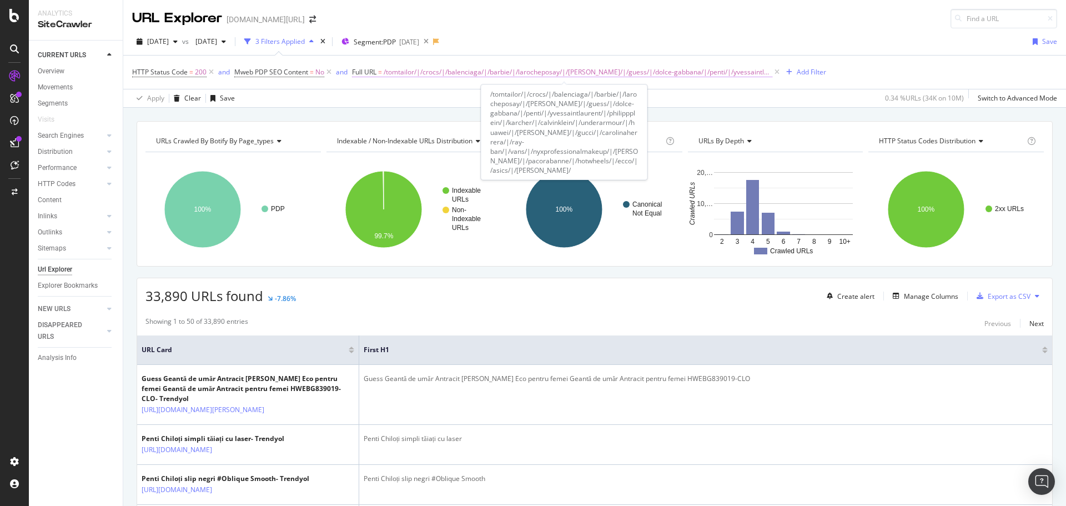
click at [467, 74] on span "/tomtailor/|/crocs/|/balenciaga/|/barbie/|/larocheposay/|/xiaomi/|/guess/|/dolc…" at bounding box center [578, 72] width 389 height 16
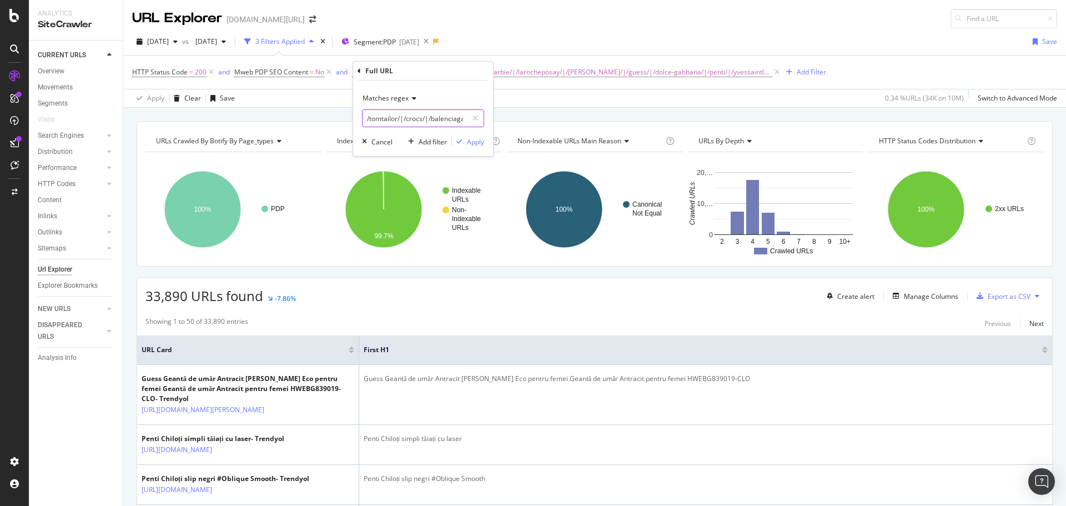
click at [422, 124] on input "/tomtailor/|/crocs/|/balenciaga/|/barbie/|/larocheposay/|/xiaomi/|/guess/|/dolc…" at bounding box center [414, 118] width 105 height 18
click at [401, 121] on input "/tomtailor/|/crocs/|/balenciaga/|/barbie/|/larocheposay/|/xiaomi/|/guess/|/dolc…" at bounding box center [414, 118] width 105 height 18
drag, startPoint x: 385, startPoint y: 120, endPoint x: 621, endPoint y: 119, distance: 235.4
click at [627, 117] on body "Analytics SiteCrawler CURRENT URLS Overview Movements Segments Visits Search En…" at bounding box center [533, 253] width 1066 height 506
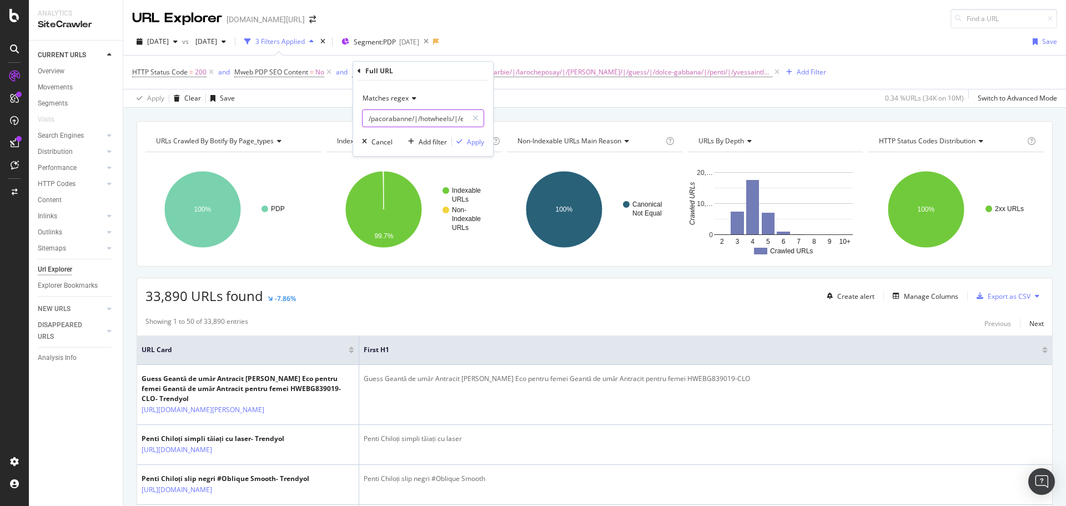
scroll to position [0, 0]
click at [449, 117] on input "/tomtailor/|/crocs/|/balenciaga/|/barbie/|/larocheposay/|/xiaomi/|/guess/|/dolc…" at bounding box center [414, 118] width 105 height 18
paste input "/gerovital/|/birkenstock/|/juicycouture/|/ariel/|/mac/|/madamecoco/|/champion/|…"
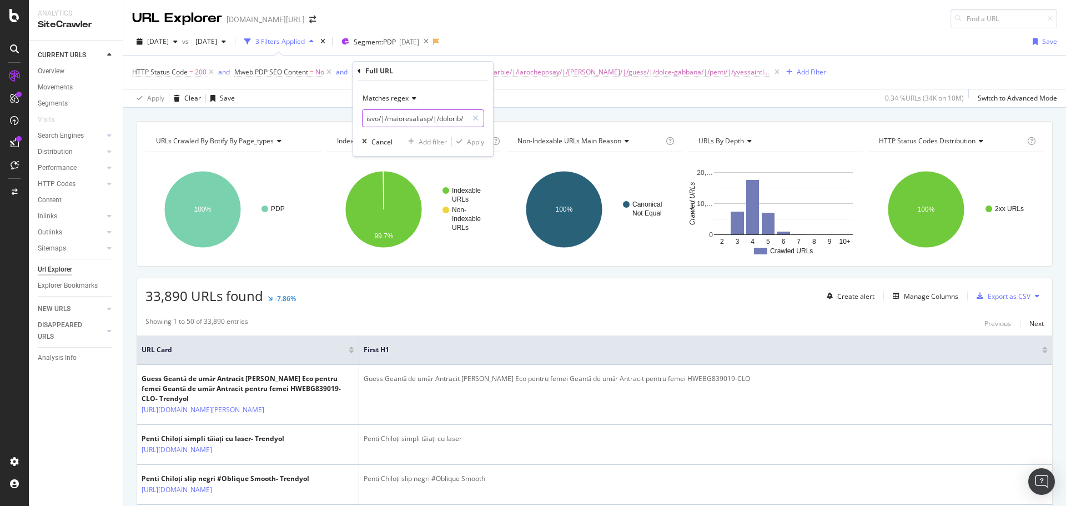
type input "/tomtailor/|/crocs/|/balenciaga/|/barbie/|/larocheposay/|/xiaomi/|/guess/|/dolc…"
click at [562, 46] on div "2025 Aug. 17th vs 2025 Aug. 1st 3 Filters Applied Segment: PDP 2025-08-07 Save" at bounding box center [594, 44] width 943 height 22
click at [475, 72] on span "/tomtailor/|/crocs/|/balenciaga/|/barbie/|/larocheposay/|/xiaomi/|/guess/|/dolc…" at bounding box center [578, 72] width 389 height 16
click at [435, 127] on div "Matches regex /tomtailor/|/crocs/|/balenciaga/|/barbie/|/larocheposay/|/xiaomi/…" at bounding box center [423, 117] width 140 height 75
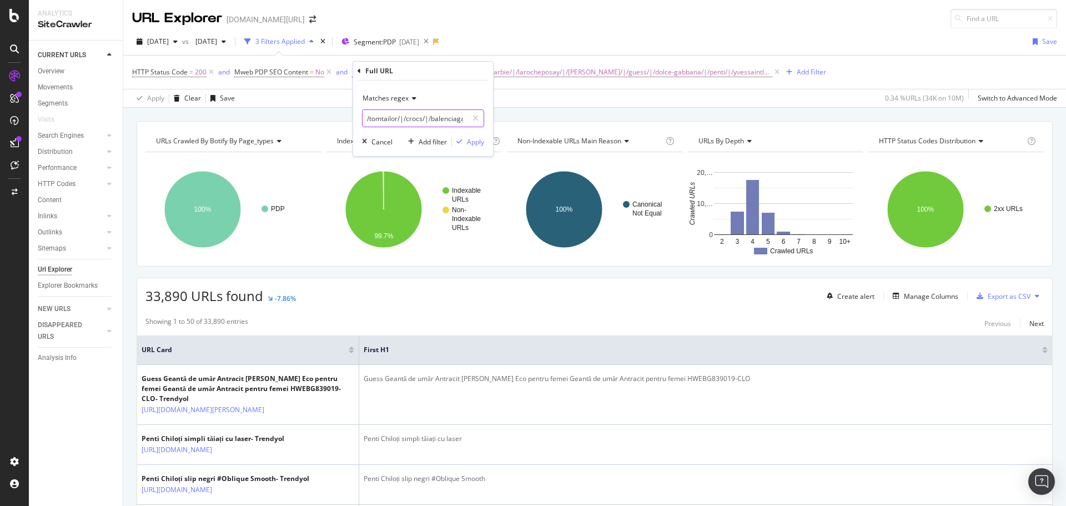
click at [433, 120] on input "/tomtailor/|/crocs/|/balenciaga/|/barbie/|/larocheposay/|/xiaomi/|/guess/|/dolc…" at bounding box center [414, 118] width 105 height 18
paste input "crocs/|/balenciaga/|/barbie/|/larocheposay/|/xiaomi/|/guess/|/dolce-gabbana/|/p…"
type input "/crocs/|/balenciaga/|/barbie/|/larocheposay/|/xiaomi/|/guess/|/dolce-gabbana/|/…"
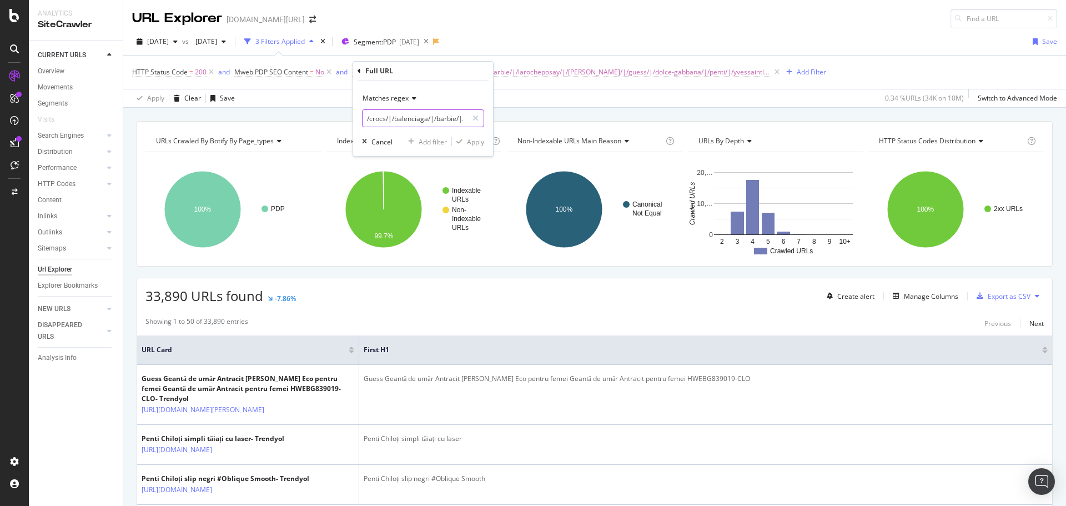
click at [443, 117] on input "/crocs/|/balenciaga/|/barbie/|/larocheposay/|/xiaomi/|/guess/|/dolce-gabbana/|/…" at bounding box center [414, 118] width 105 height 18
click at [555, 46] on div "2025 Aug. 17th vs 2025 Aug. 1st 3 Filters Applied Segment: PDP 2025-08-07 Save" at bounding box center [594, 44] width 943 height 22
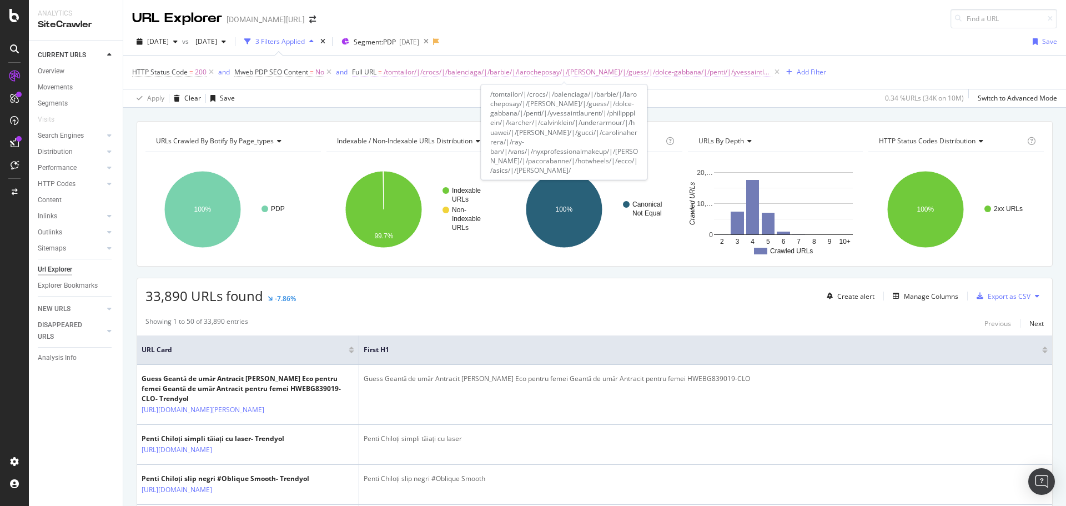
click at [529, 73] on span "/tomtailor/|/crocs/|/balenciaga/|/barbie/|/larocheposay/|/xiaomi/|/guess/|/dolc…" at bounding box center [578, 72] width 389 height 16
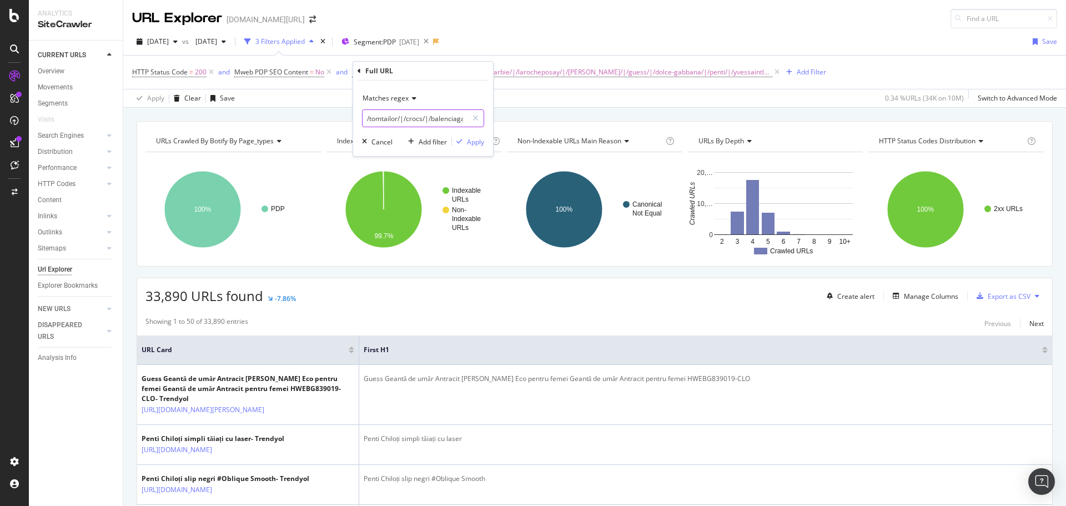
click at [423, 118] on input "/tomtailor/|/crocs/|/balenciaga/|/barbie/|/larocheposay/|/xiaomi/|/guess/|/dolc…" at bounding box center [414, 118] width 105 height 18
click at [423, 119] on input "text" at bounding box center [422, 118] width 121 height 18
paste input "/crocs/|/balenciaga/|/barbie/|/larocheposay/|/xiaomi/|/guess/|/dolce-gabbana/|/…"
click at [399, 115] on input "/crocs/|/balenciaga/|/barbie/|/larocheposay/|/xiaomi/|/guess/|/dolce-gabbana/|/…" at bounding box center [414, 118] width 105 height 18
paste input "text"
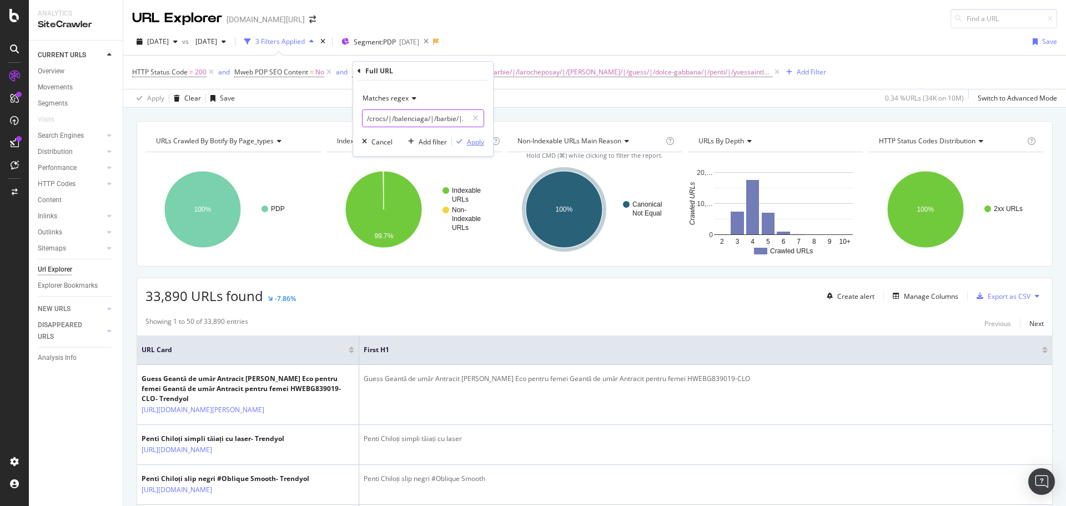
scroll to position [0, 1135]
type input "/crocs/|/balenciaga/|/barbie/|/larocheposay/|/xiaomi/|/guess/|/dolce-gabbana/|/…"
click at [475, 143] on div "Apply" at bounding box center [475, 141] width 17 height 9
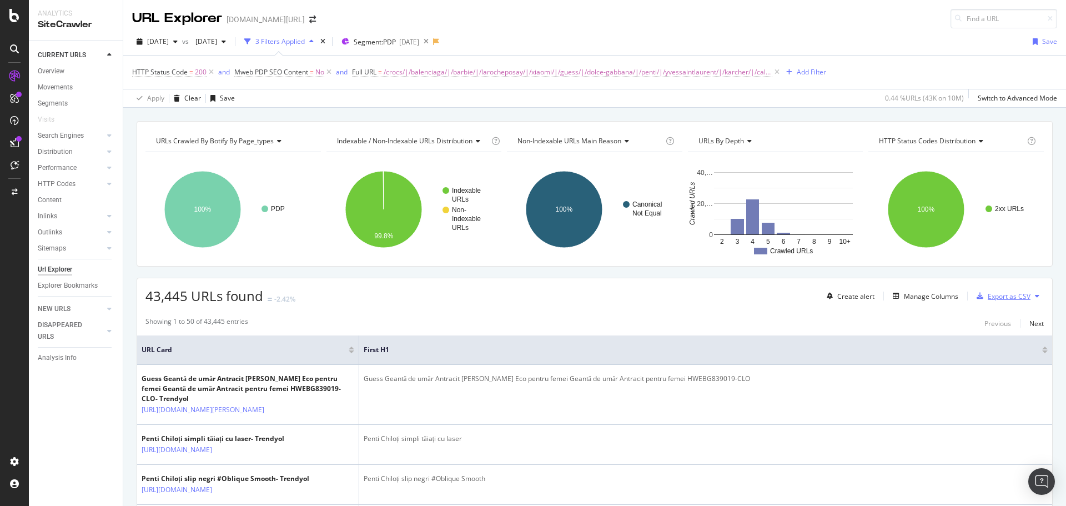
click at [987, 291] on div "Export as CSV" at bounding box center [1008, 295] width 43 height 9
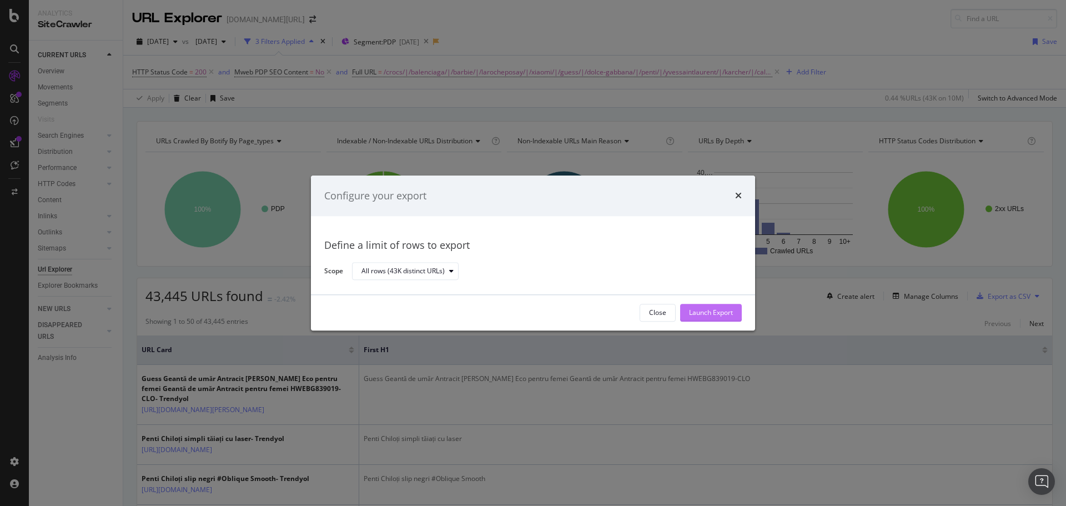
click at [695, 313] on div "Launch Export" at bounding box center [711, 312] width 44 height 9
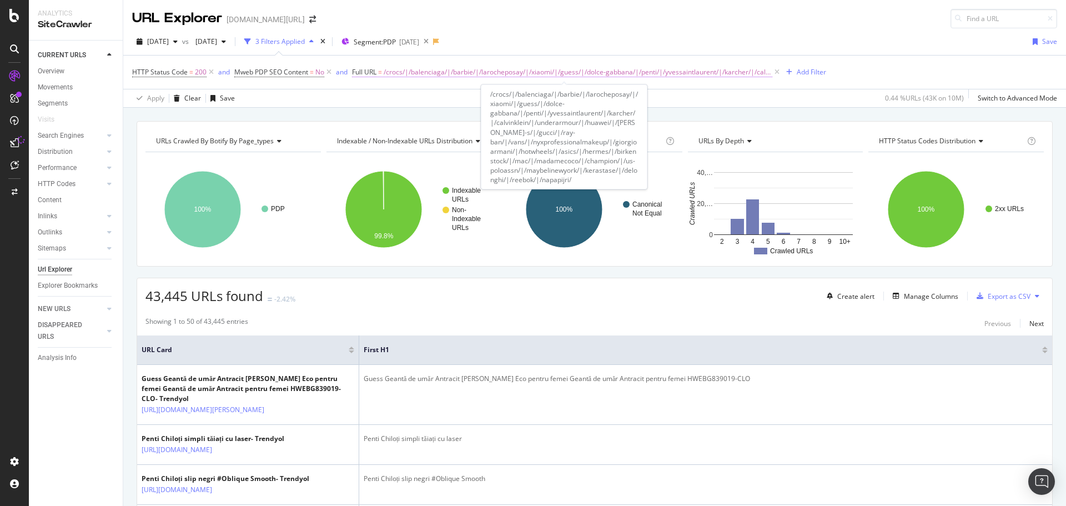
click at [511, 71] on span "/crocs/|/balenciaga/|/barbie/|/larocheposay/|/xiaomi/|/guess/|/dolce-gabbana/|/…" at bounding box center [578, 72] width 389 height 16
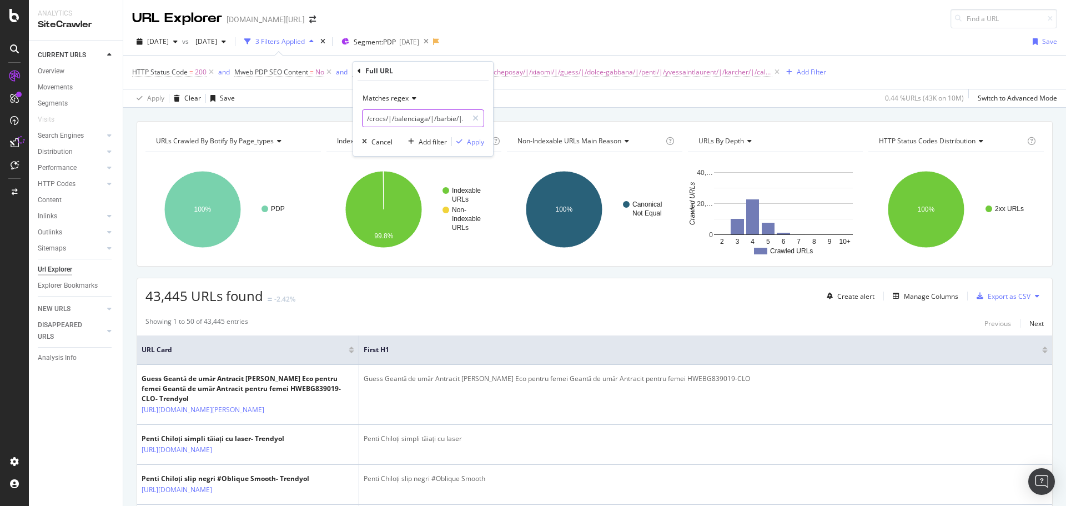
click at [425, 121] on input "/crocs/|/balenciaga/|/barbie/|/larocheposay/|/xiaomi/|/guess/|/dolce-gabbana/|/…" at bounding box center [414, 118] width 105 height 18
paste input "hellokitty/|/bioderma/|/burberry/|/lacoste/|/tefal/|/galatasaray/|/salomon/|/ti…"
type input "/hellokitty/|/bioderma/|/burberry/|/lacoste/|/tefal/|/galatasaray/|/salomon/|/t…"
click at [472, 143] on div "Apply" at bounding box center [475, 141] width 17 height 9
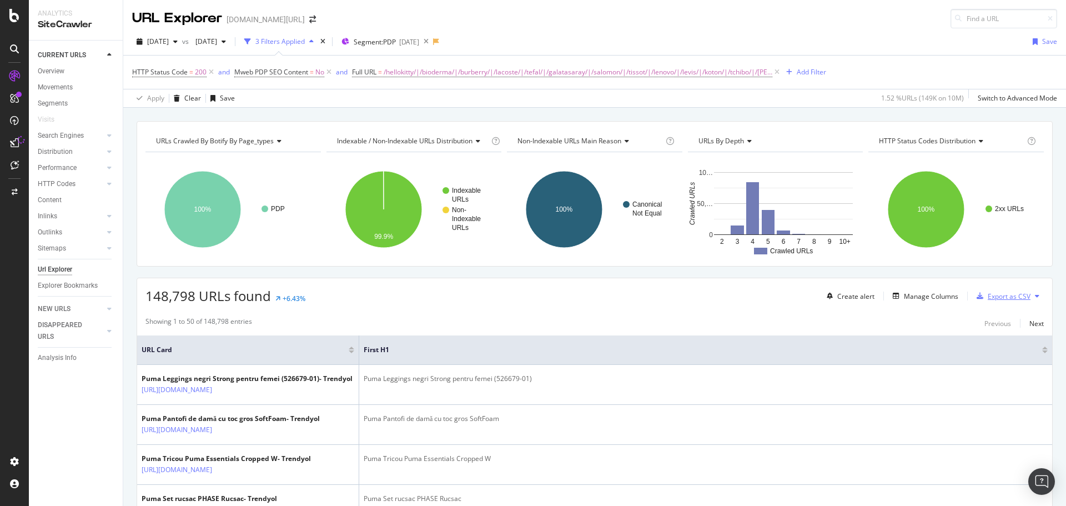
click at [990, 295] on div "Export as CSV" at bounding box center [1008, 295] width 43 height 9
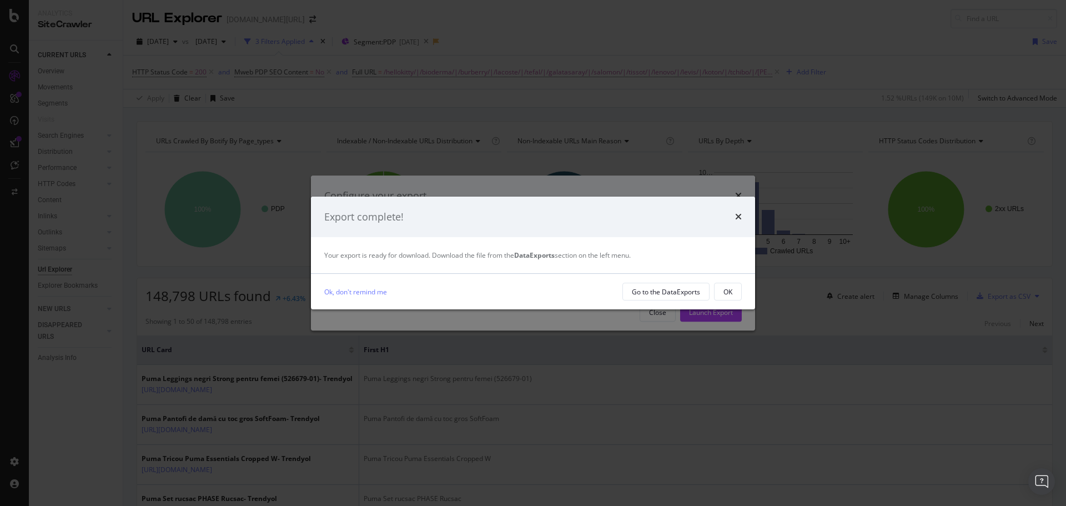
click at [723, 294] on div "OK" at bounding box center [727, 291] width 9 height 9
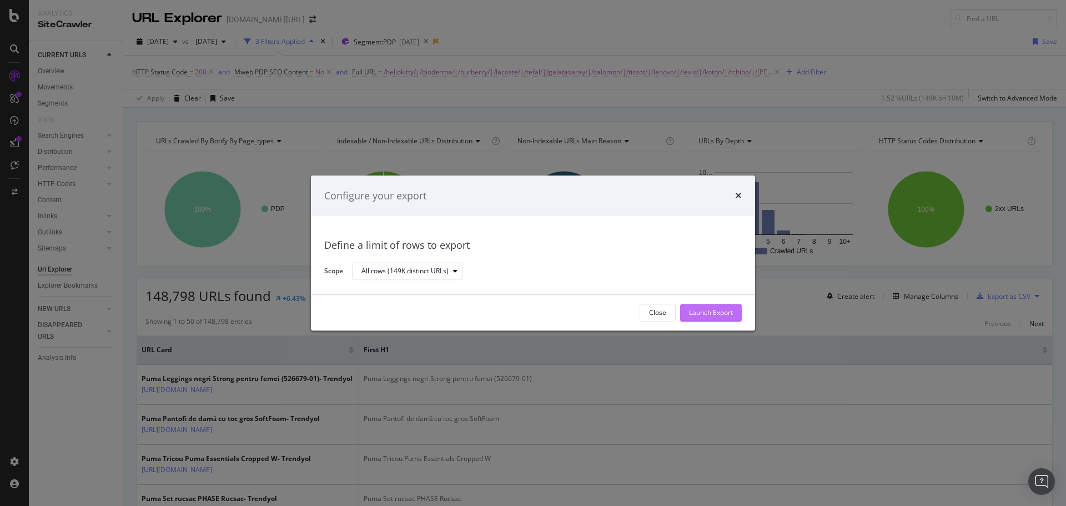
click at [713, 314] on div "Launch Export" at bounding box center [711, 312] width 44 height 9
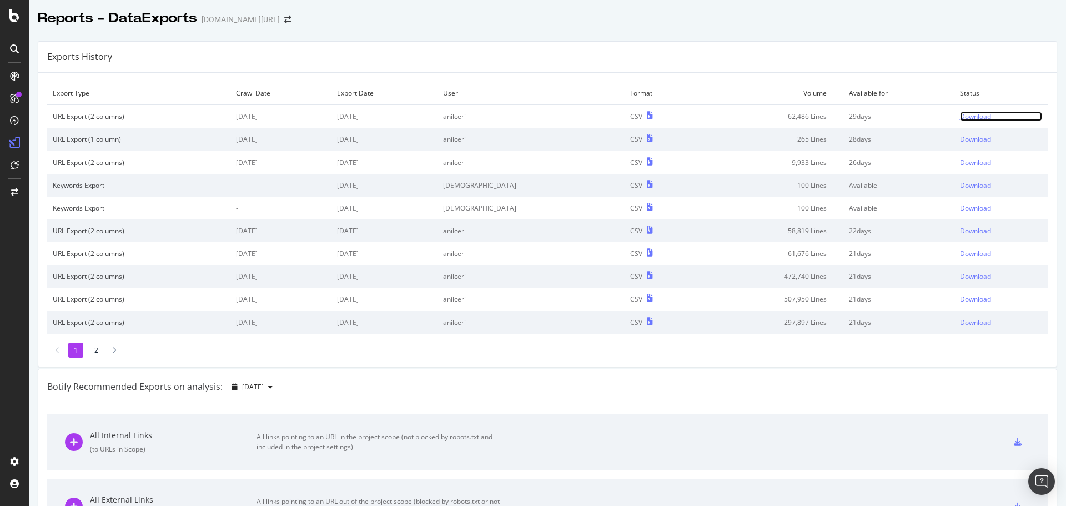
click at [960, 112] on div "Download" at bounding box center [975, 116] width 31 height 9
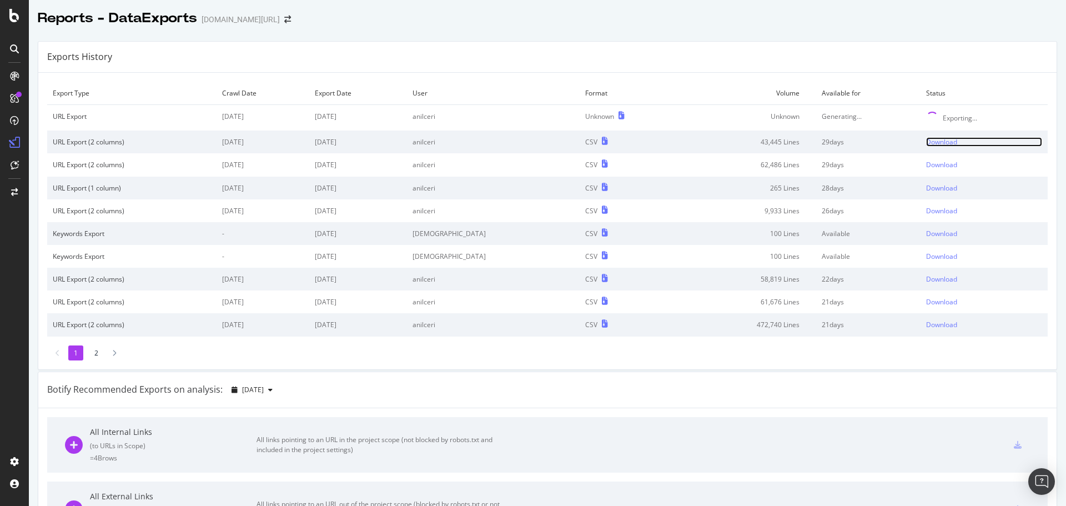
click at [927, 142] on div "Download" at bounding box center [941, 141] width 31 height 9
click at [702, 29] on div at bounding box center [547, 30] width 1037 height 4
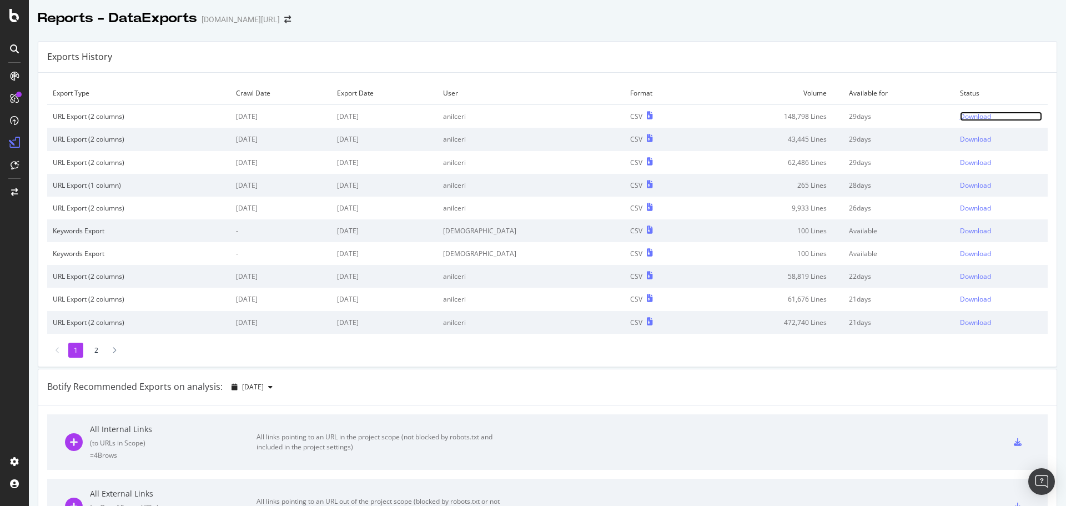
click at [960, 120] on div "Download" at bounding box center [975, 116] width 31 height 9
click at [673, 31] on div at bounding box center [547, 30] width 1037 height 4
